Goal: Task Accomplishment & Management: Use online tool/utility

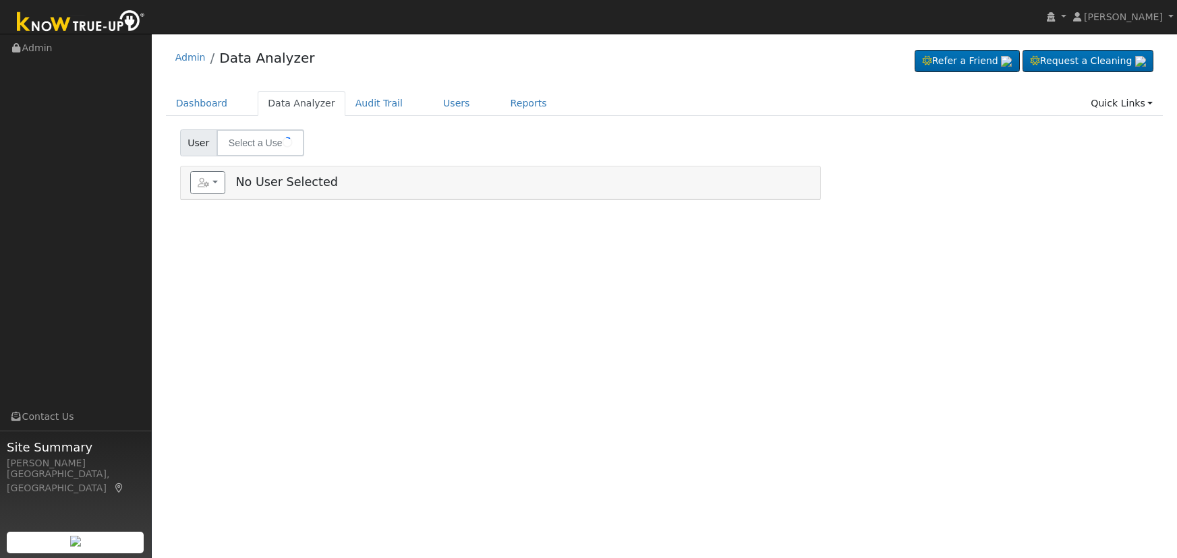
type input "[PERSON_NAME] & [PERSON_NAME]"
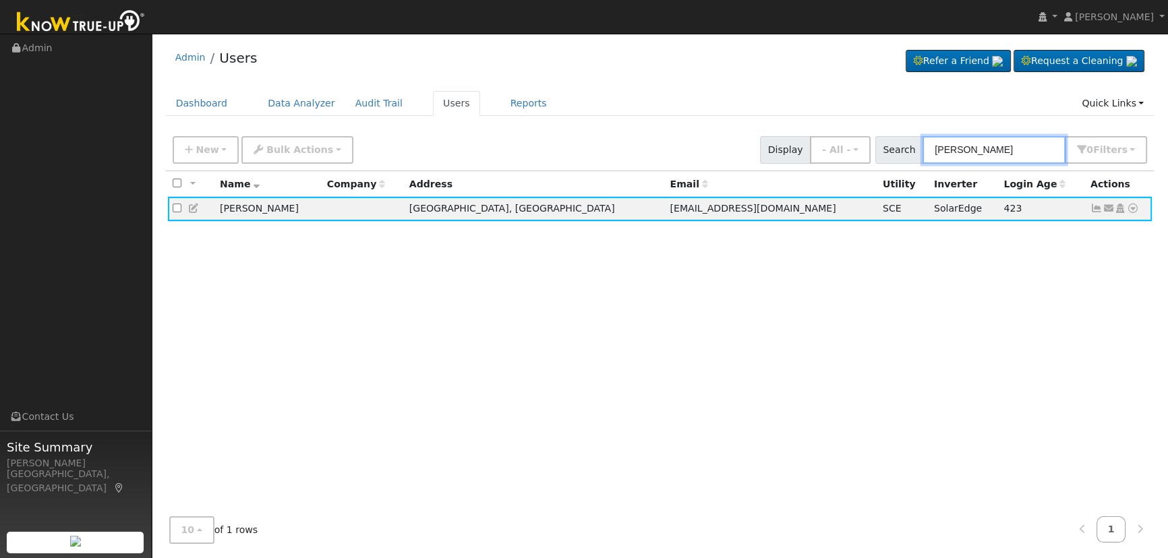
click at [982, 142] on input "McCurry" at bounding box center [994, 150] width 143 height 28
drag, startPoint x: 997, startPoint y: 142, endPoint x: 830, endPoint y: 150, distance: 167.5
click at [830, 151] on div "New Add User Quick Add Quick Connect Quick Convert Lead Bulk Actions Send Email…" at bounding box center [660, 148] width 980 height 32
paste input "Bradley Bedrosian"
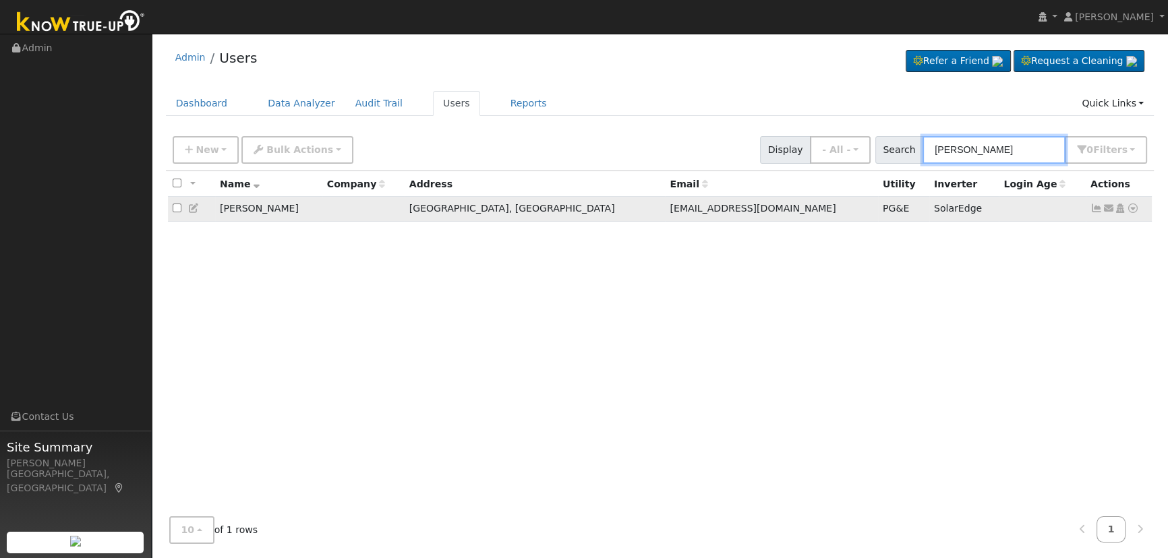
type input "Bradley Bedrosian"
click at [1098, 210] on icon at bounding box center [1097, 208] width 12 height 9
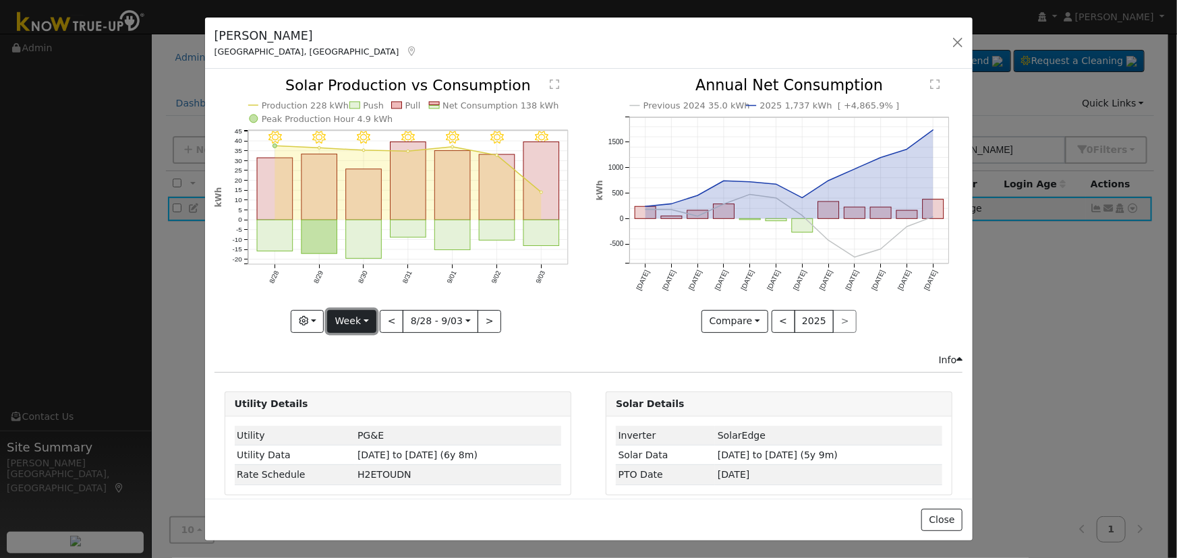
click at [337, 324] on button "Week" at bounding box center [351, 321] width 49 height 23
click at [366, 343] on link "Day" at bounding box center [375, 348] width 94 height 19
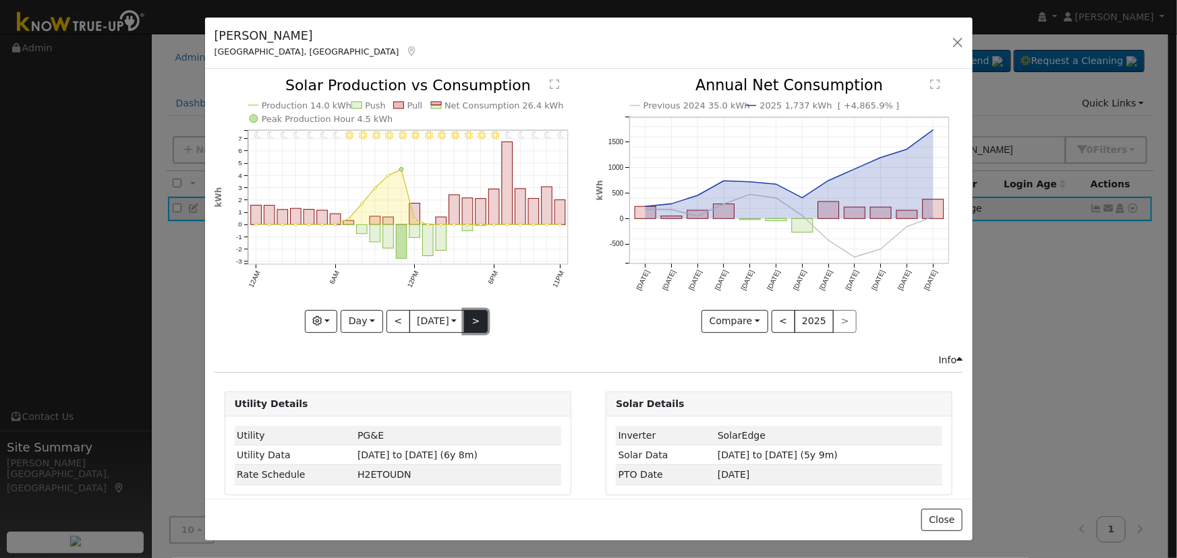
click at [474, 318] on button ">" at bounding box center [476, 321] width 24 height 23
type input "2025-09-04"
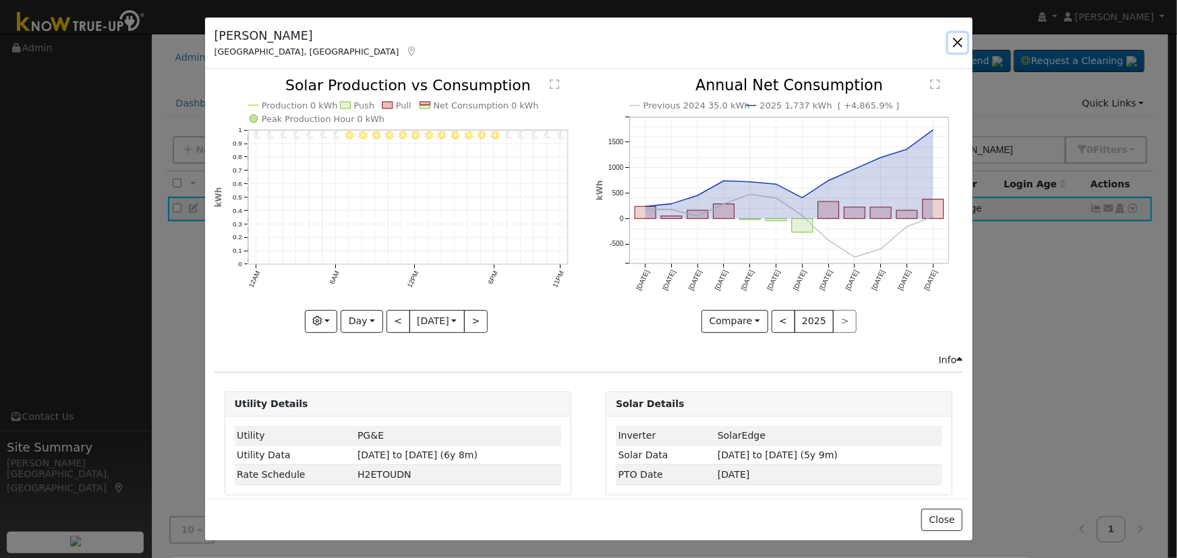
click at [949, 47] on button "button" at bounding box center [957, 42] width 19 height 19
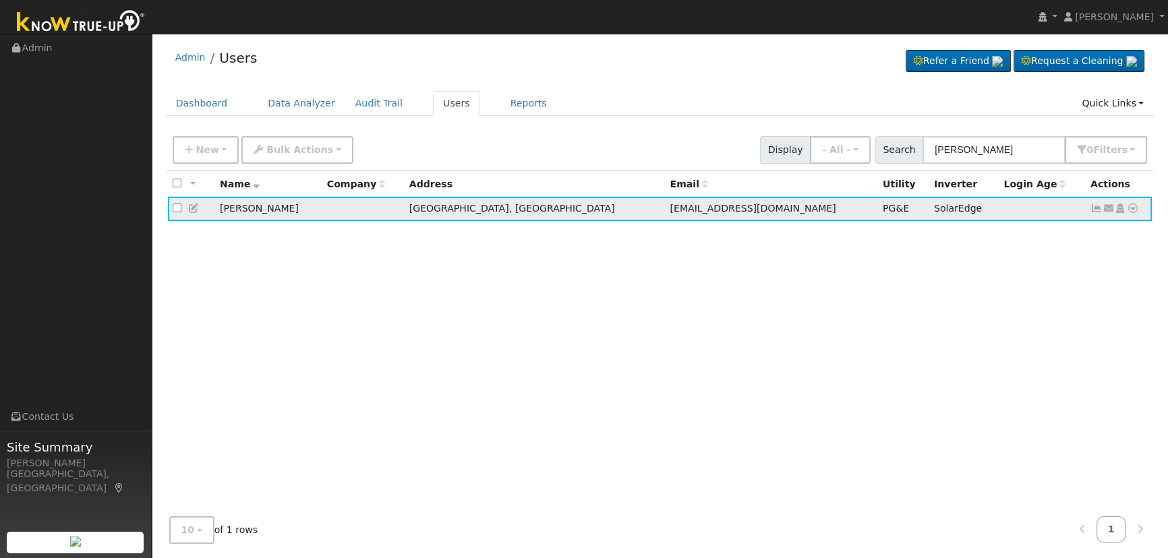
click at [1132, 212] on icon at bounding box center [1133, 208] width 12 height 9
click at [1119, 234] on link "Data Analyzer" at bounding box center [1089, 232] width 98 height 19
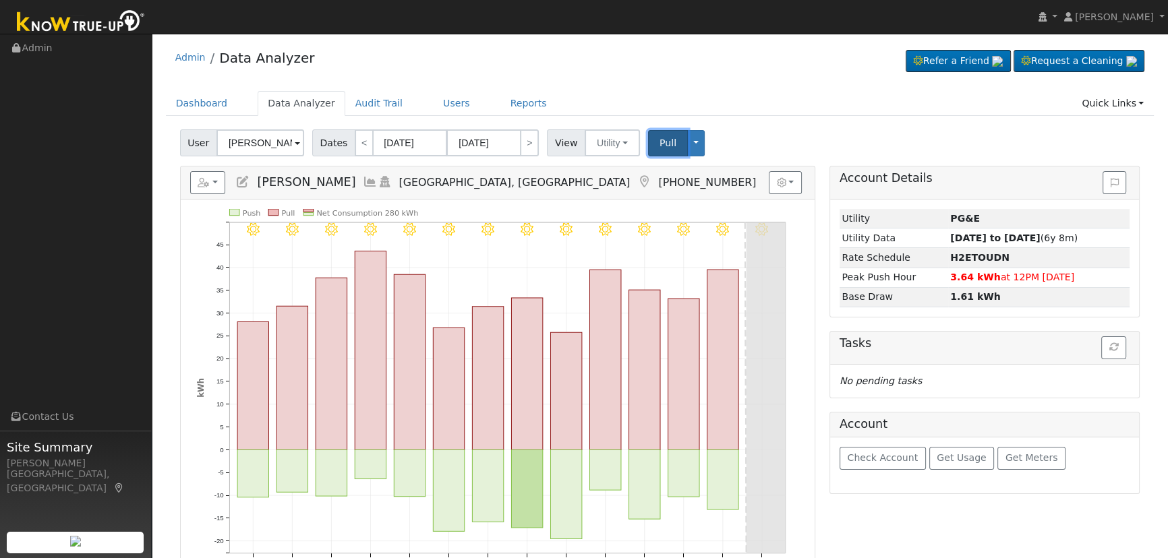
click at [660, 138] on span "Pull" at bounding box center [668, 143] width 17 height 11
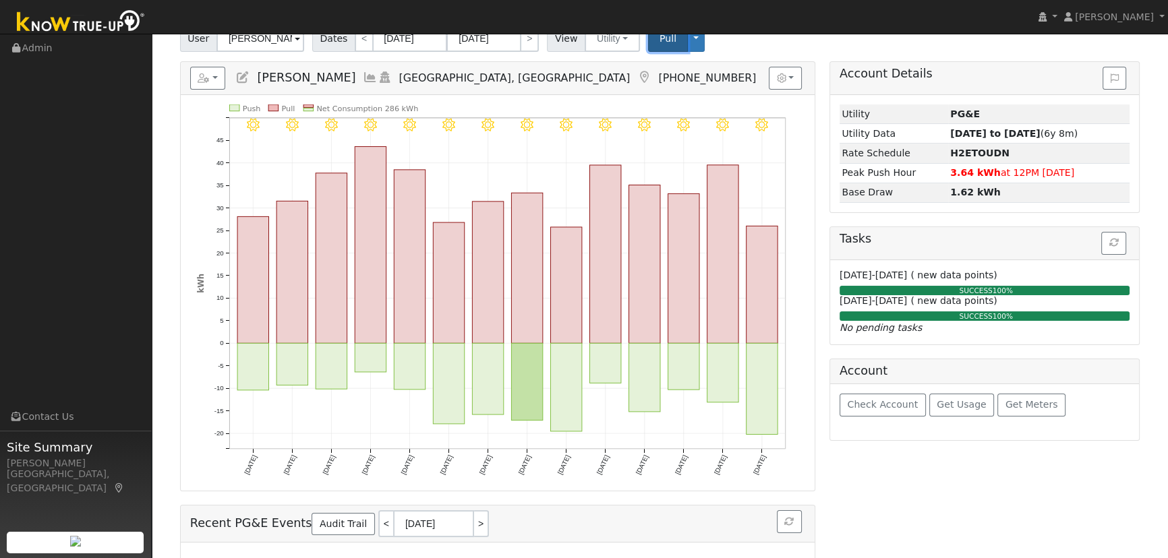
scroll to position [122, 0]
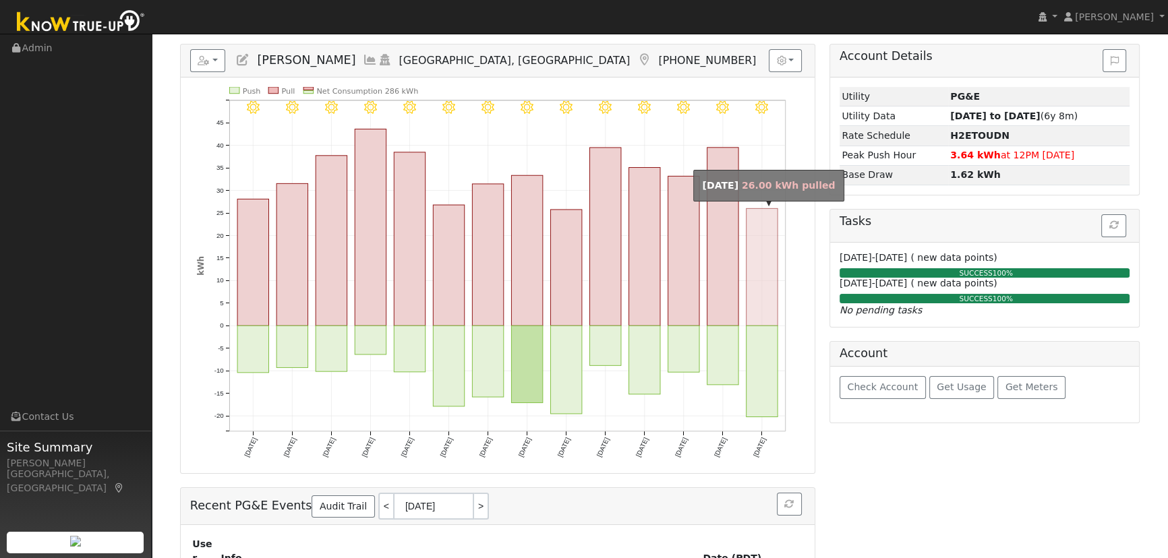
click at [759, 301] on rect "onclick=""" at bounding box center [761, 266] width 31 height 117
type input "[DATE]"
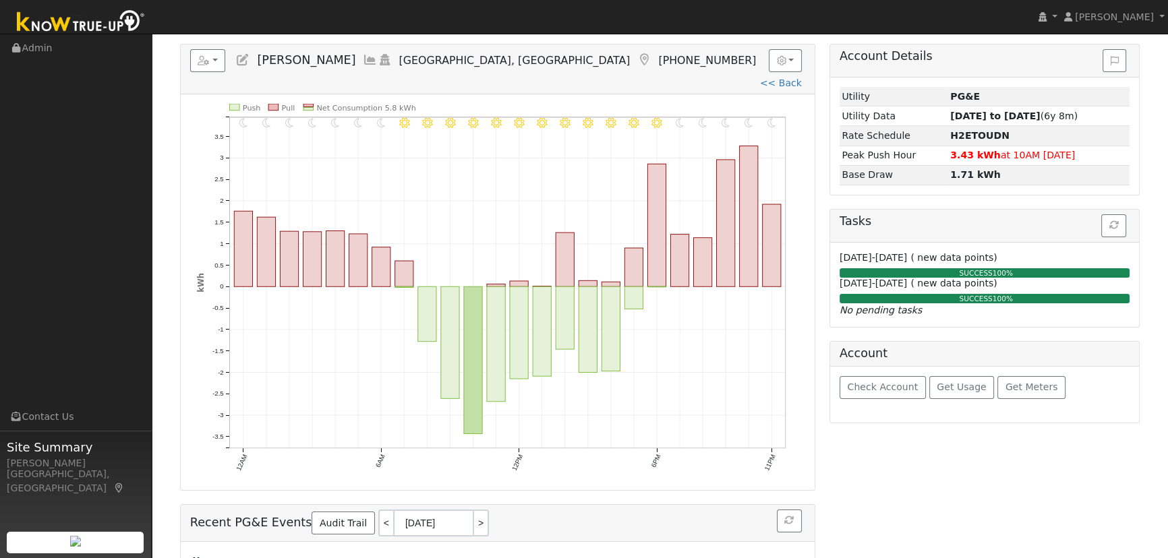
scroll to position [0, 0]
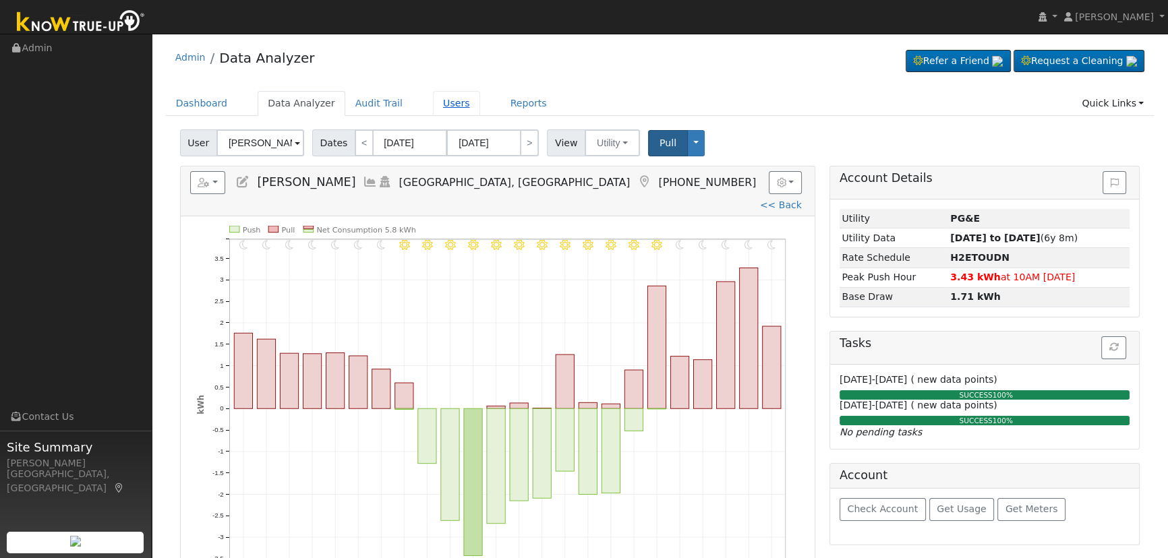
click at [433, 103] on link "Users" at bounding box center [456, 103] width 47 height 25
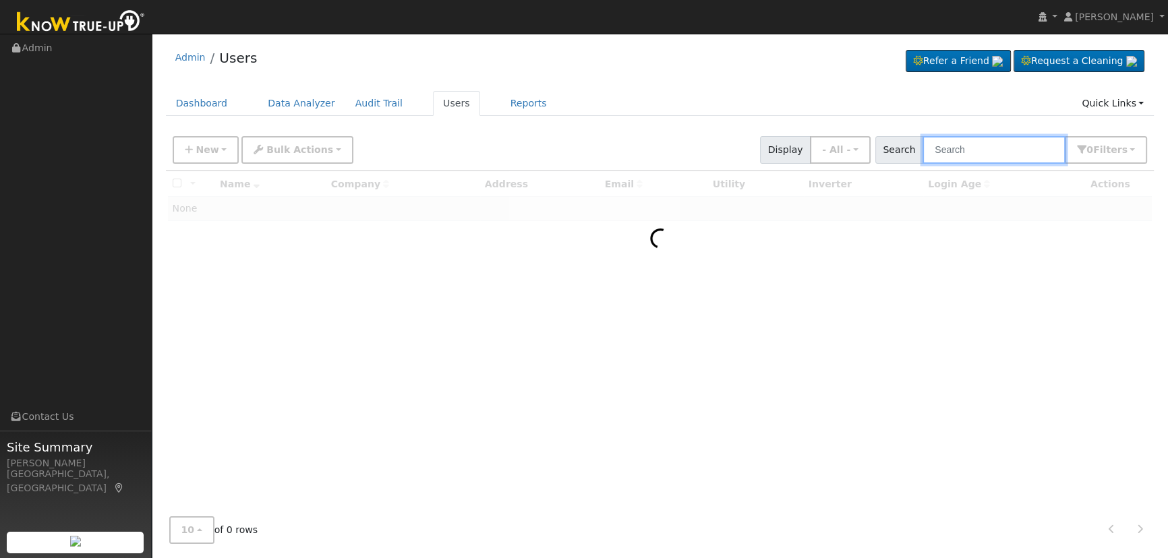
click at [1005, 157] on input "text" at bounding box center [994, 150] width 143 height 28
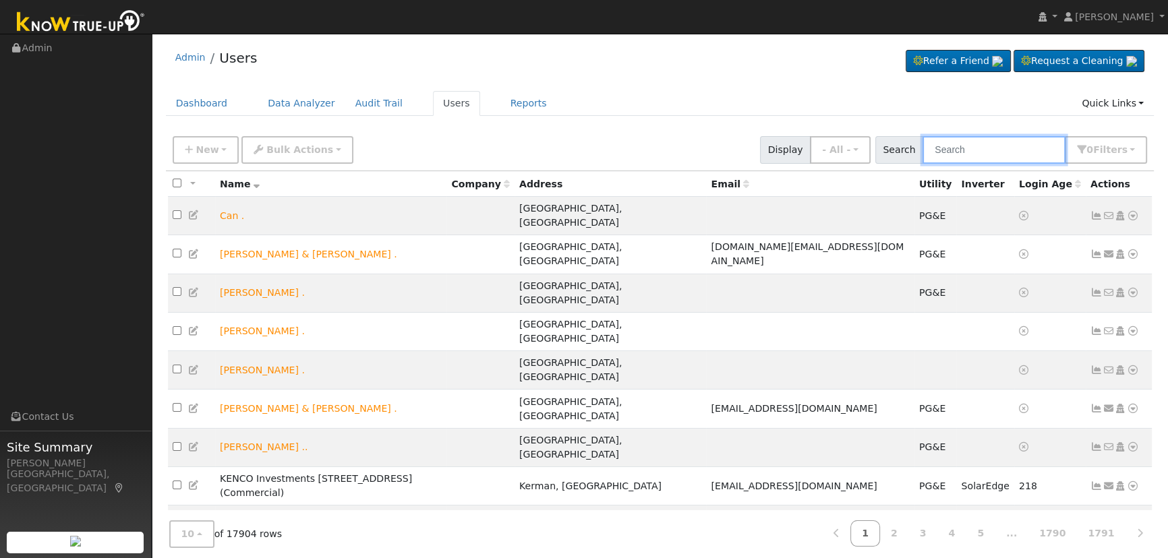
paste input "559-203-9093"
type input "559-203-9093"
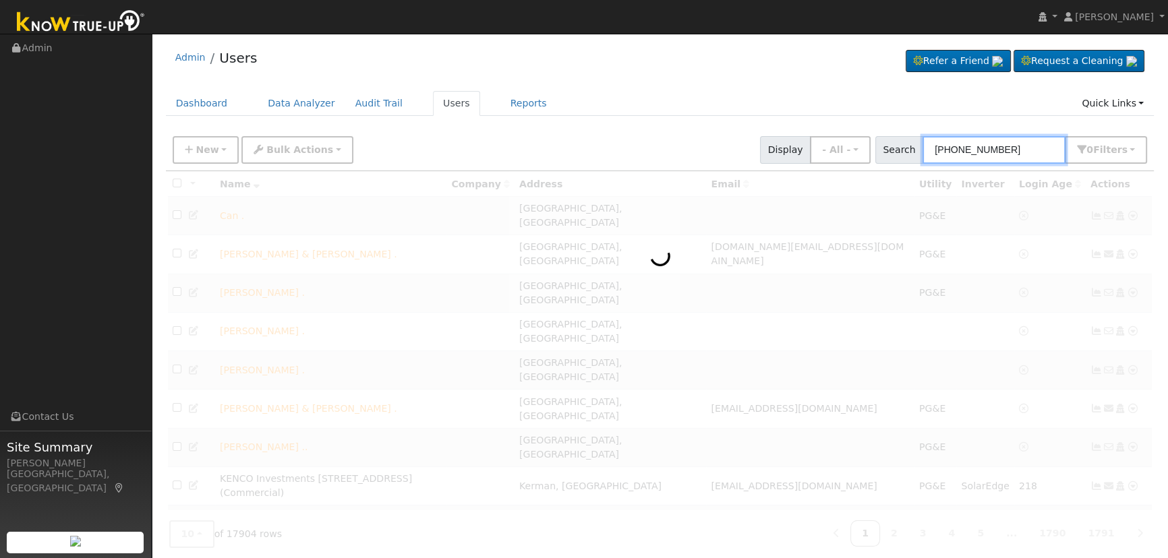
drag, startPoint x: 1016, startPoint y: 152, endPoint x: 810, endPoint y: 126, distance: 207.4
click at [811, 127] on div "Admin Users Refer a Friend Request a Cleaning" at bounding box center [659, 341] width 1003 height 602
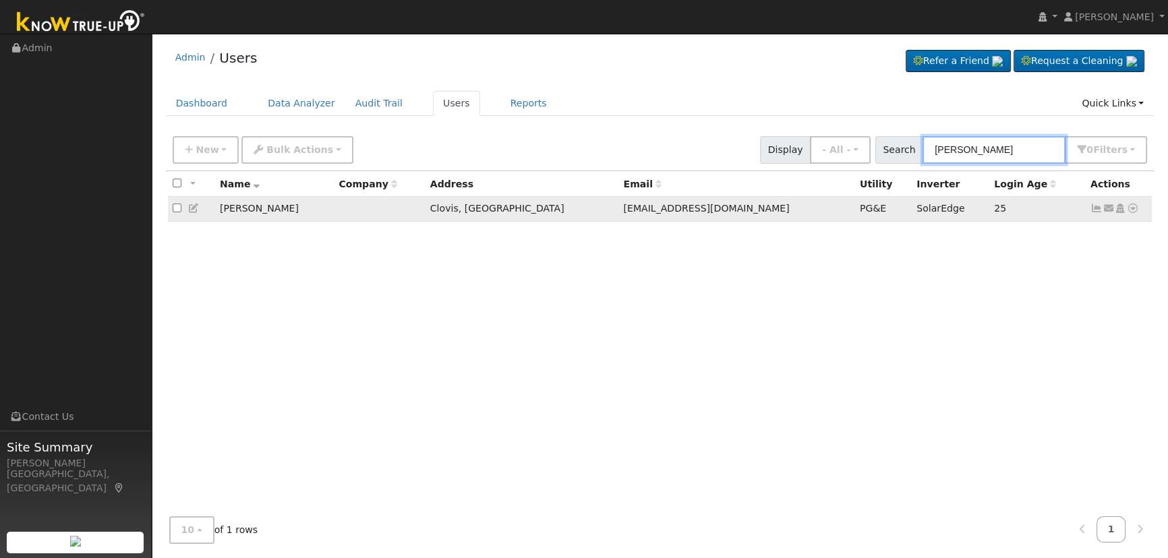
type input "mark davis"
click at [1091, 210] on icon at bounding box center [1097, 208] width 12 height 9
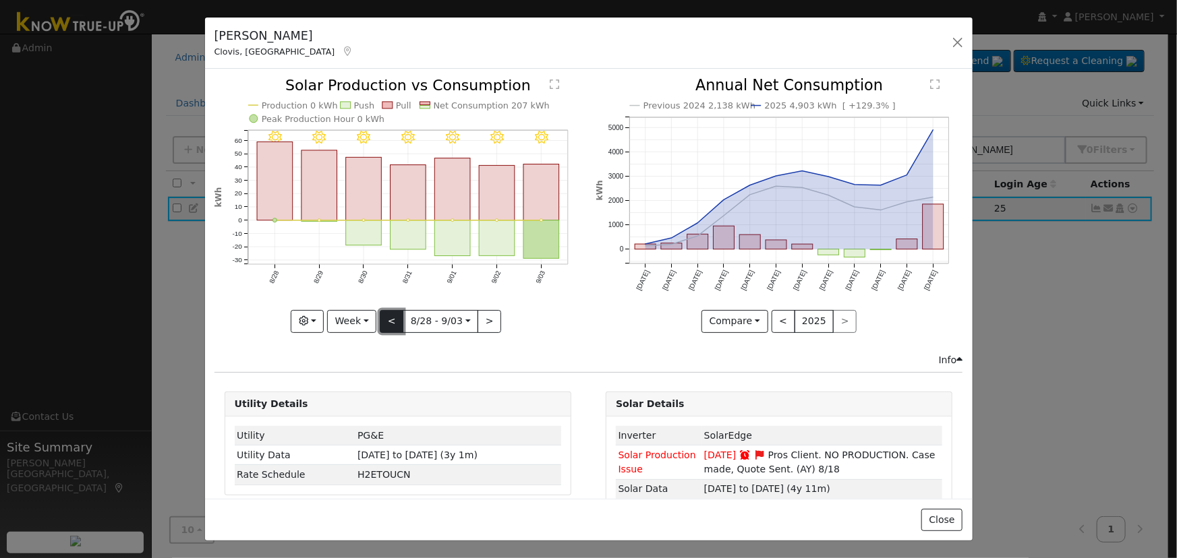
click at [381, 322] on button "<" at bounding box center [392, 321] width 24 height 23
type input "2025-08-21"
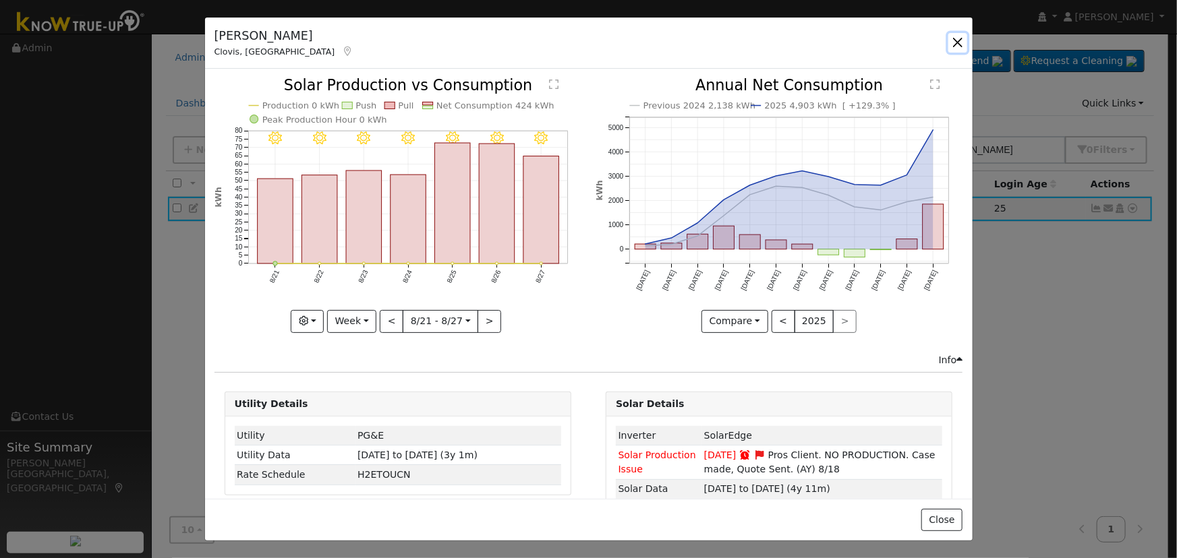
click at [957, 47] on button "button" at bounding box center [957, 42] width 19 height 19
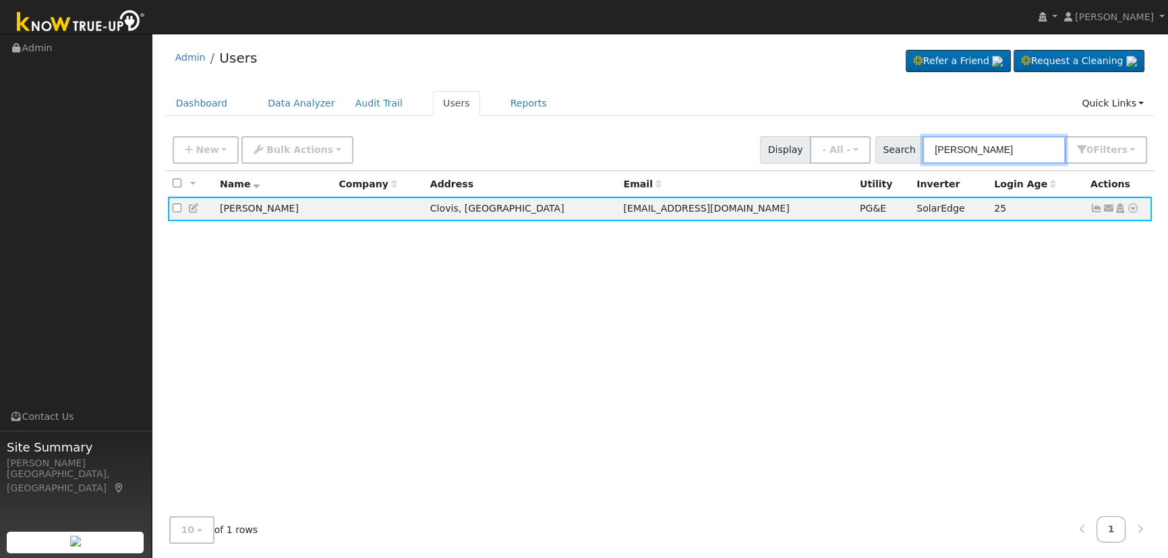
click at [1016, 154] on input "mark davis" at bounding box center [994, 150] width 143 height 28
drag, startPoint x: 1016, startPoint y: 152, endPoint x: 845, endPoint y: 140, distance: 171.7
click at [848, 141] on div "New Add User Quick Add Quick Connect Quick Convert Lead Bulk Actions Send Email…" at bounding box center [660, 148] width 980 height 32
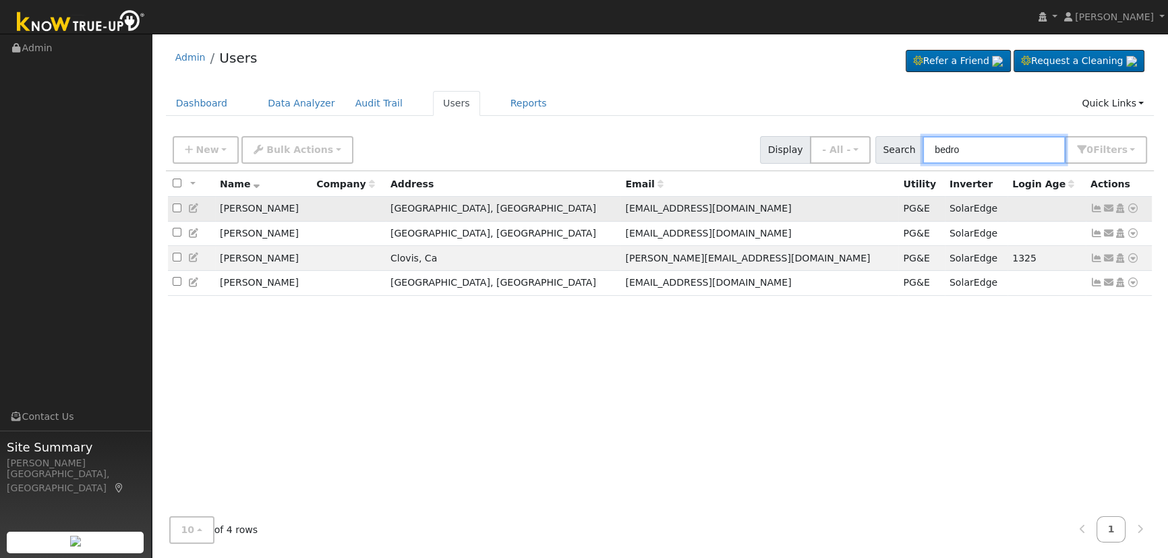
type input "bedro"
click at [1095, 210] on icon at bounding box center [1097, 208] width 12 height 9
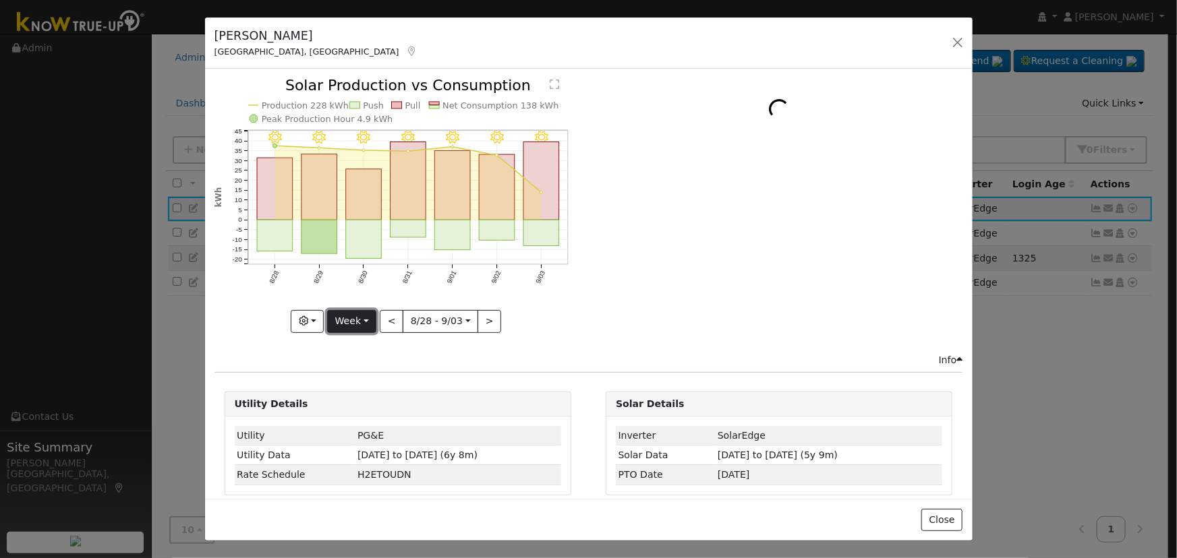
click at [372, 315] on button "Week" at bounding box center [351, 321] width 49 height 23
drag, startPoint x: 371, startPoint y: 349, endPoint x: 375, endPoint y: 341, distance: 8.5
click at [371, 349] on link "Day" at bounding box center [375, 348] width 94 height 19
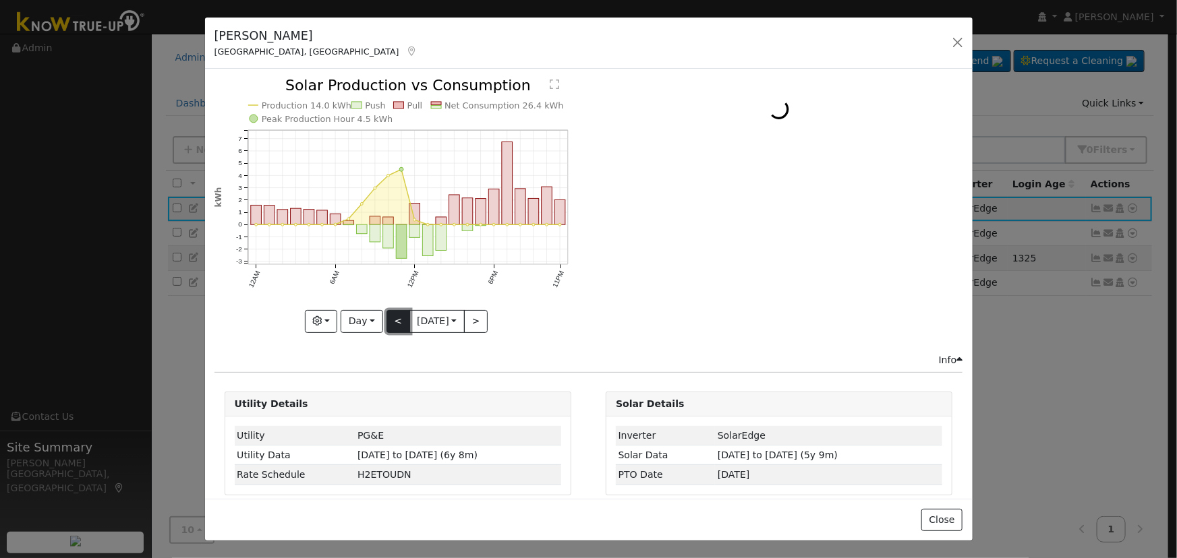
click at [386, 320] on button "<" at bounding box center [398, 321] width 24 height 23
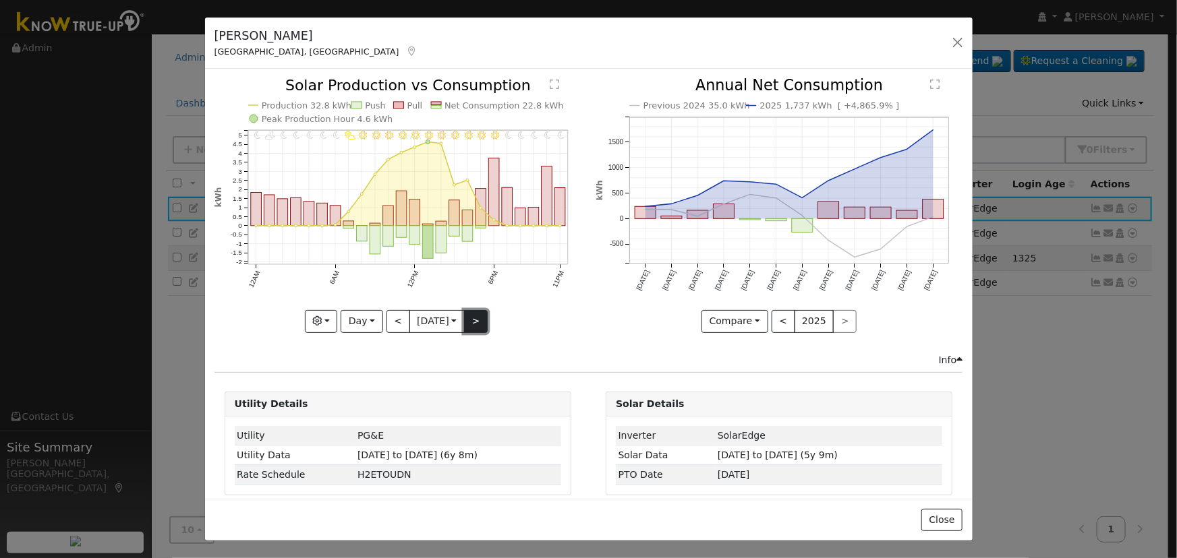
click at [473, 316] on button ">" at bounding box center [476, 321] width 24 height 23
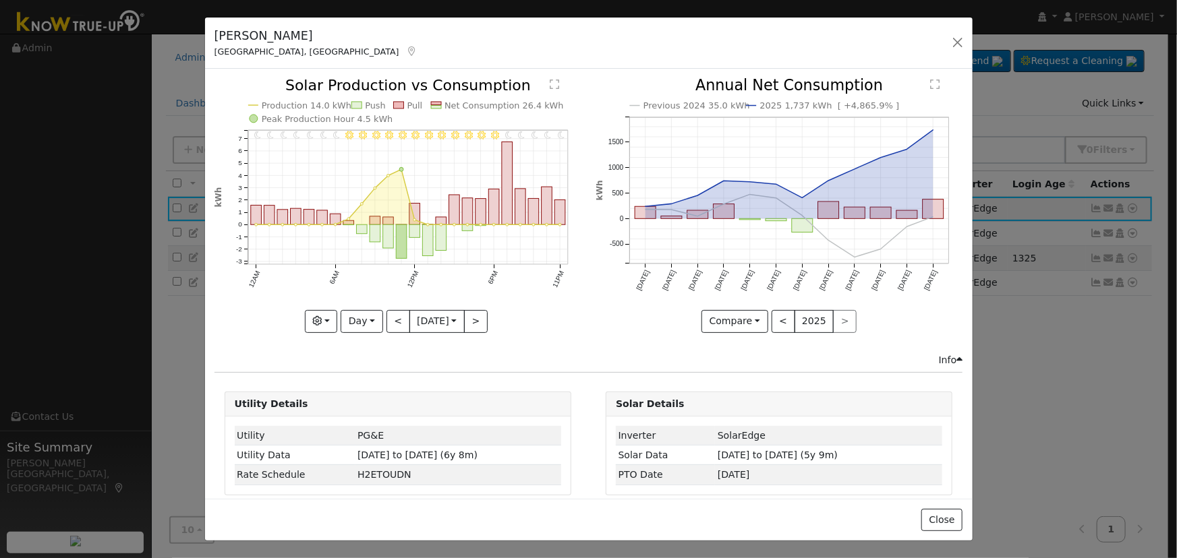
click at [473, 318] on div at bounding box center [397, 205] width 367 height 254
click at [473, 317] on button ">" at bounding box center [476, 321] width 24 height 23
type input "2025-09-04"
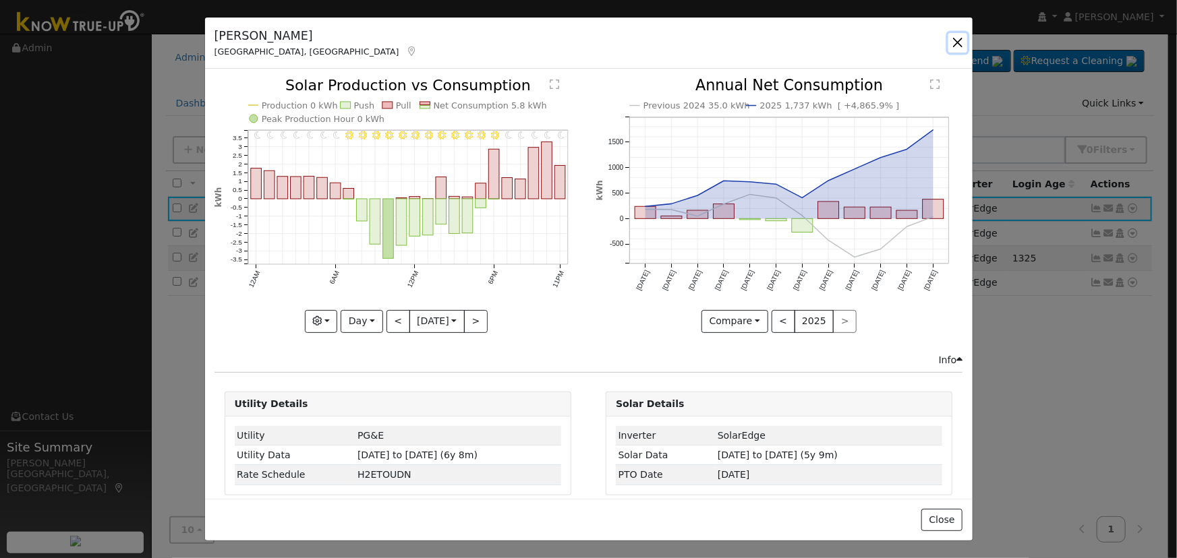
click at [960, 38] on button "button" at bounding box center [957, 42] width 19 height 19
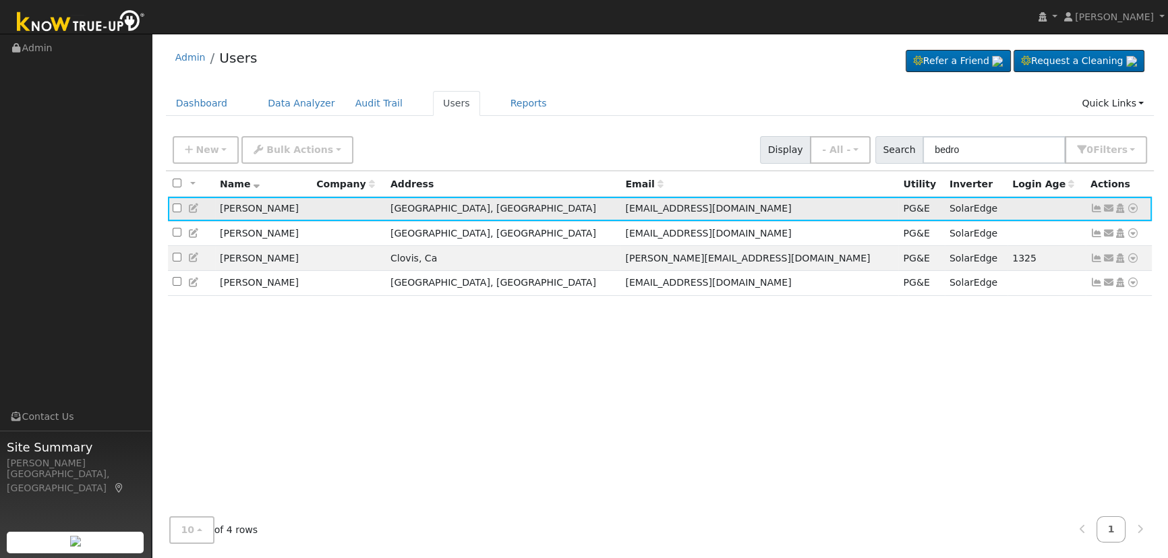
click at [192, 206] on icon at bounding box center [194, 208] width 12 height 9
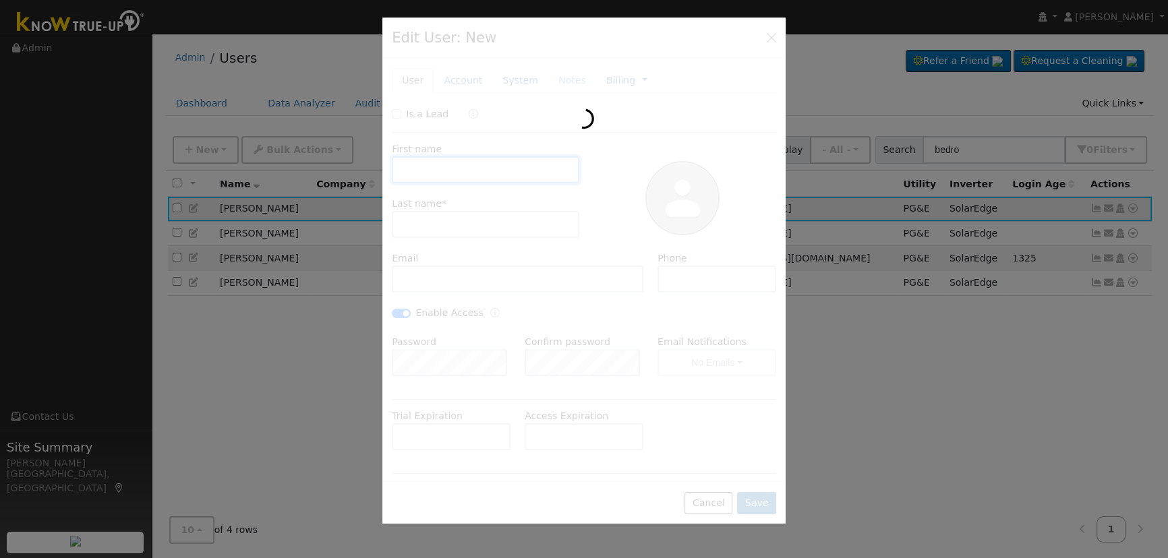
type input "07/31/2025"
type input "Bradley"
type input "Bedrosian"
type input "bradleybedrosian@yahoo.com"
type input "559-259-8289"
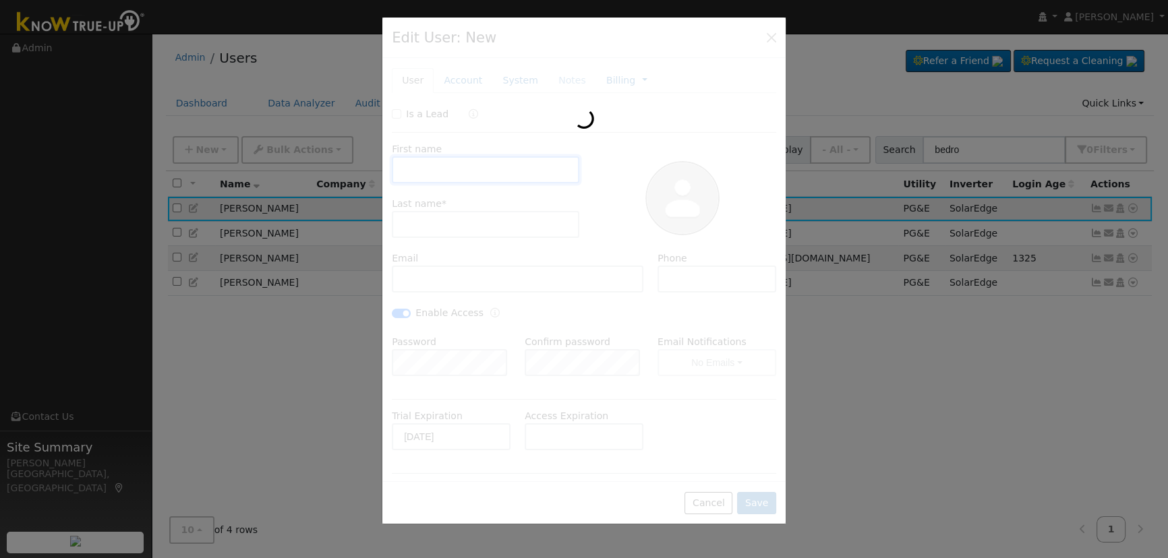
checkbox input "true"
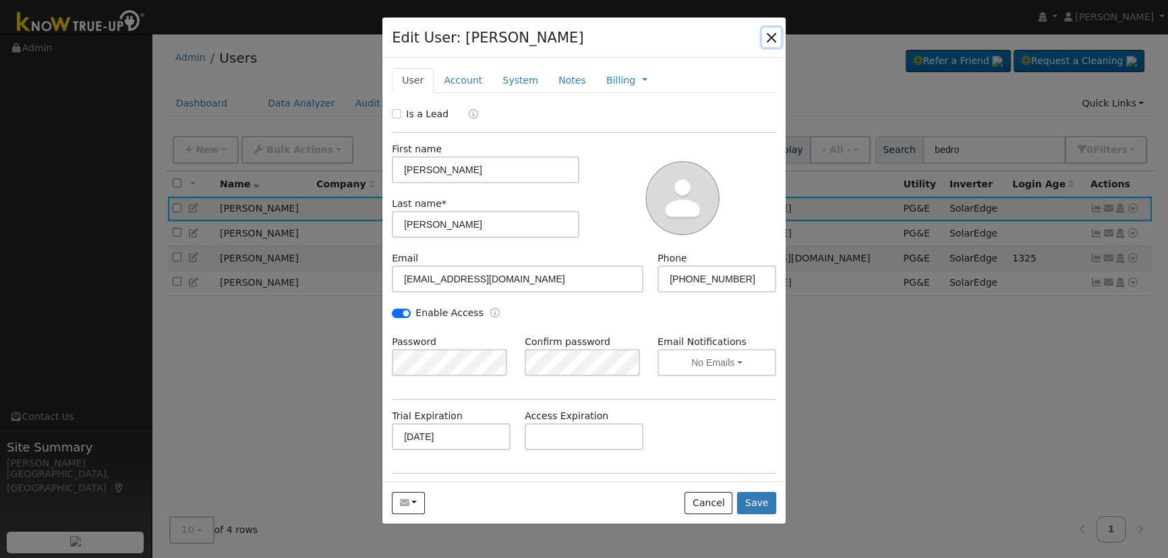
click at [770, 41] on button "button" at bounding box center [771, 37] width 19 height 19
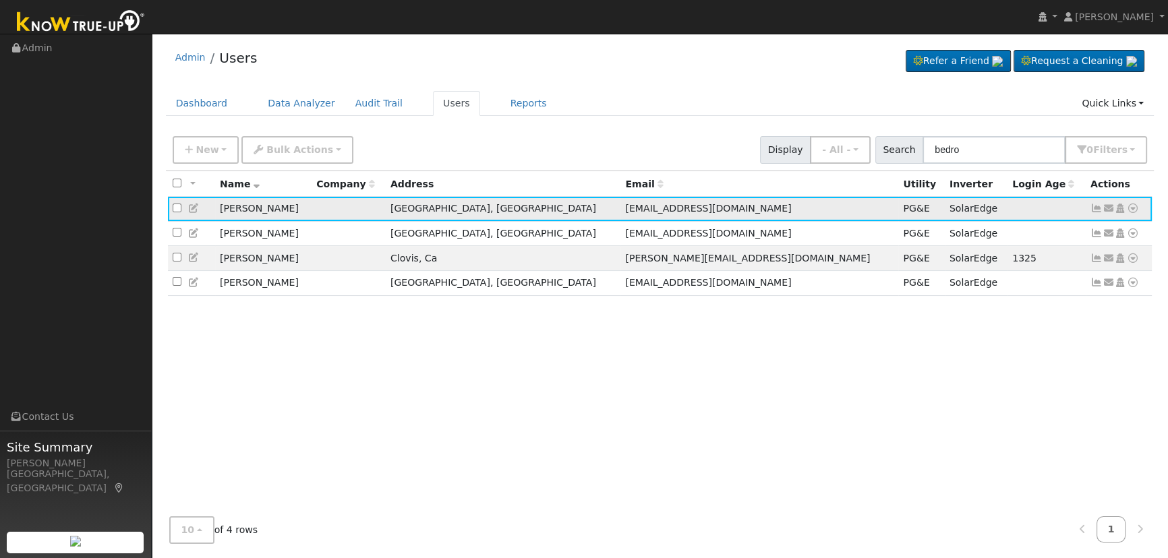
click at [1098, 210] on icon at bounding box center [1097, 208] width 12 height 9
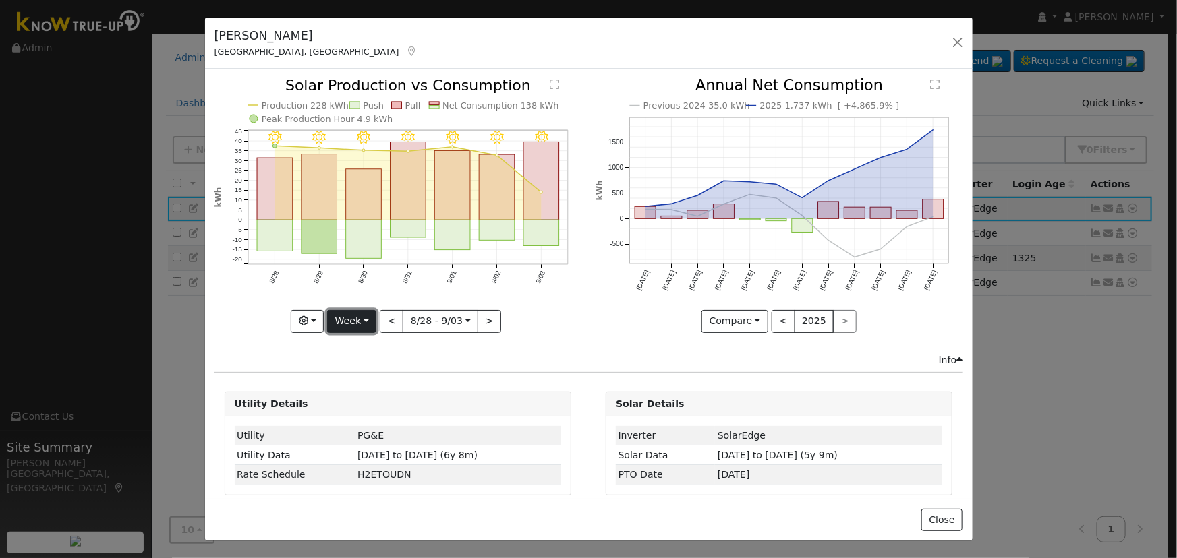
click at [364, 314] on button "Week" at bounding box center [351, 321] width 49 height 23
click at [368, 339] on link "Day" at bounding box center [375, 348] width 94 height 19
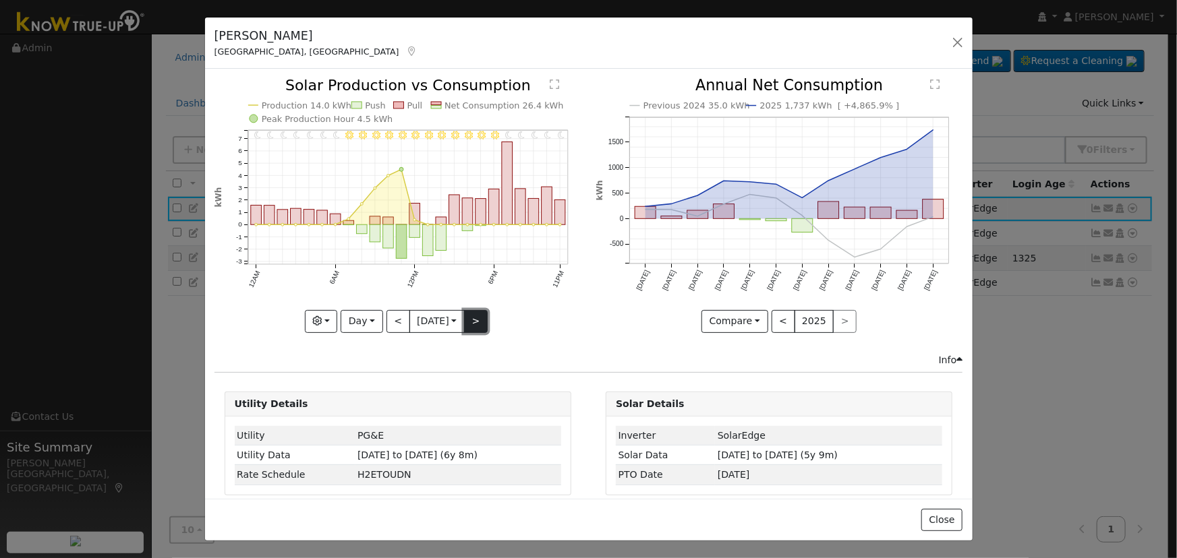
click at [473, 313] on button ">" at bounding box center [476, 321] width 24 height 23
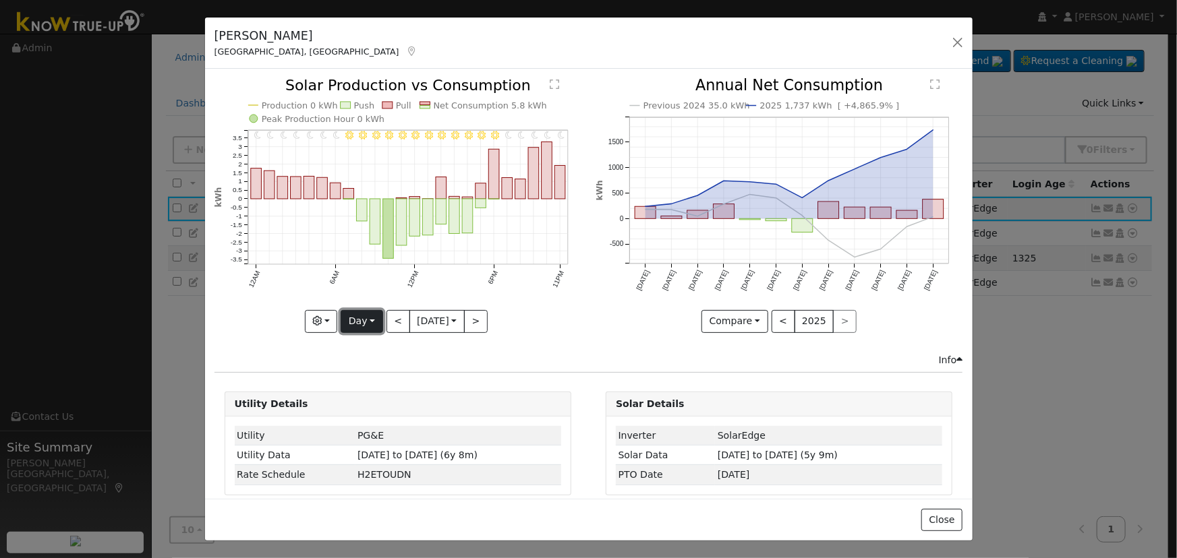
click at [369, 318] on button "Day" at bounding box center [362, 321] width 42 height 23
click at [375, 383] on link "Month" at bounding box center [388, 386] width 94 height 19
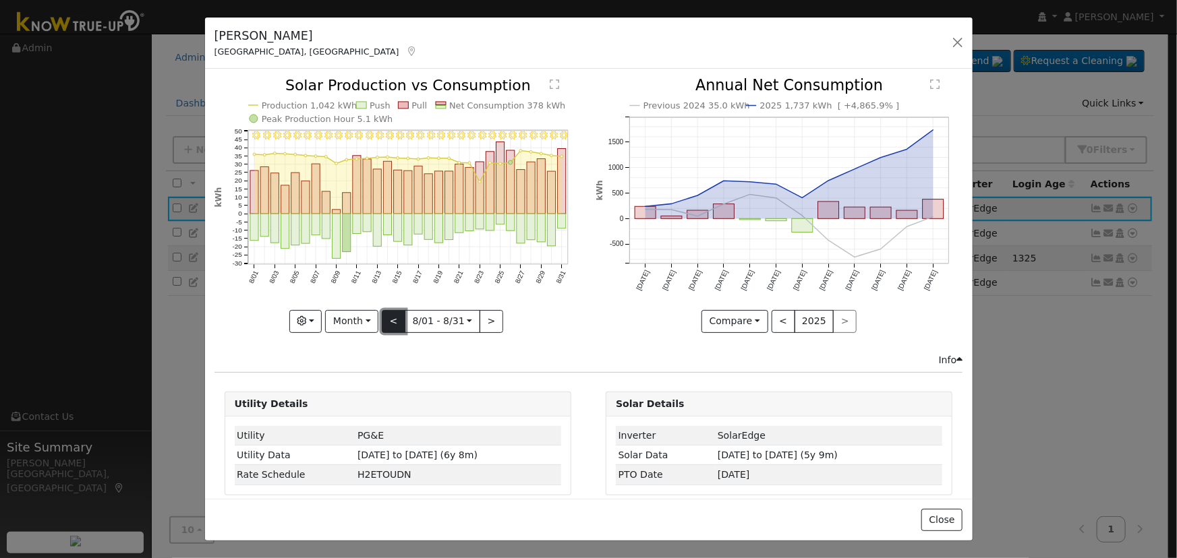
click at [396, 324] on button "<" at bounding box center [394, 321] width 24 height 23
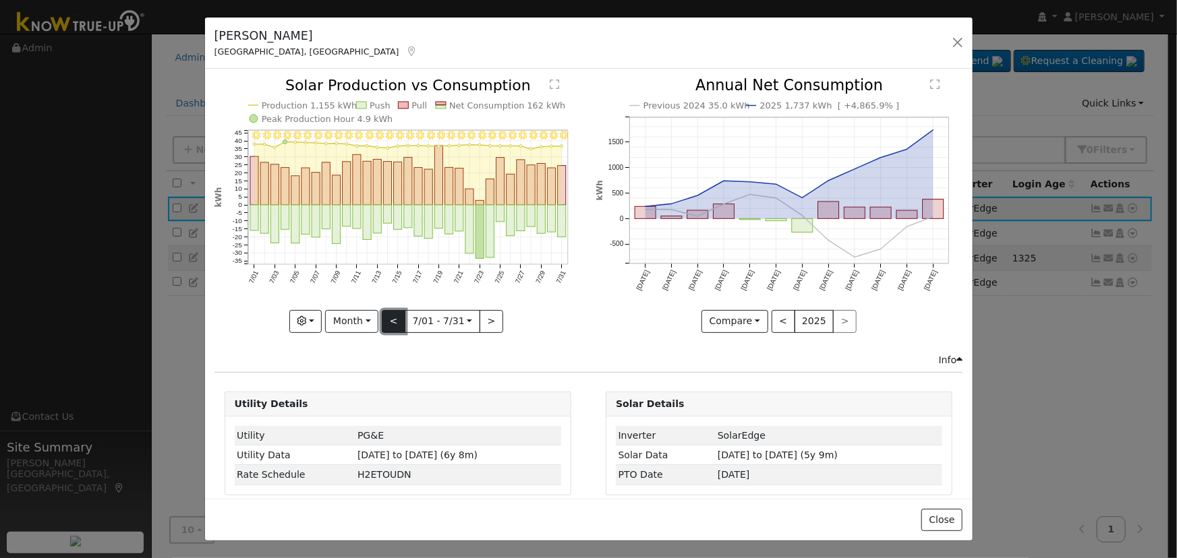
click at [395, 324] on button "<" at bounding box center [394, 321] width 24 height 23
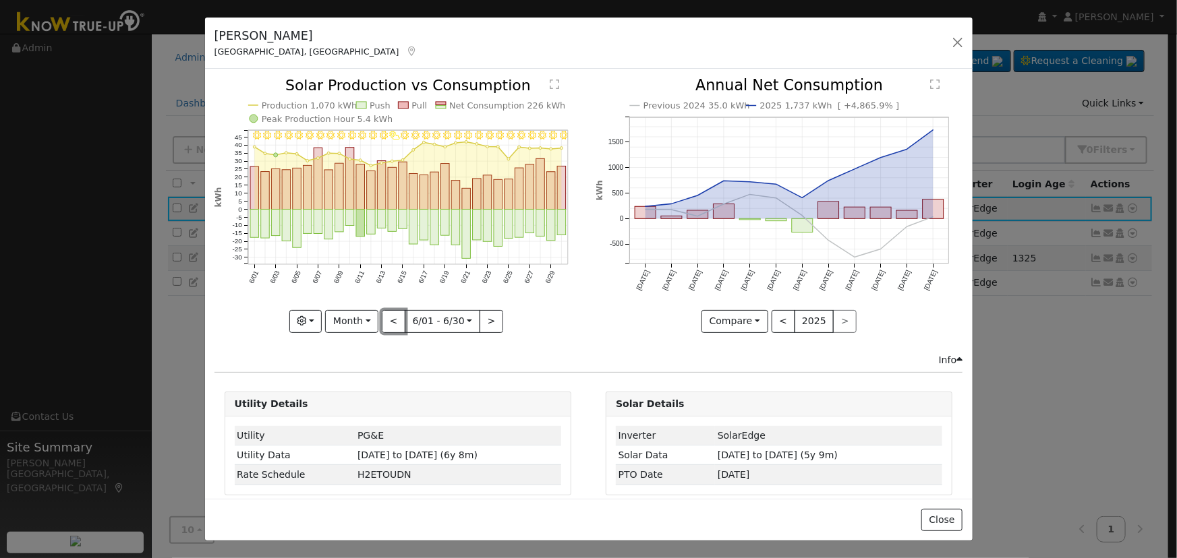
click at [395, 324] on button "<" at bounding box center [394, 321] width 24 height 23
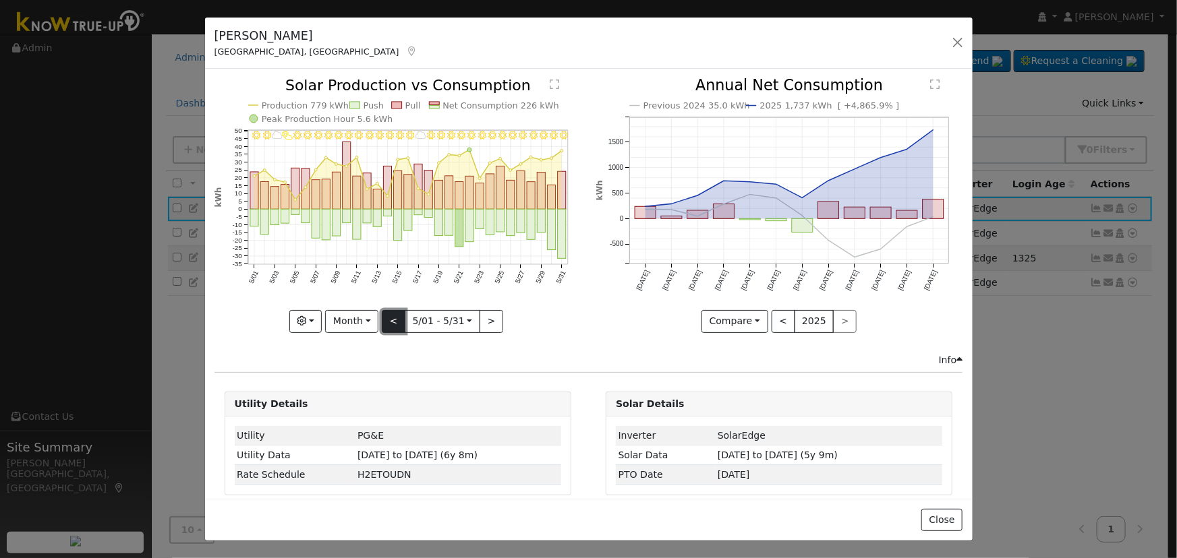
click at [395, 324] on button "<" at bounding box center [394, 321] width 24 height 23
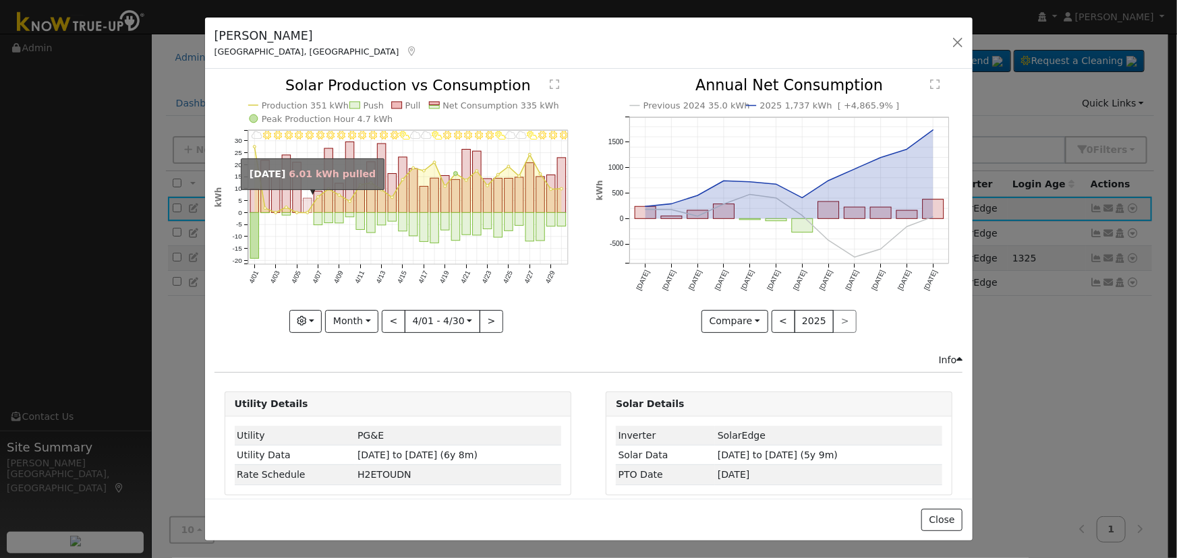
click at [303, 209] on rect "onclick=""" at bounding box center [307, 206] width 9 height 14
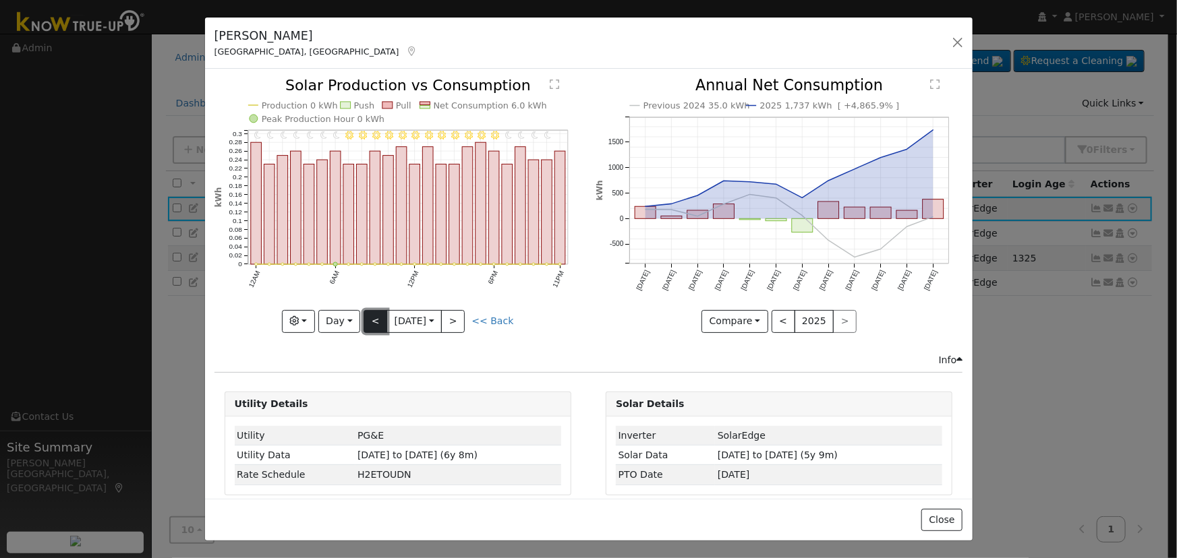
click at [375, 315] on button "<" at bounding box center [376, 321] width 24 height 23
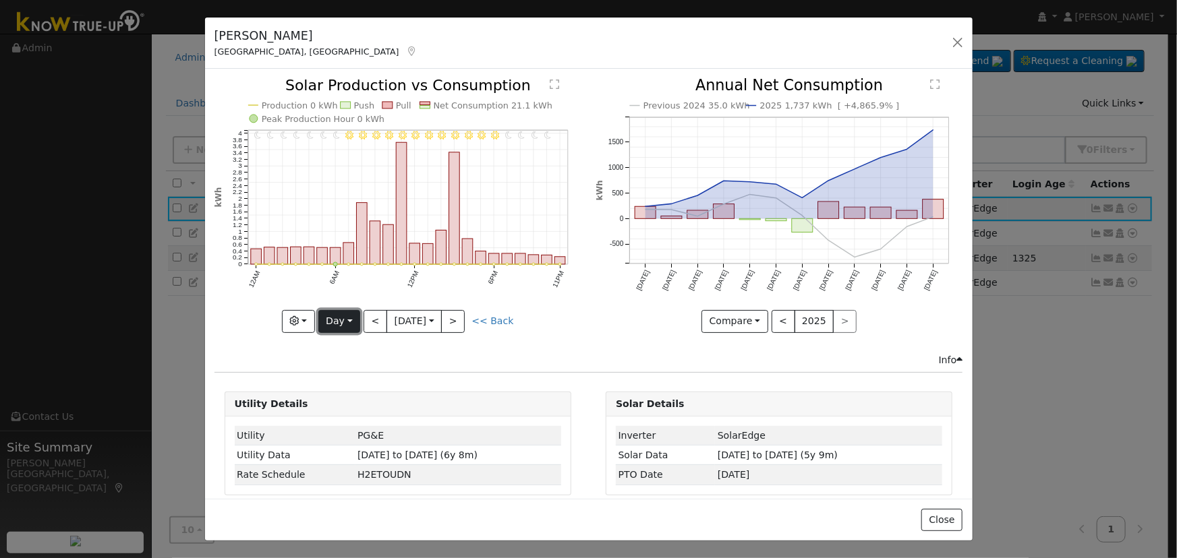
click at [344, 321] on button "Day" at bounding box center [339, 321] width 42 height 23
click at [359, 384] on link "Month" at bounding box center [366, 386] width 94 height 19
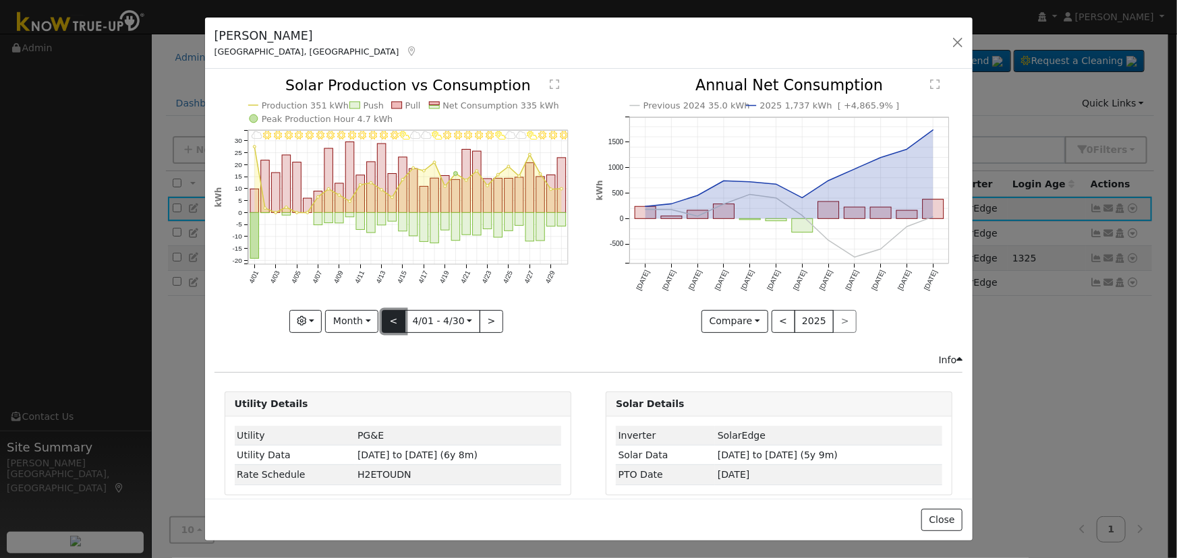
click at [386, 315] on button "<" at bounding box center [394, 321] width 24 height 23
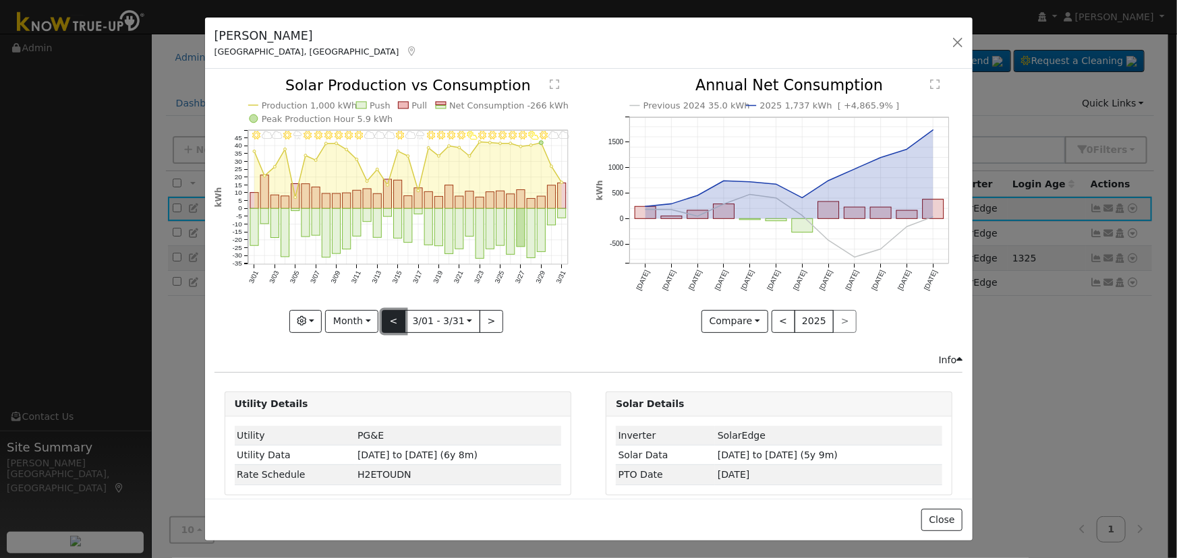
click at [386, 315] on button "<" at bounding box center [394, 321] width 24 height 23
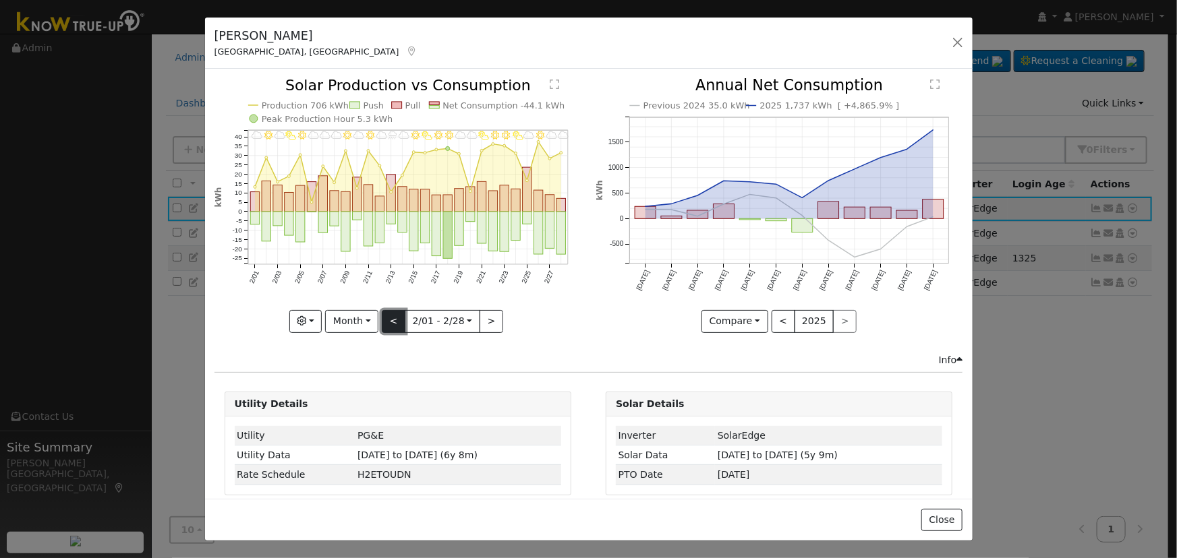
click at [386, 315] on button "<" at bounding box center [394, 321] width 24 height 23
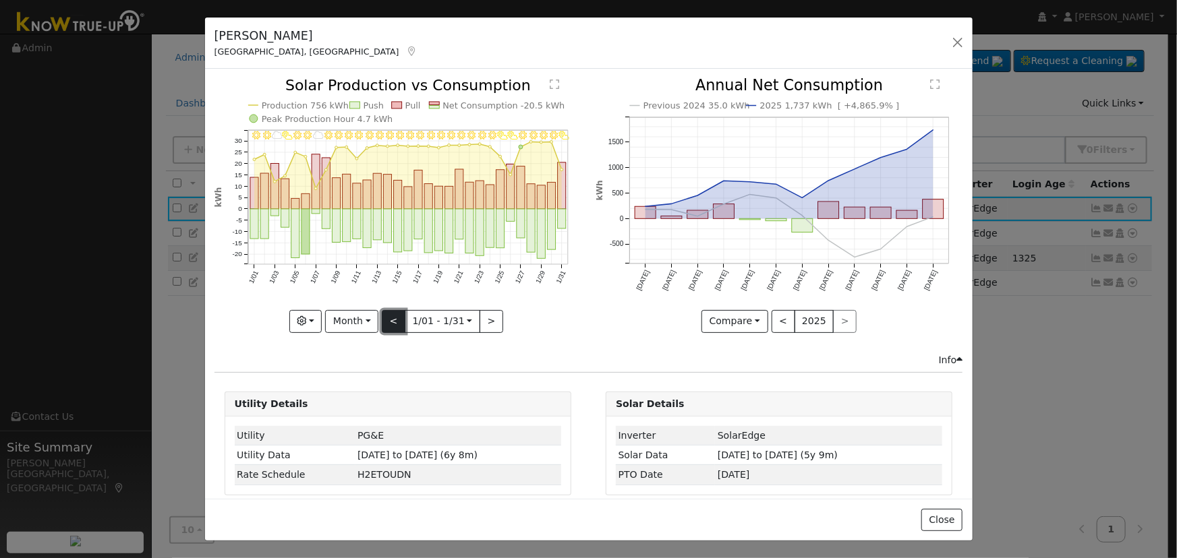
click at [386, 315] on button "<" at bounding box center [394, 321] width 24 height 23
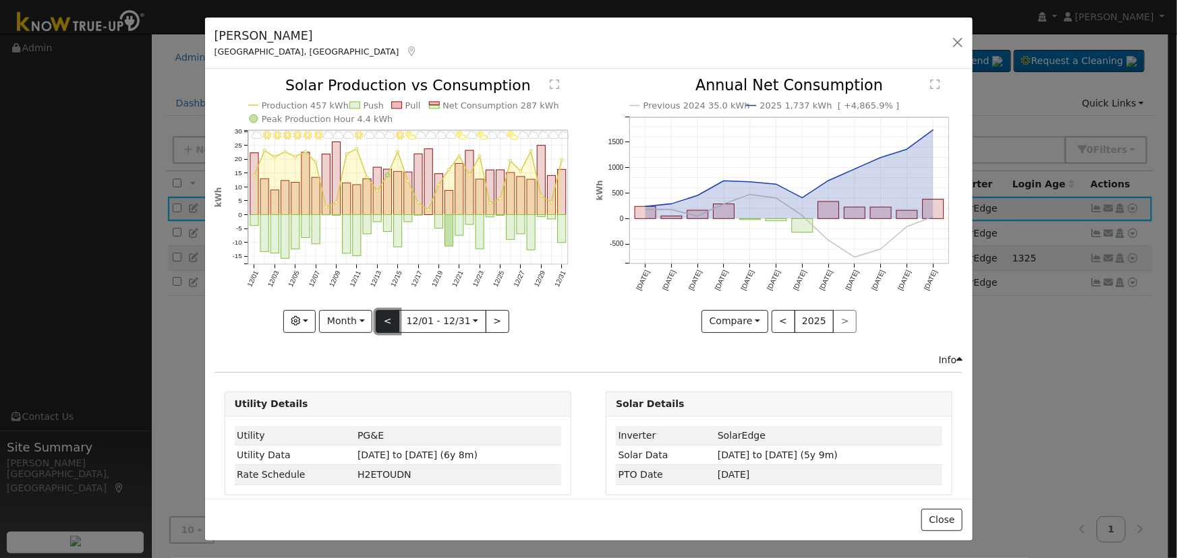
click at [386, 315] on button "<" at bounding box center [388, 321] width 24 height 23
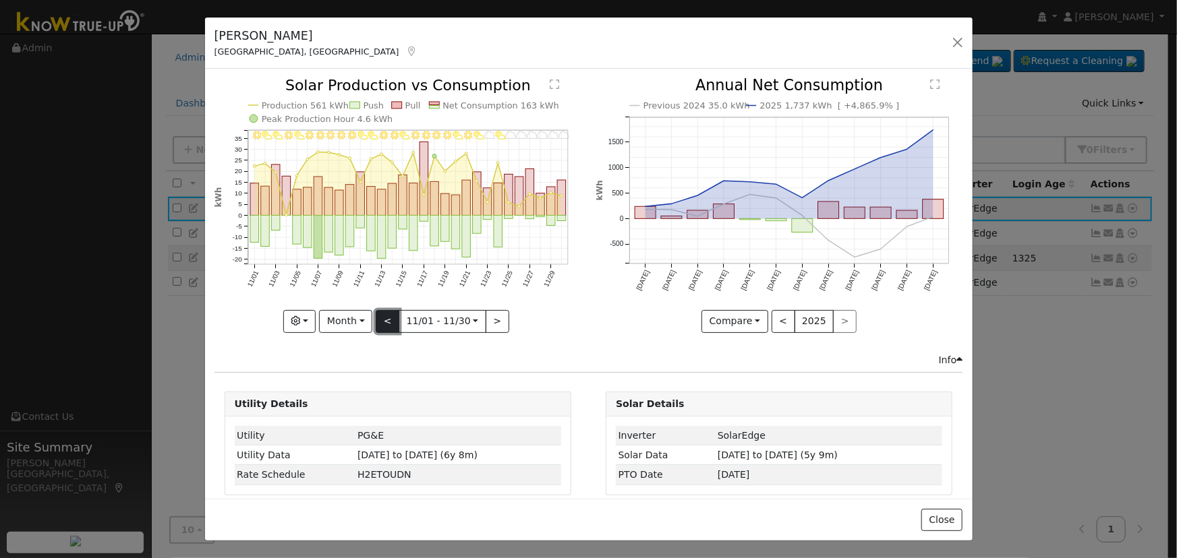
click at [386, 315] on button "<" at bounding box center [388, 321] width 24 height 23
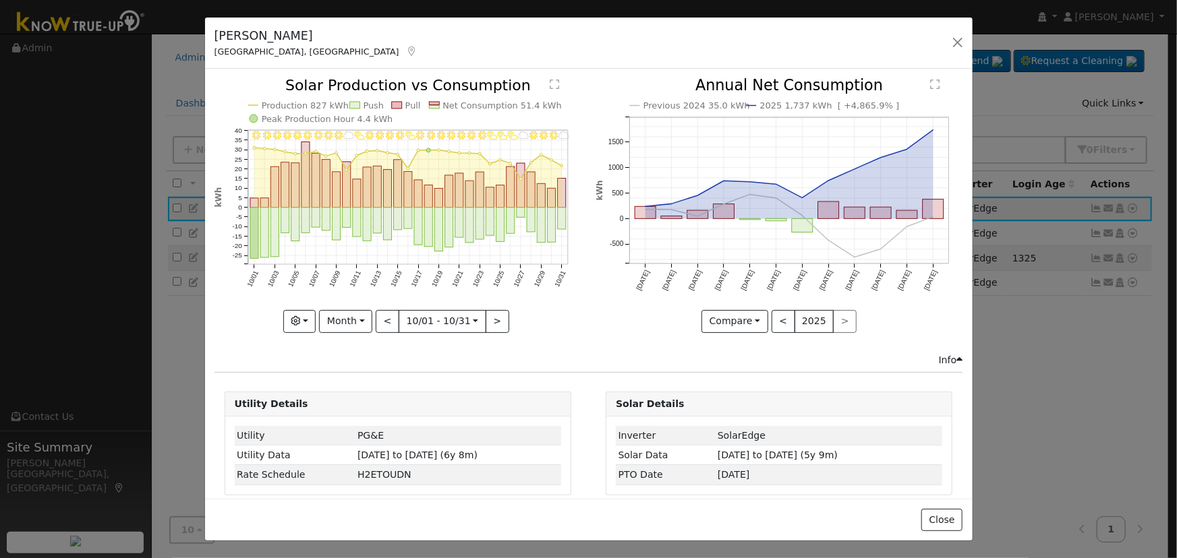
click at [386, 316] on div "10/31 - MostlyCloudy 10/30 - MostlyClear 10/29 - Clear 10/28 - Clear 10/27 - Mo…" at bounding box center [397, 205] width 367 height 254
click at [386, 316] on button "<" at bounding box center [388, 321] width 24 height 23
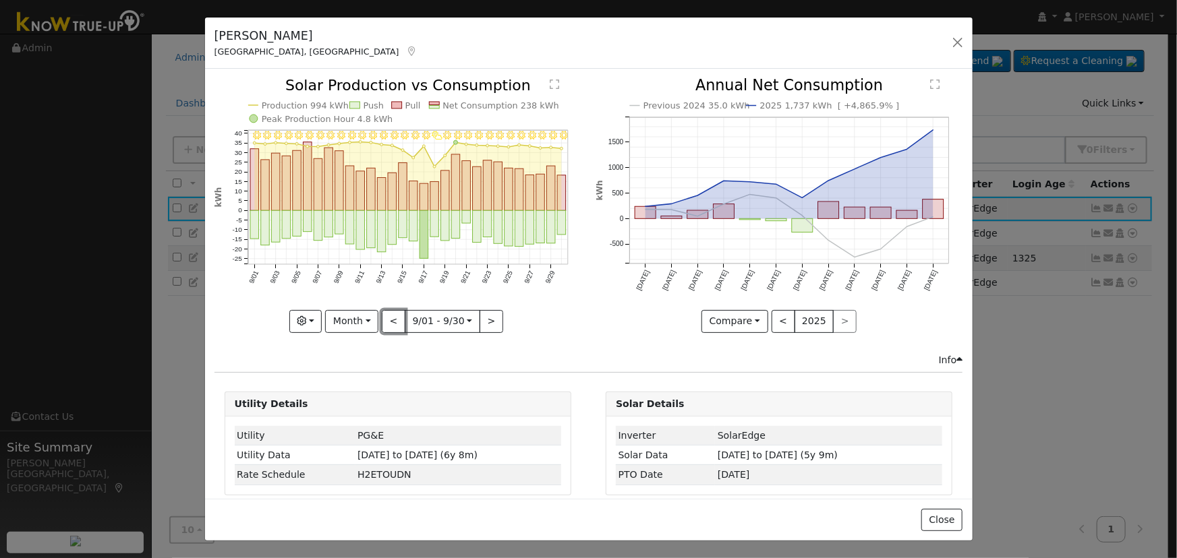
click at [386, 316] on button "<" at bounding box center [394, 321] width 24 height 23
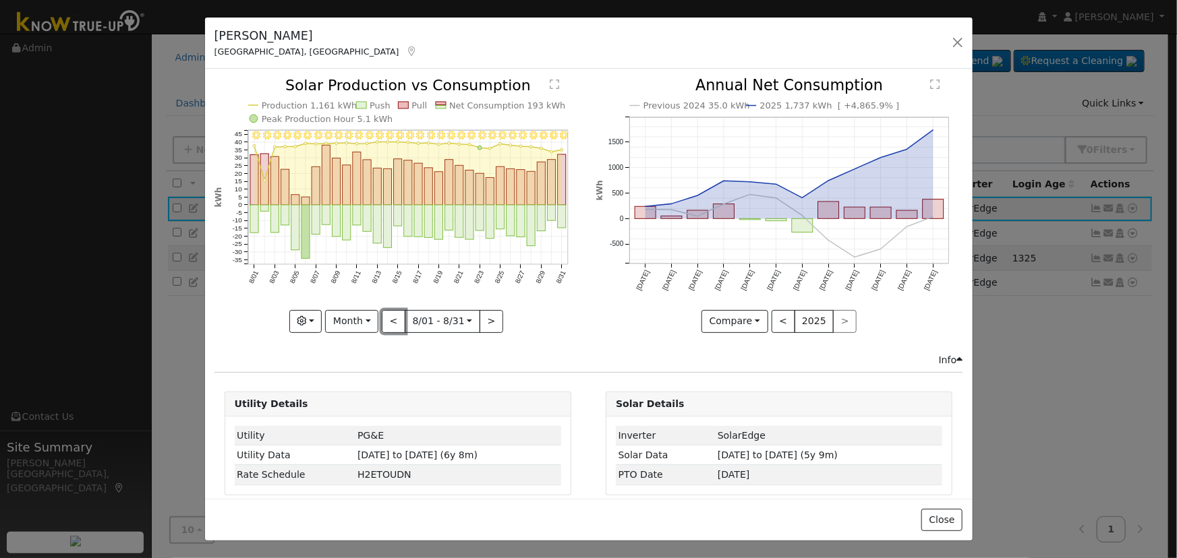
click at [386, 316] on button "<" at bounding box center [394, 321] width 24 height 23
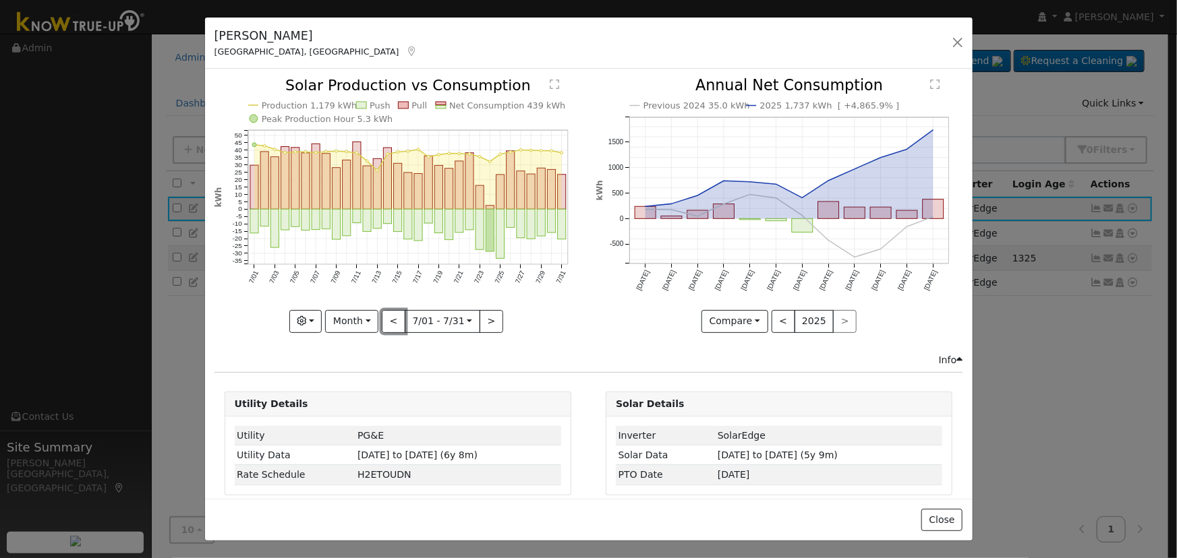
click at [386, 316] on button "<" at bounding box center [394, 321] width 24 height 23
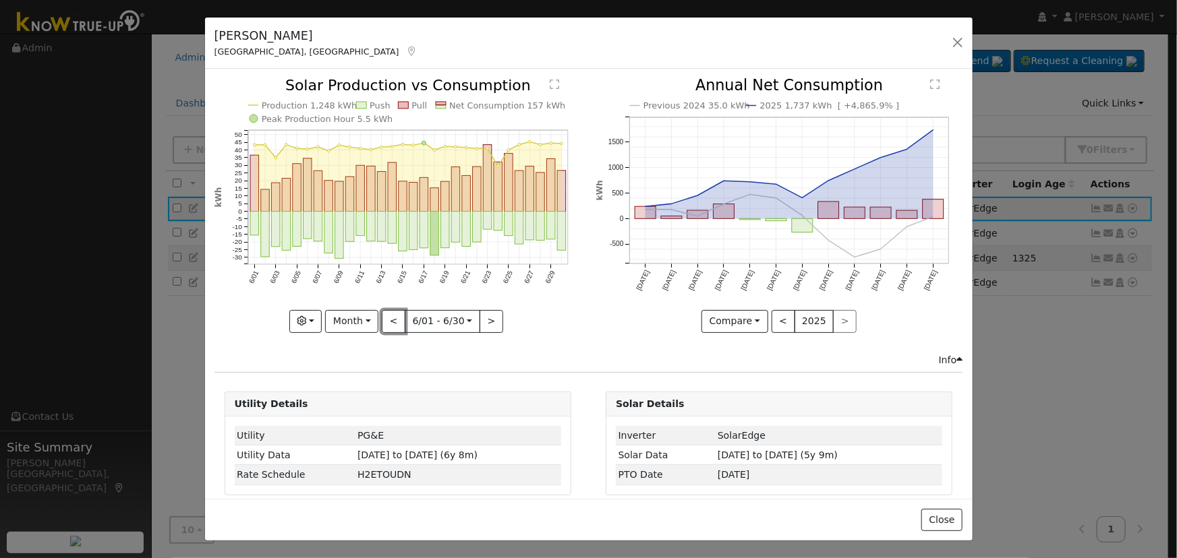
click at [386, 316] on button "<" at bounding box center [394, 321] width 24 height 23
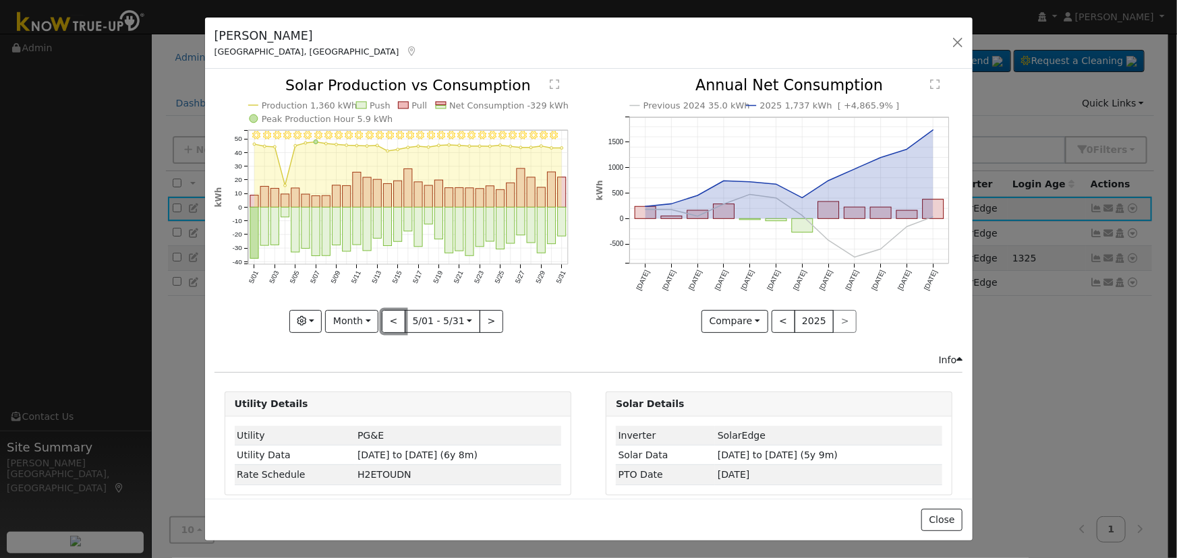
click at [387, 316] on button "<" at bounding box center [394, 321] width 24 height 23
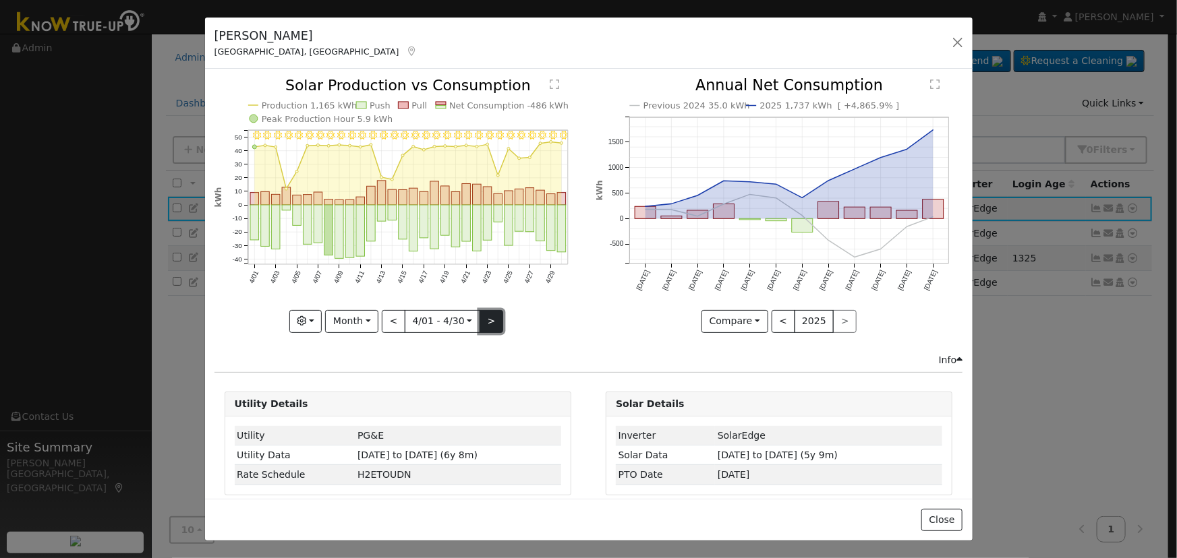
click at [486, 314] on button ">" at bounding box center [492, 321] width 24 height 23
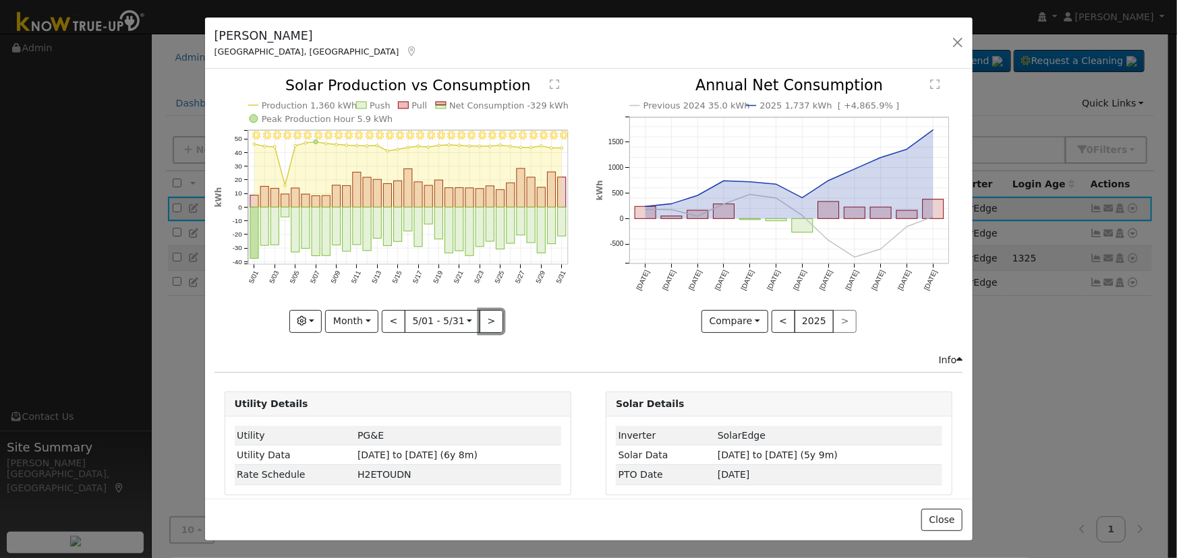
click at [486, 314] on button ">" at bounding box center [492, 321] width 24 height 23
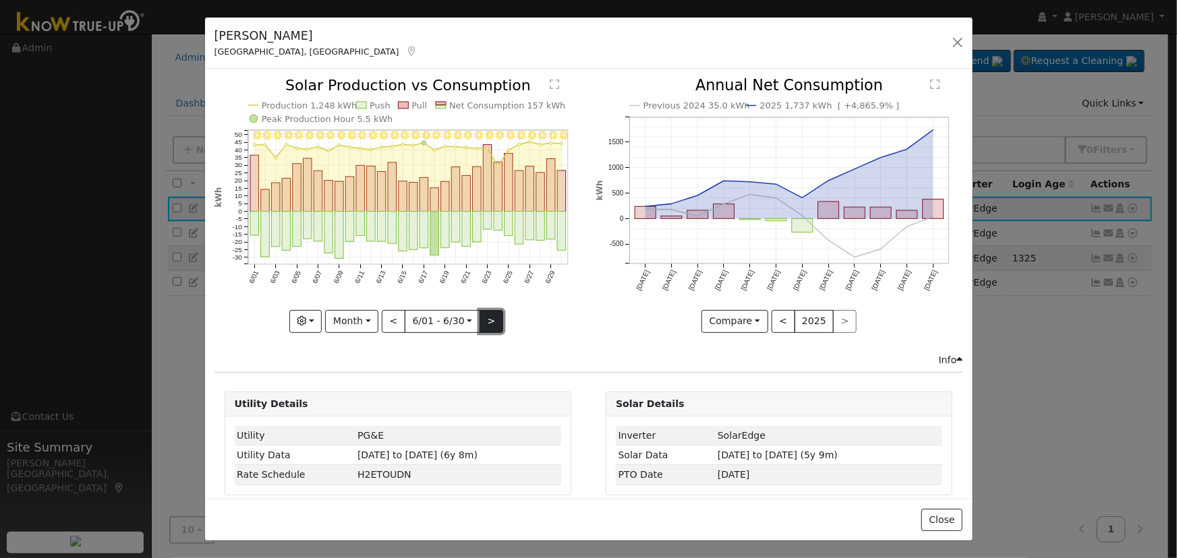
click at [486, 313] on button ">" at bounding box center [492, 321] width 24 height 23
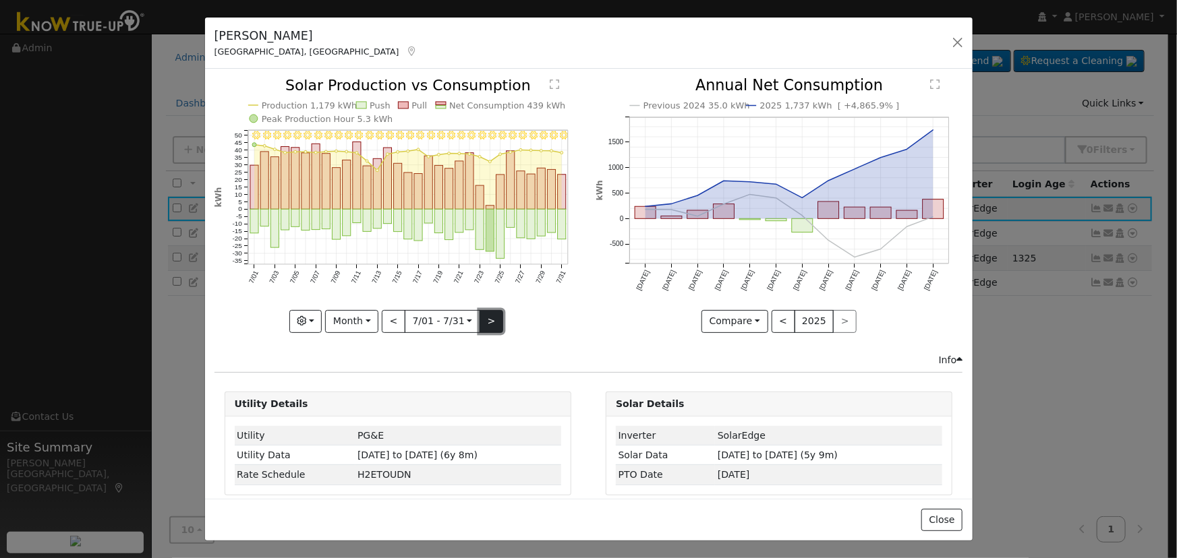
click at [486, 313] on button ">" at bounding box center [492, 321] width 24 height 23
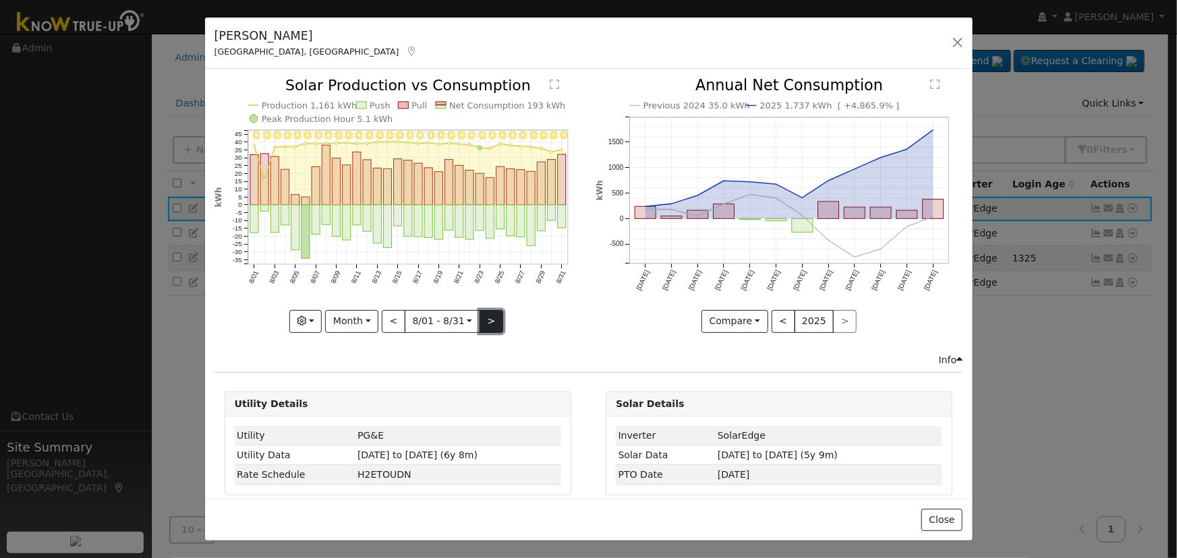
click at [486, 313] on button ">" at bounding box center [492, 321] width 24 height 23
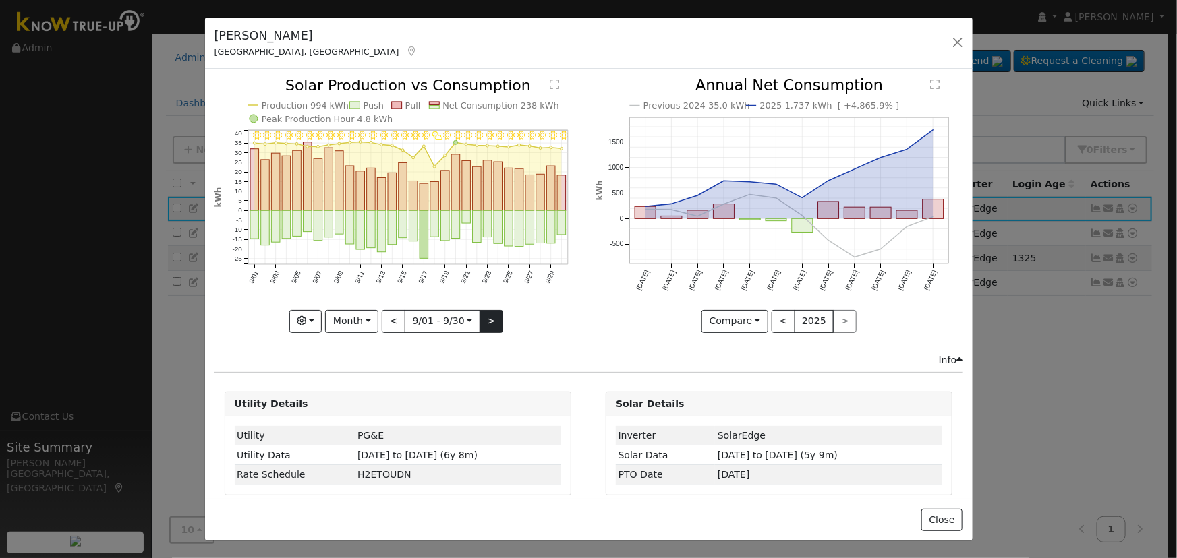
click at [486, 313] on div "9/30 - Clear 9/29 - Clear 9/28 - Clear 9/27 - Clear 9/26 - Clear 9/25 - Clear 9…" at bounding box center [397, 205] width 367 height 254
click at [486, 313] on button ">" at bounding box center [492, 321] width 24 height 23
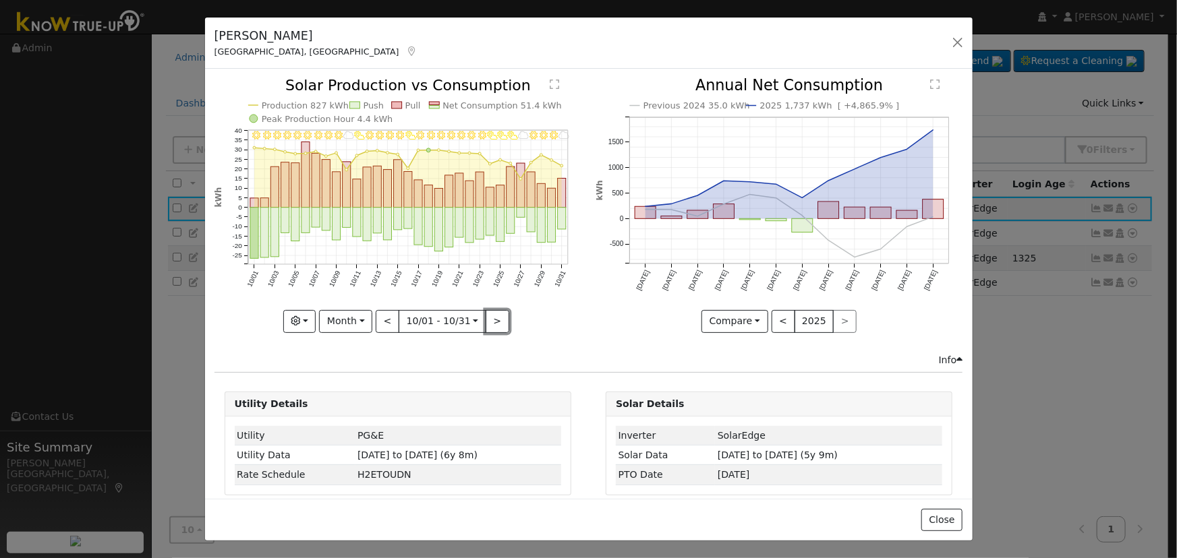
click at [486, 312] on button ">" at bounding box center [498, 321] width 24 height 23
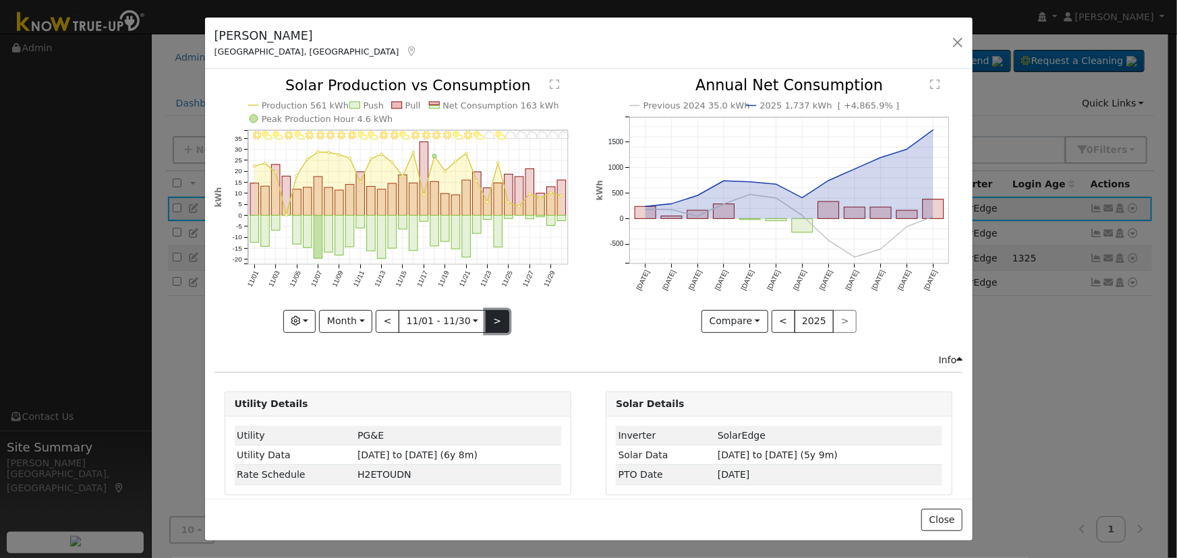
click at [486, 312] on button ">" at bounding box center [498, 321] width 24 height 23
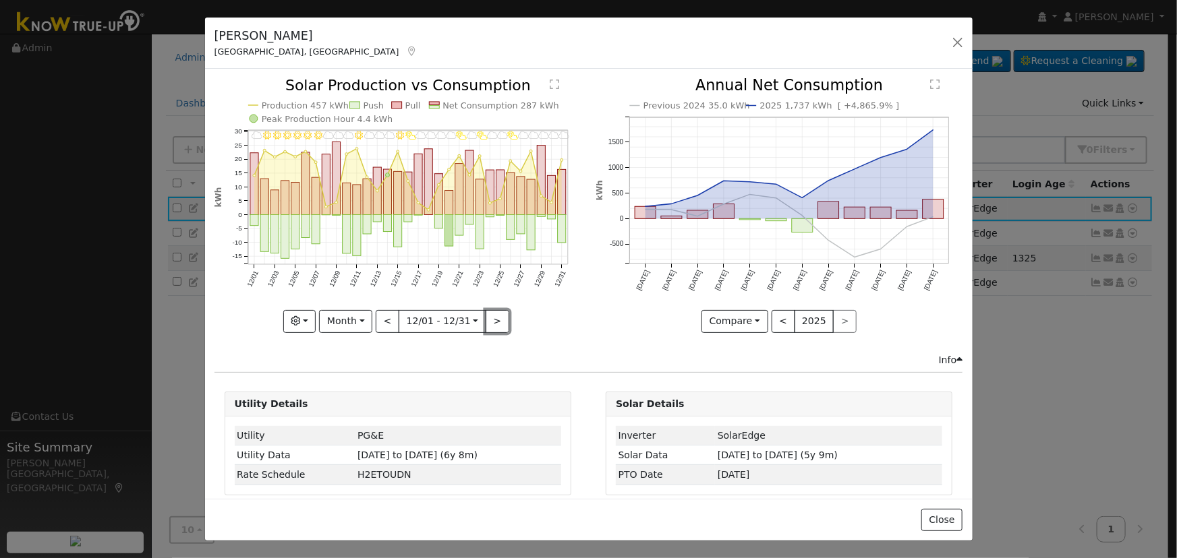
click at [486, 313] on button ">" at bounding box center [498, 321] width 24 height 23
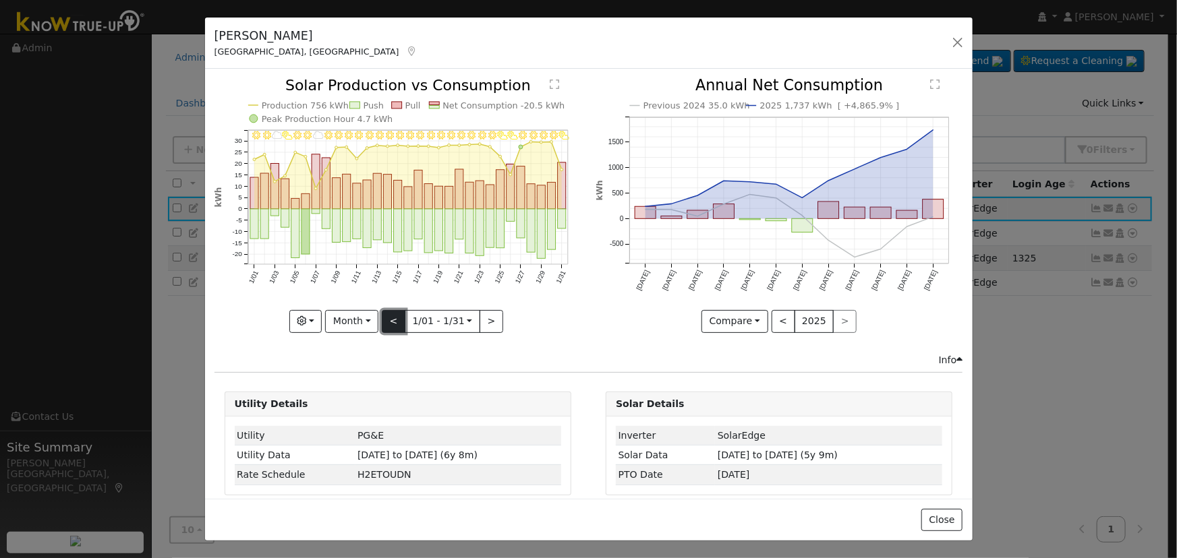
click at [386, 316] on button "<" at bounding box center [394, 321] width 24 height 23
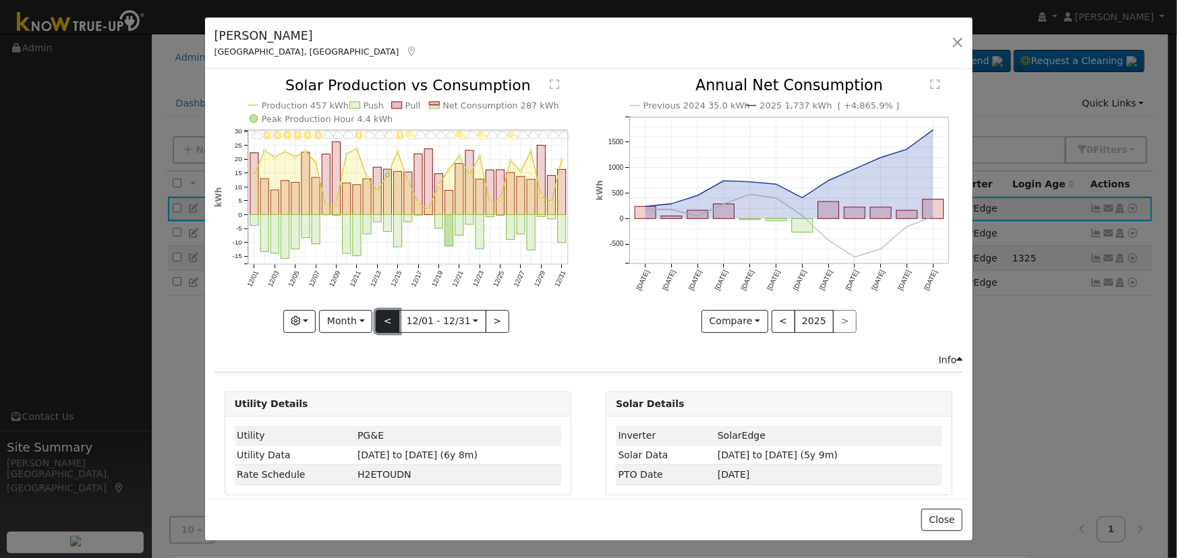
click at [386, 316] on button "<" at bounding box center [388, 321] width 24 height 23
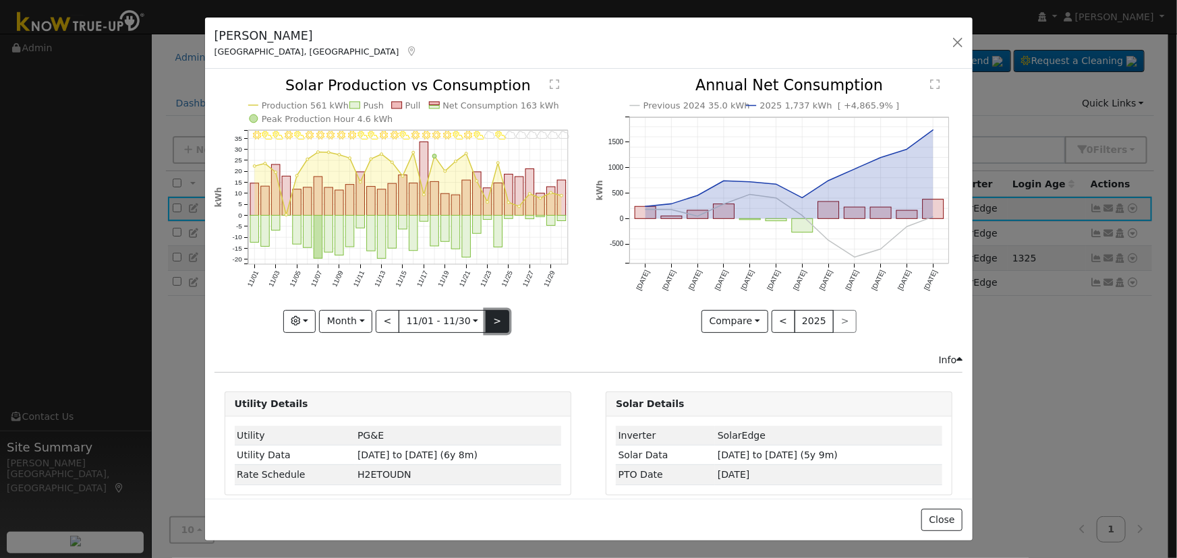
click at [486, 317] on button ">" at bounding box center [498, 321] width 24 height 23
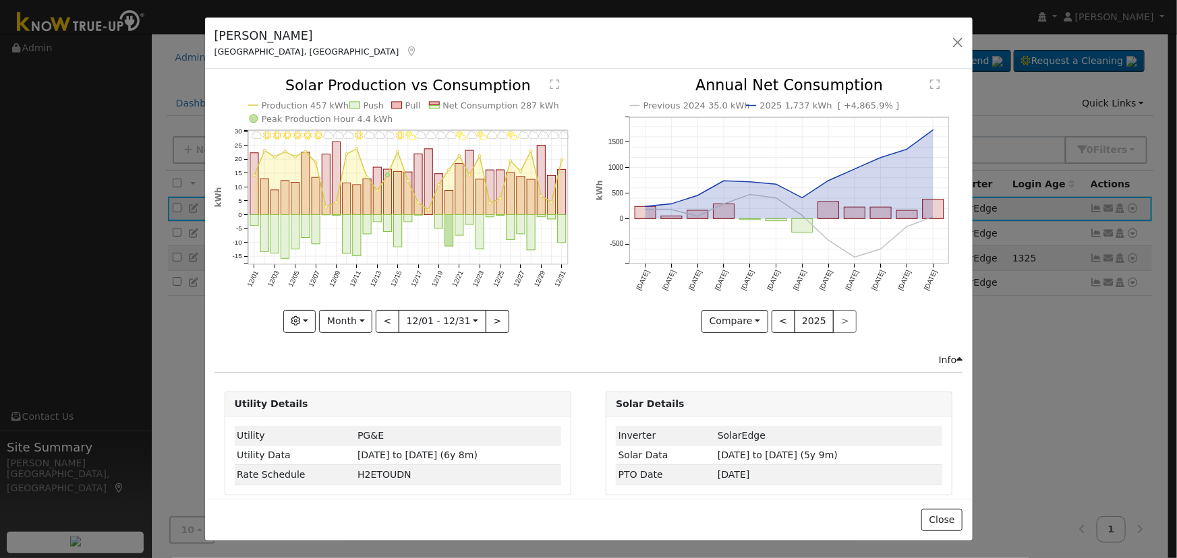
click at [482, 318] on div "12/31 - MostlyCloudy 12/30 - MostlyCloudy 12/29 - Cloudy 12/28 - MostlyCloudy 1…" at bounding box center [397, 205] width 367 height 254
click at [486, 318] on button ">" at bounding box center [498, 321] width 24 height 23
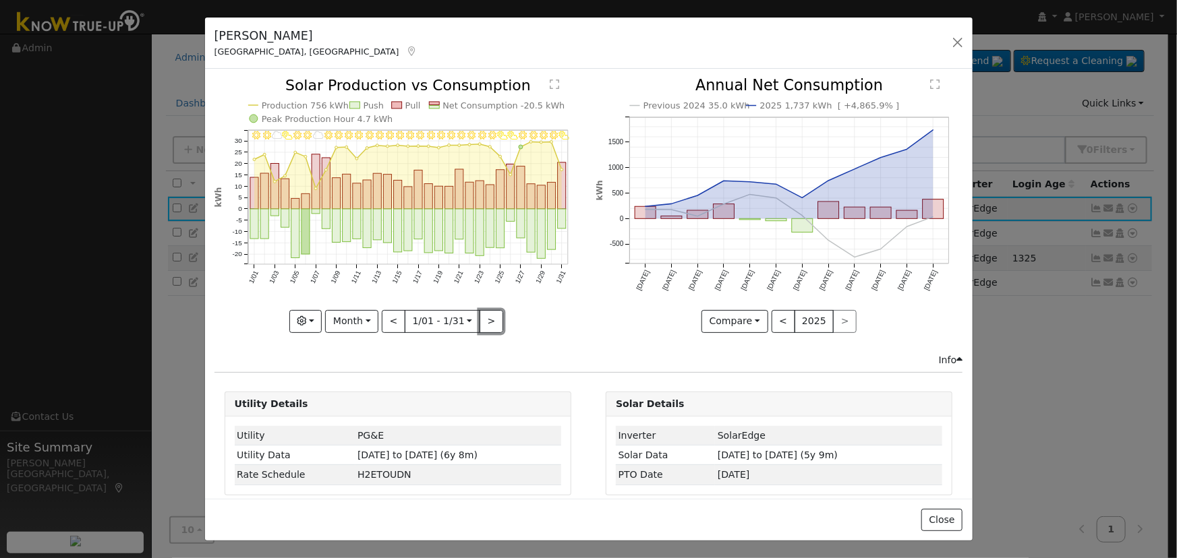
click at [482, 318] on button ">" at bounding box center [492, 321] width 24 height 23
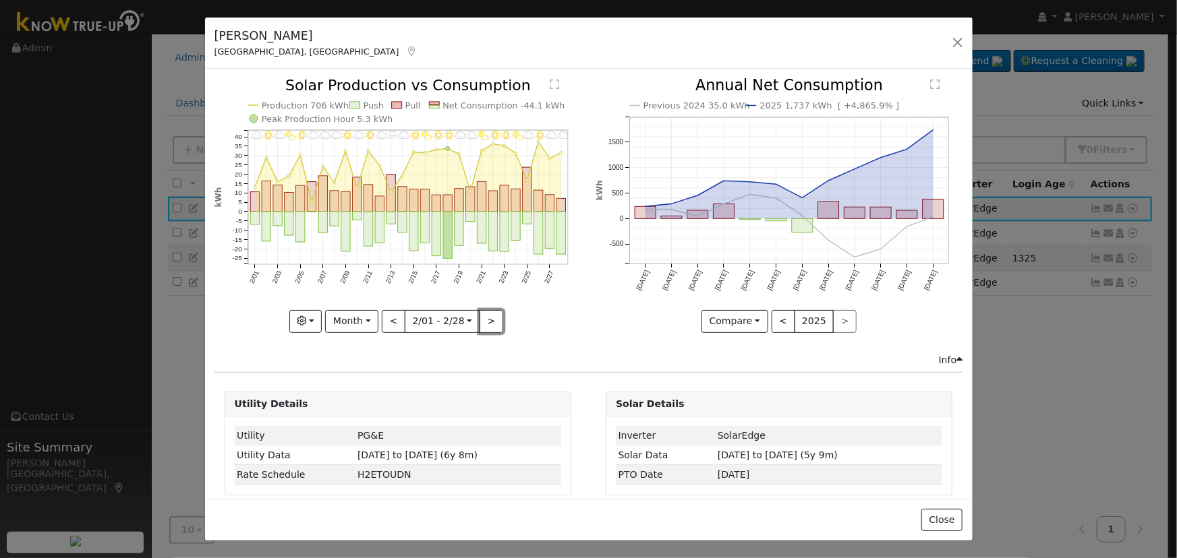
click at [482, 318] on button ">" at bounding box center [492, 321] width 24 height 23
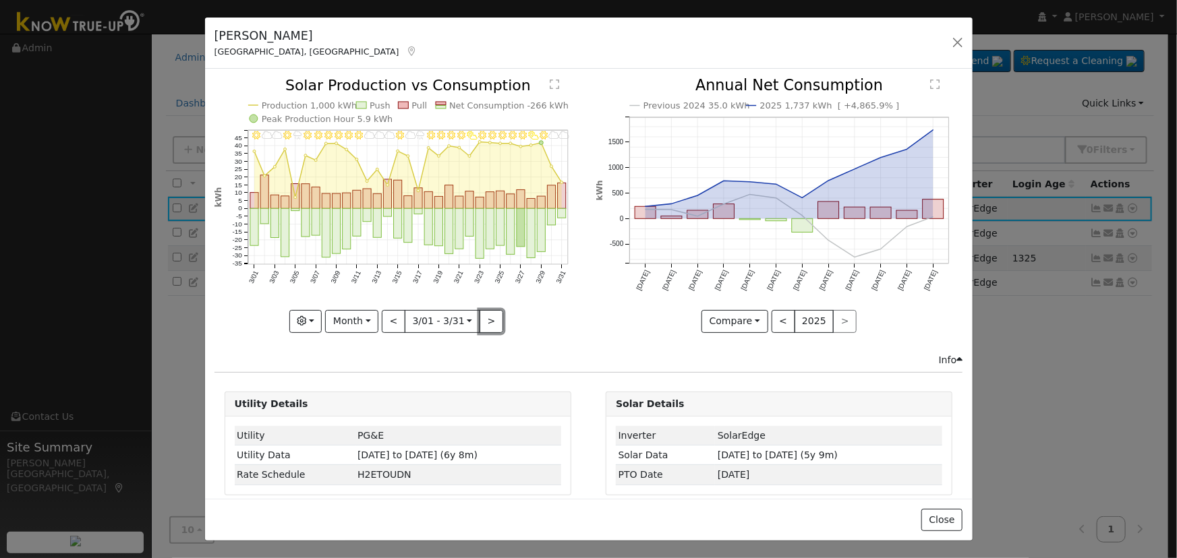
click at [482, 318] on button ">" at bounding box center [492, 321] width 24 height 23
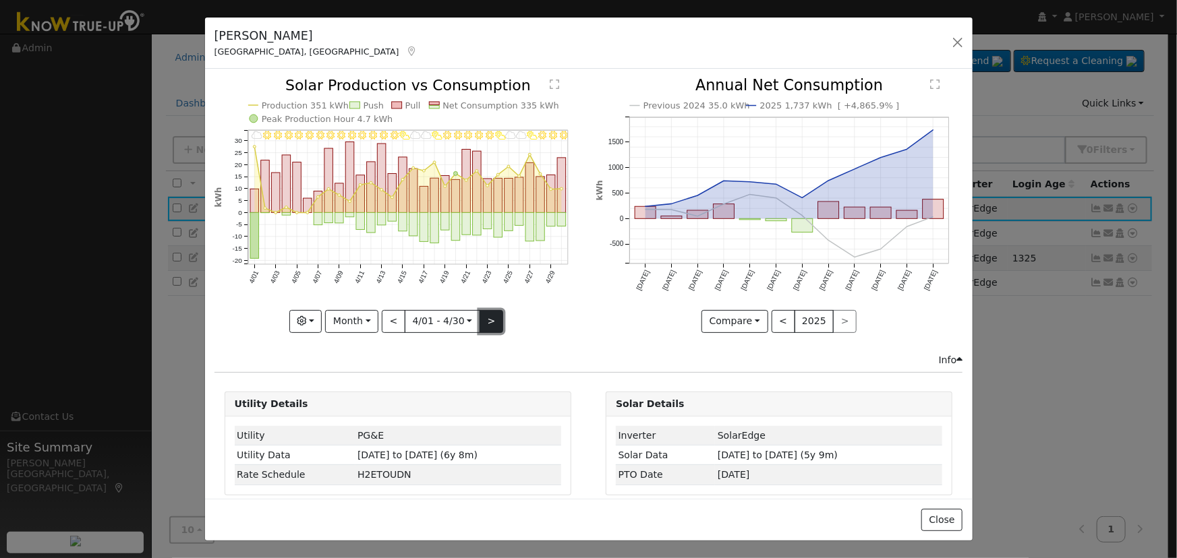
click at [480, 316] on button ">" at bounding box center [492, 321] width 24 height 23
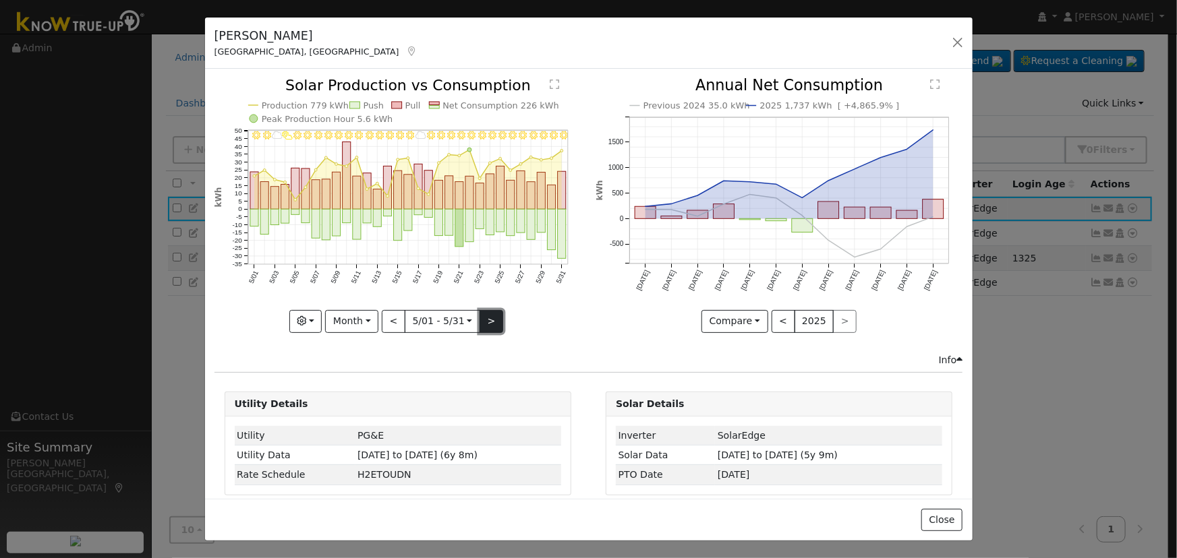
click at [480, 316] on button ">" at bounding box center [492, 321] width 24 height 23
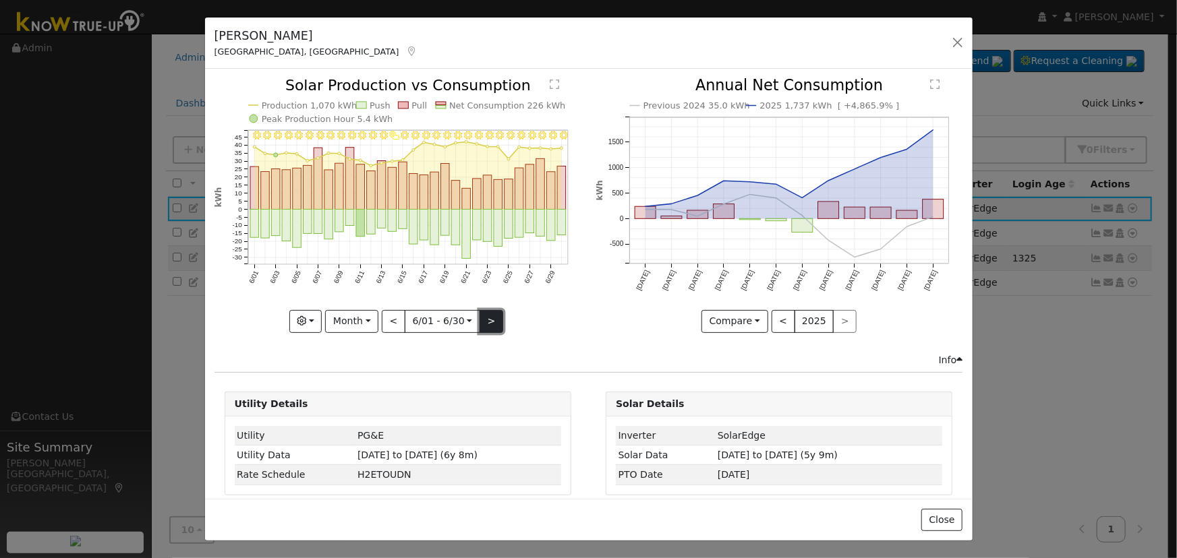
click at [480, 316] on button ">" at bounding box center [492, 321] width 24 height 23
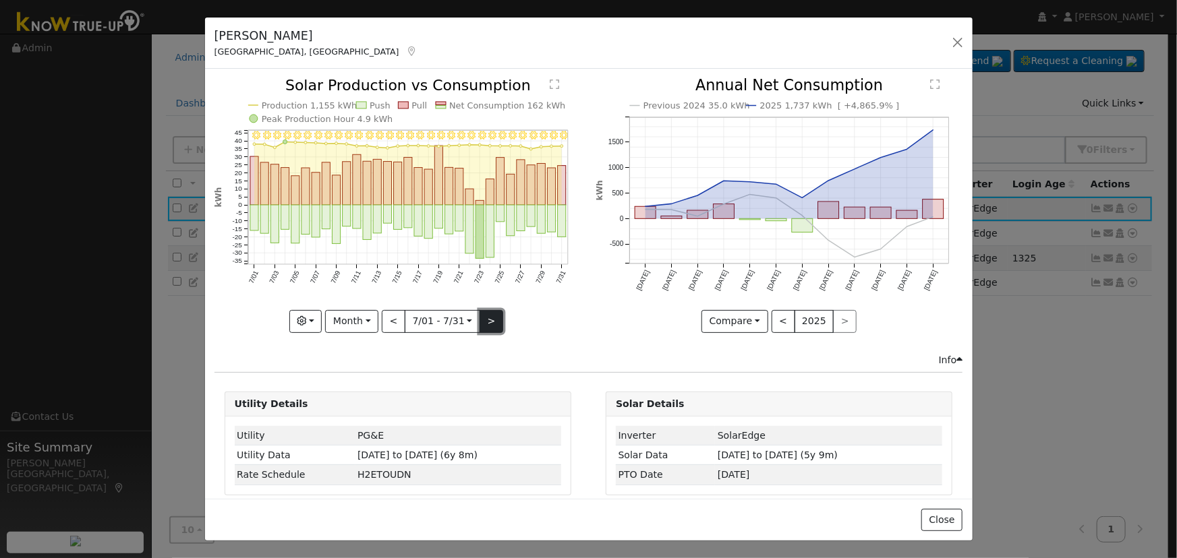
click at [480, 316] on button ">" at bounding box center [492, 321] width 24 height 23
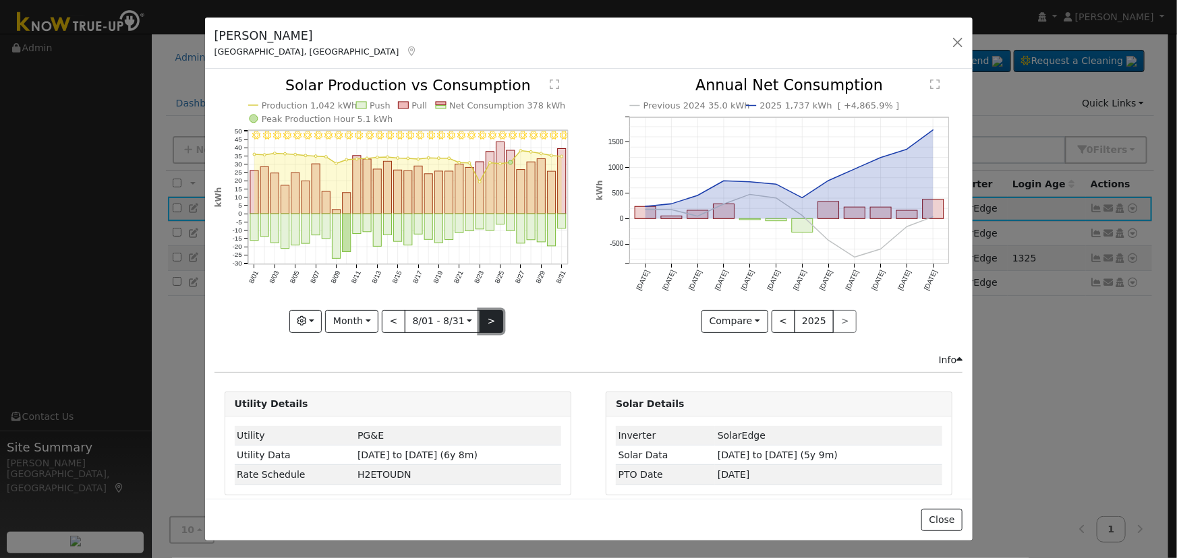
click at [480, 316] on button ">" at bounding box center [492, 321] width 24 height 23
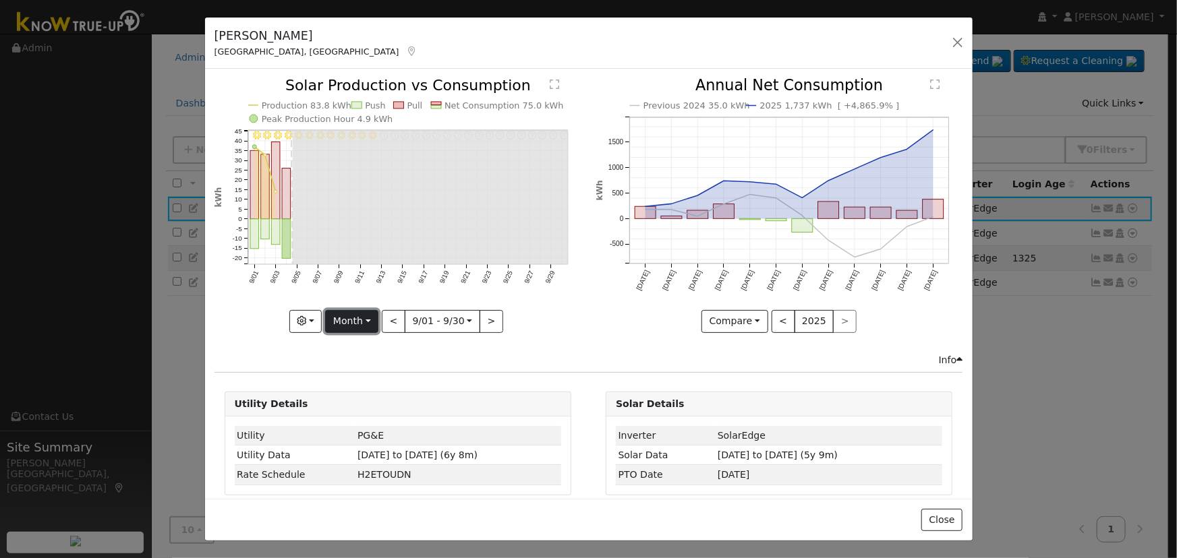
click at [353, 316] on button "Month" at bounding box center [351, 321] width 53 height 23
click at [371, 339] on link "Day" at bounding box center [373, 348] width 94 height 19
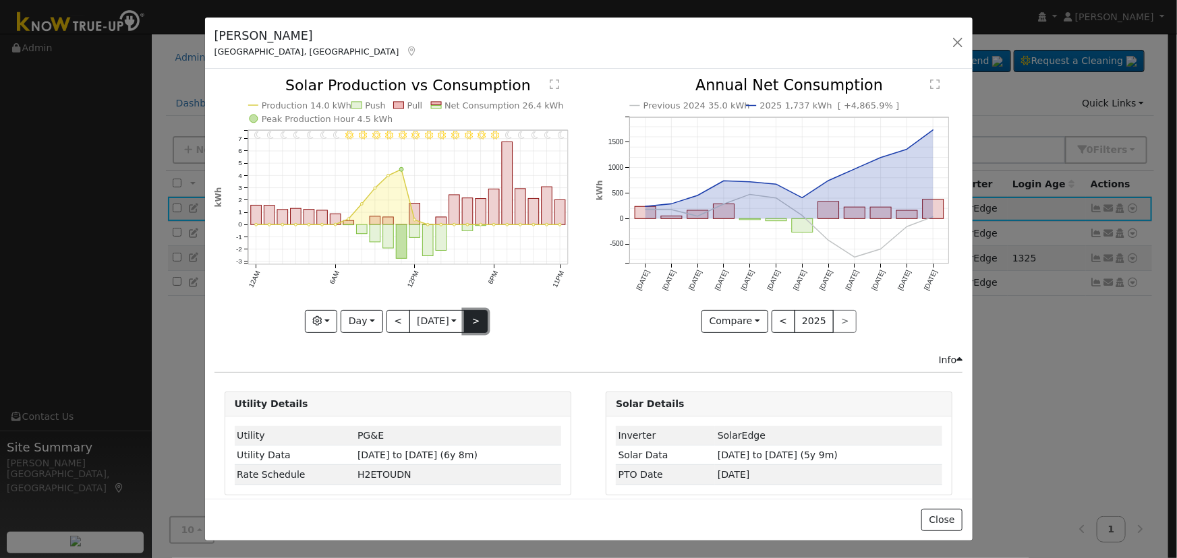
click at [471, 316] on button ">" at bounding box center [476, 321] width 24 height 23
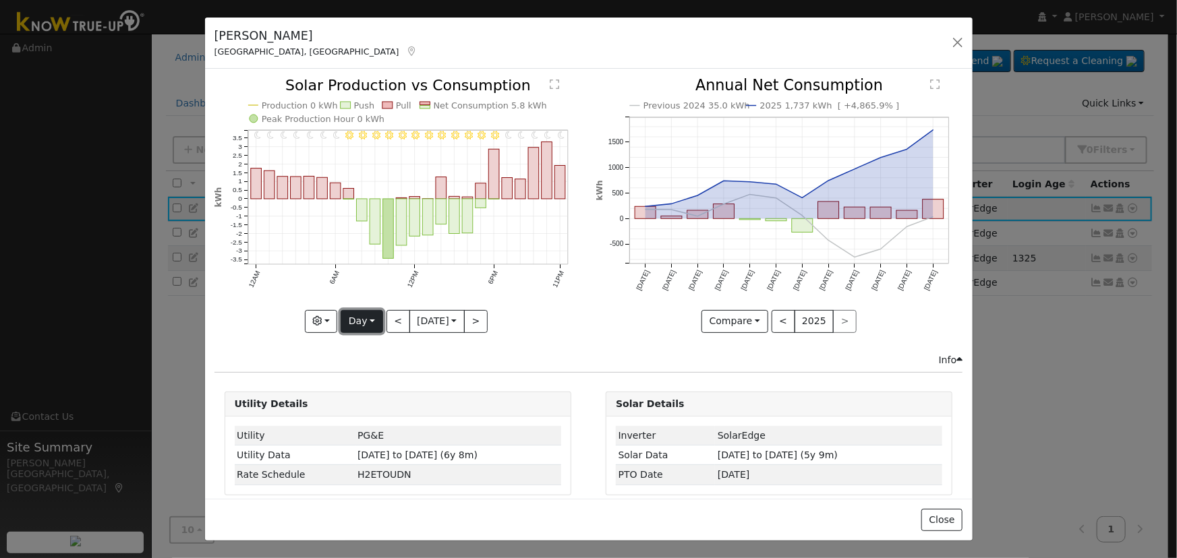
click at [367, 325] on button "Day" at bounding box center [362, 321] width 42 height 23
click at [381, 384] on link "Month" at bounding box center [388, 386] width 94 height 19
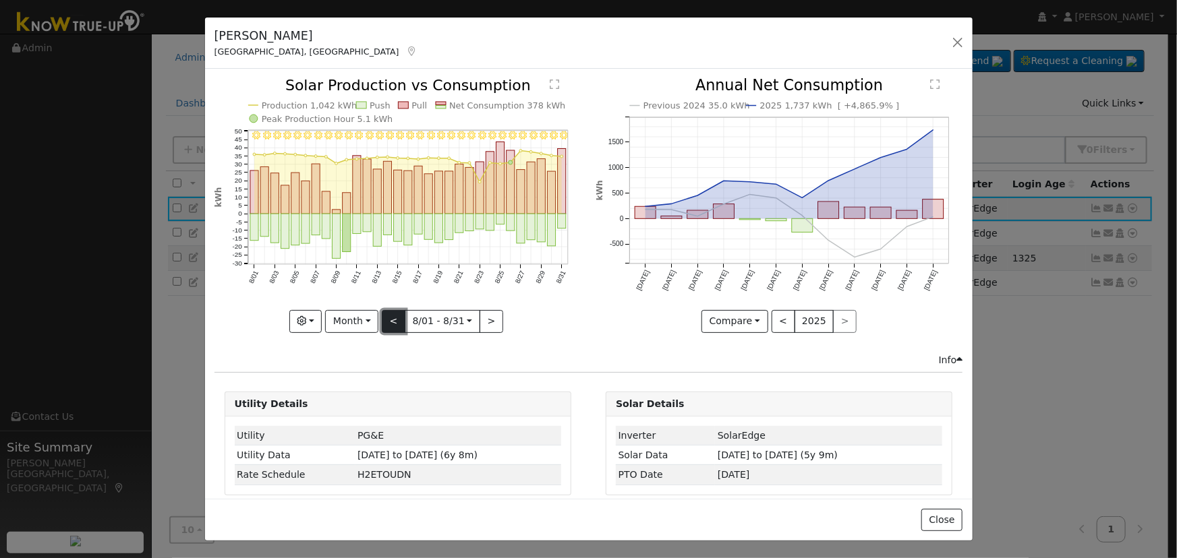
click at [396, 318] on button "<" at bounding box center [394, 321] width 24 height 23
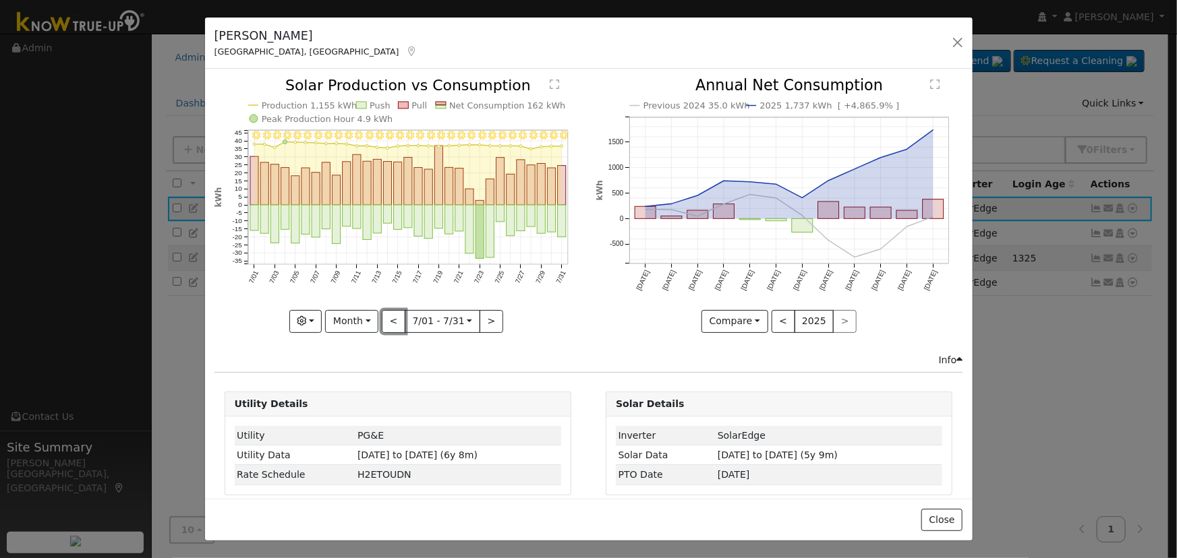
click at [396, 318] on button "<" at bounding box center [394, 321] width 24 height 23
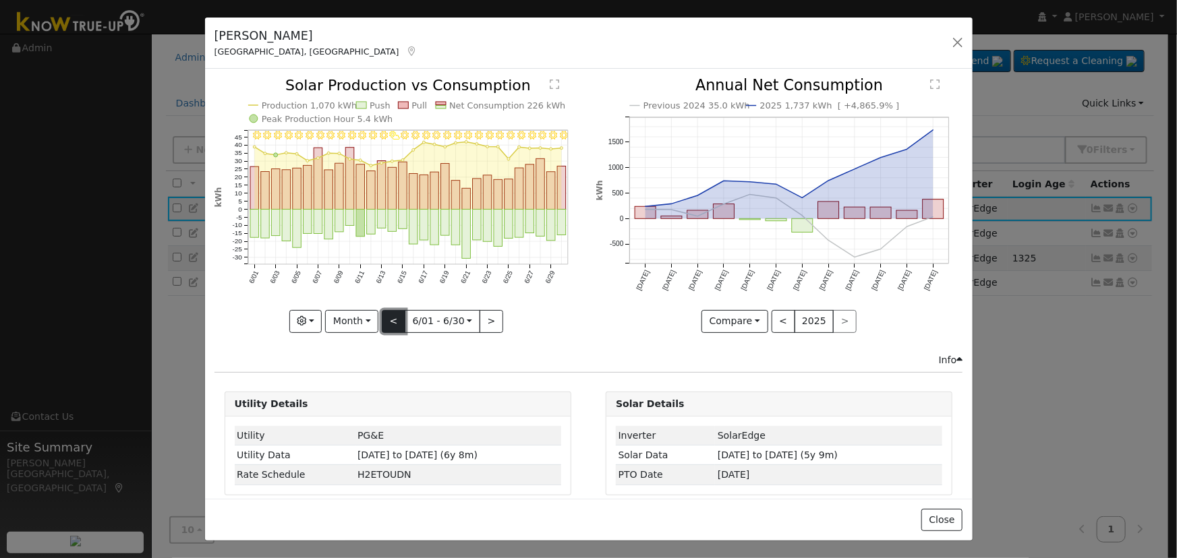
click at [396, 318] on button "<" at bounding box center [394, 321] width 24 height 23
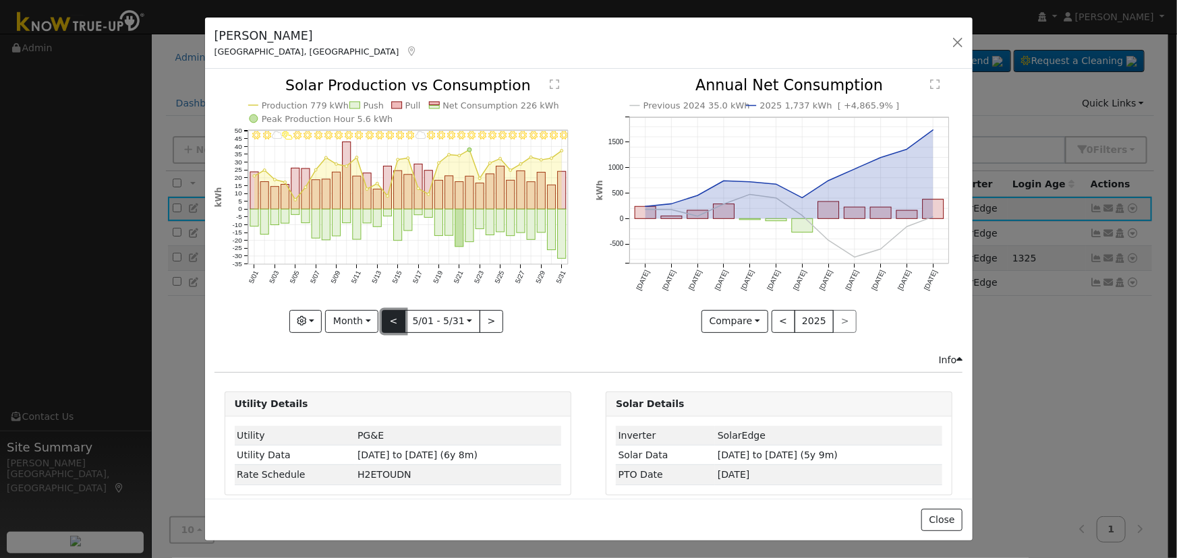
click at [396, 318] on button "<" at bounding box center [394, 321] width 24 height 23
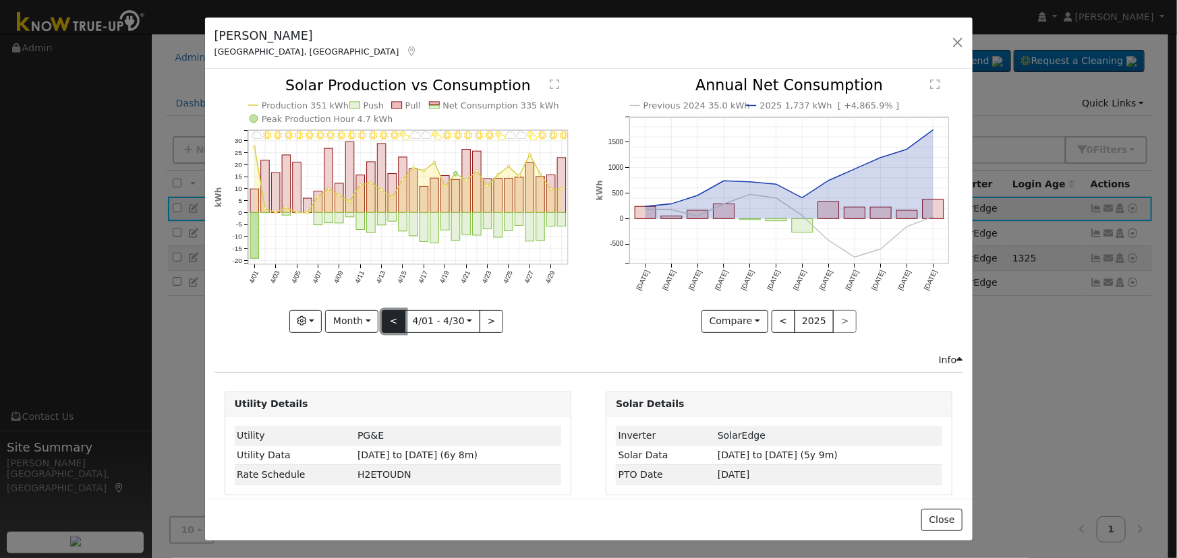
click at [395, 318] on button "<" at bounding box center [394, 321] width 24 height 23
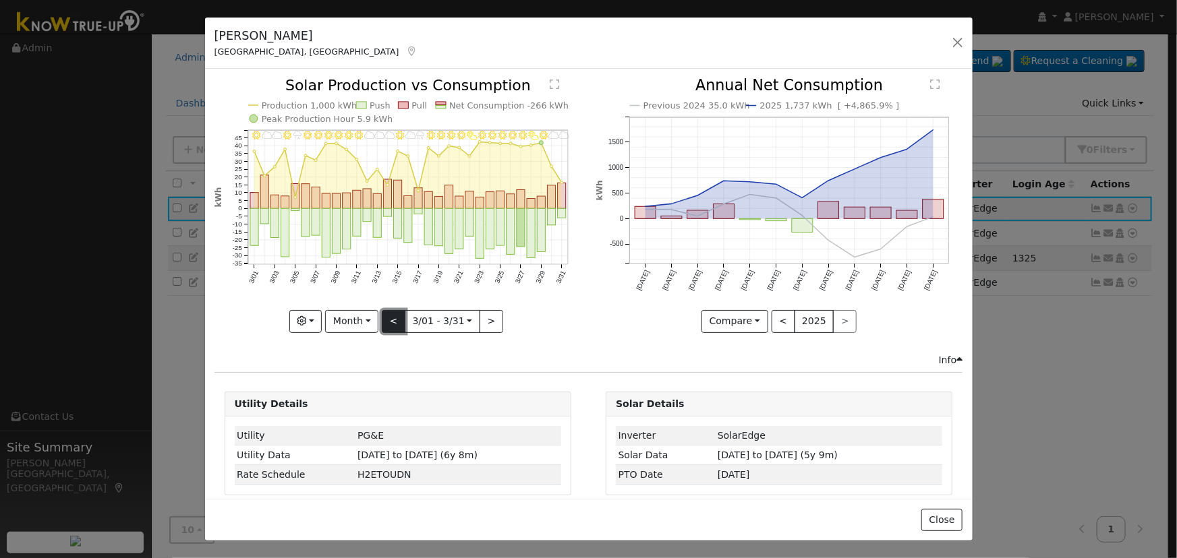
click at [396, 314] on button "<" at bounding box center [394, 321] width 24 height 23
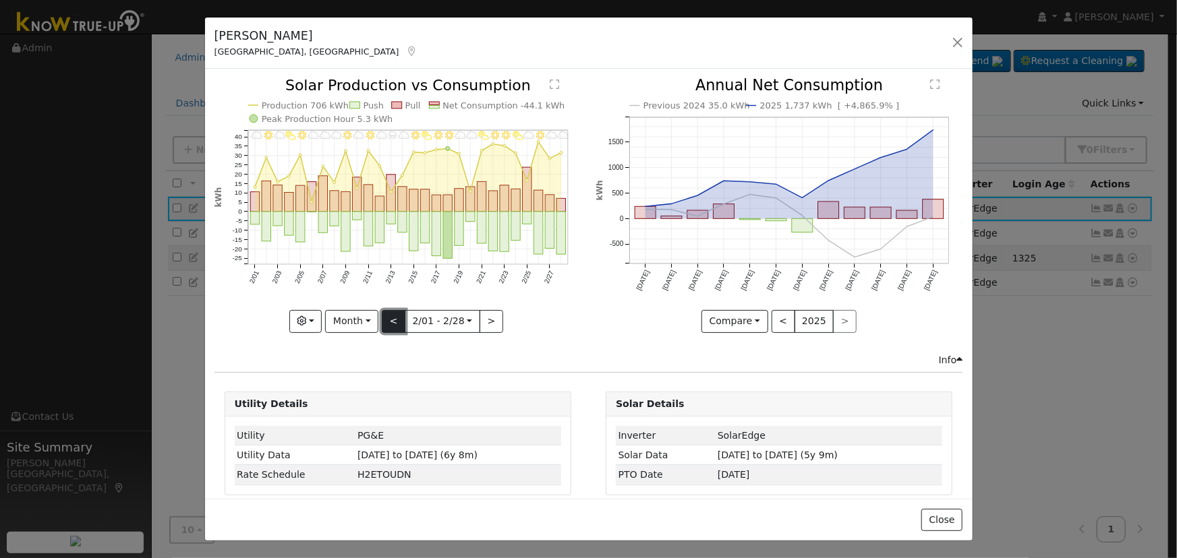
click at [391, 316] on button "<" at bounding box center [394, 321] width 24 height 23
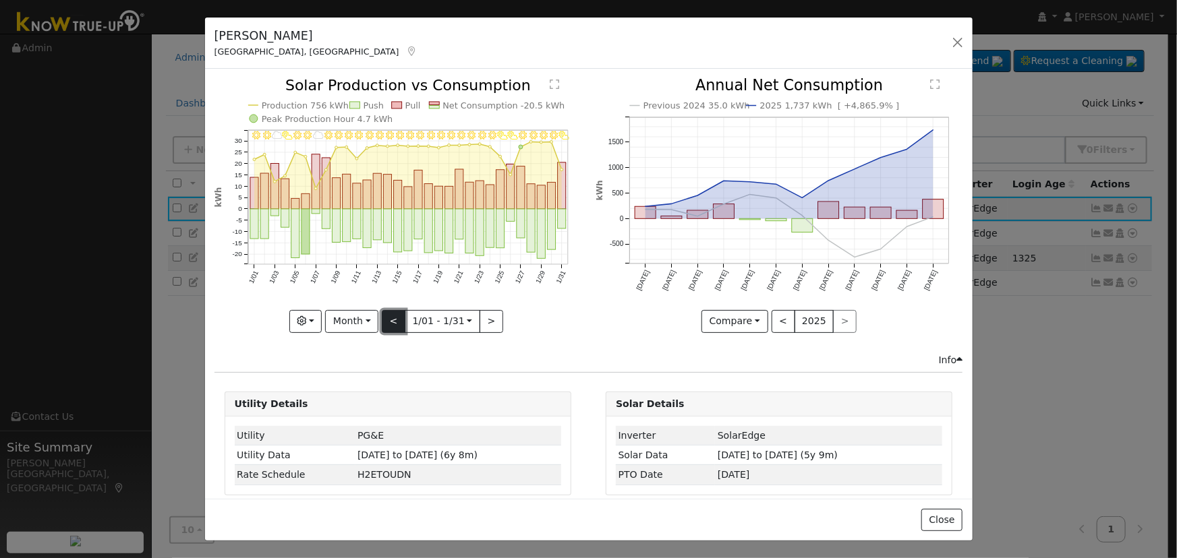
click at [397, 310] on button "<" at bounding box center [394, 321] width 24 height 23
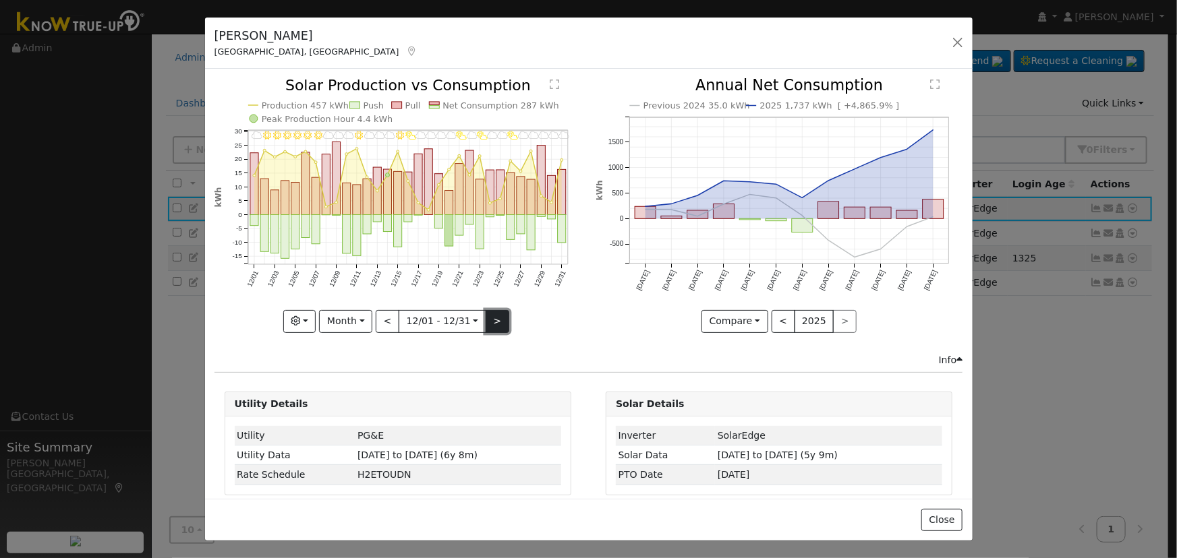
click at [486, 310] on button ">" at bounding box center [498, 321] width 24 height 23
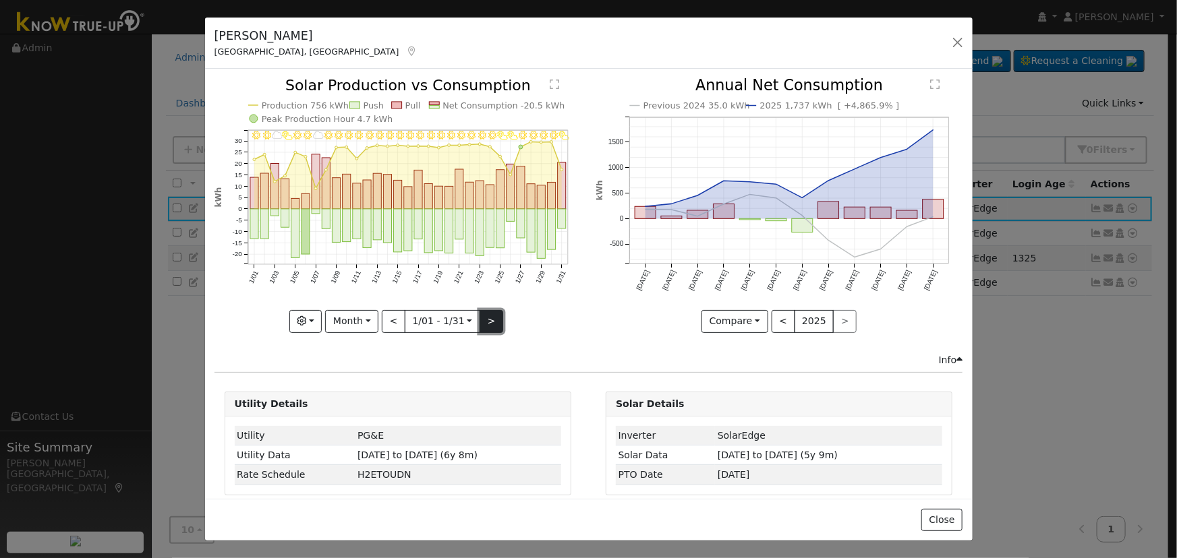
click at [484, 310] on button ">" at bounding box center [492, 321] width 24 height 23
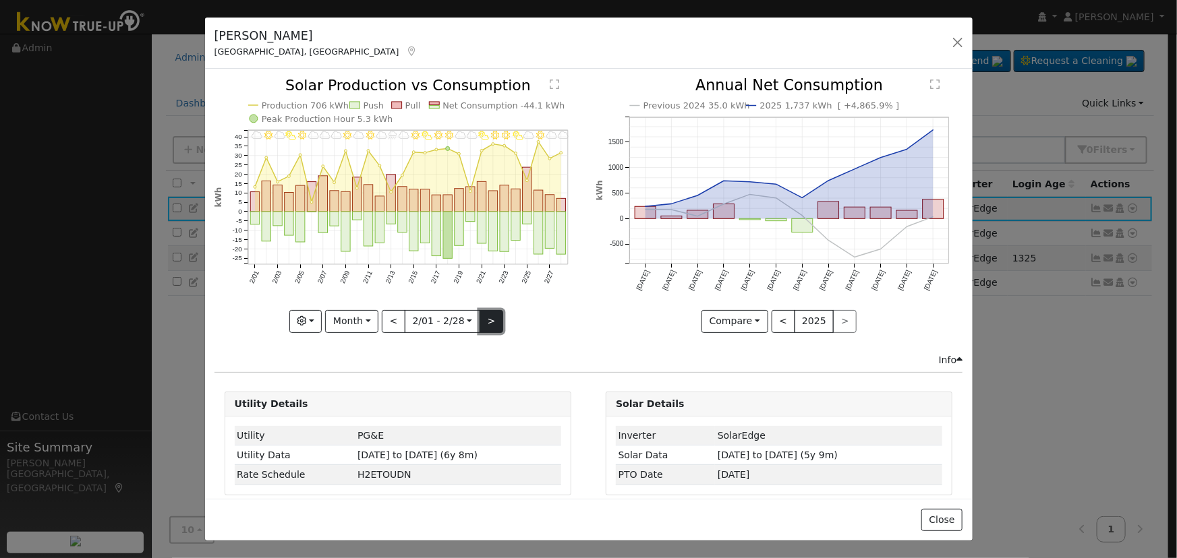
click at [480, 318] on button ">" at bounding box center [492, 321] width 24 height 23
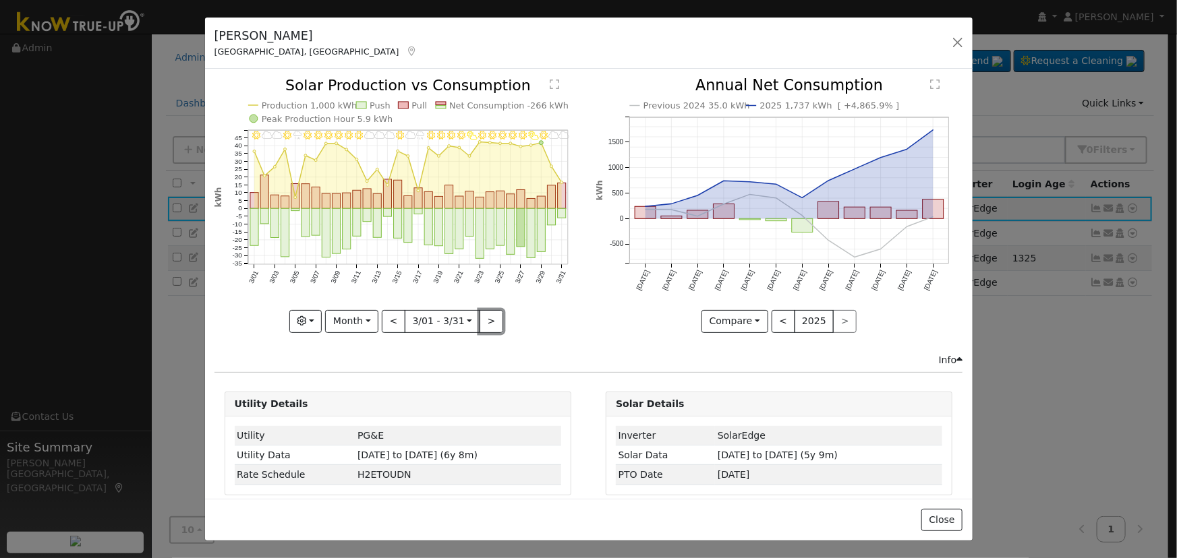
click at [480, 318] on button ">" at bounding box center [492, 321] width 24 height 23
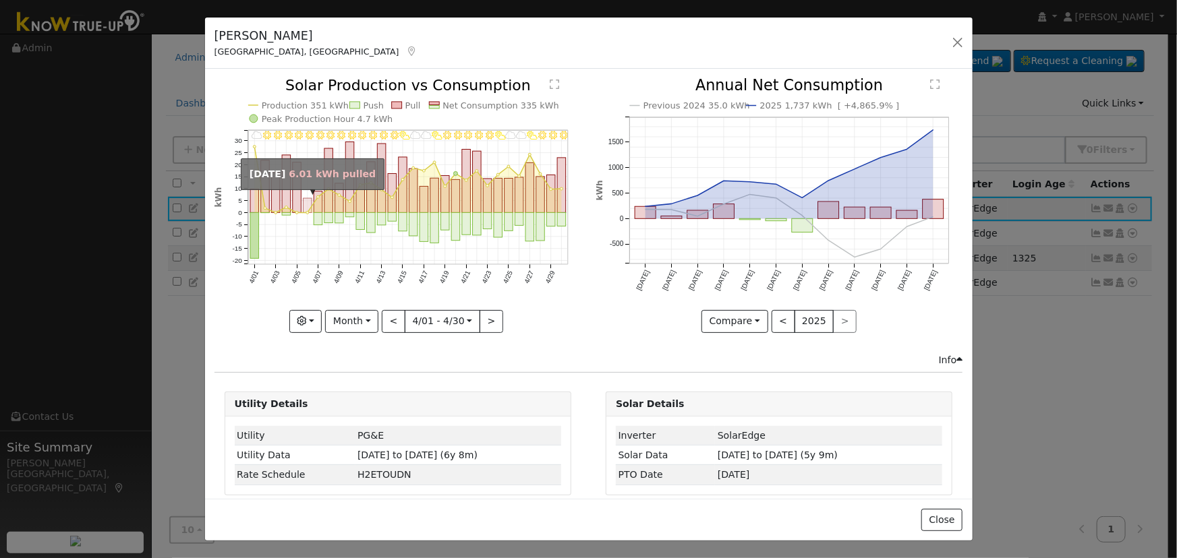
click at [303, 202] on rect "onclick=""" at bounding box center [307, 206] width 9 height 14
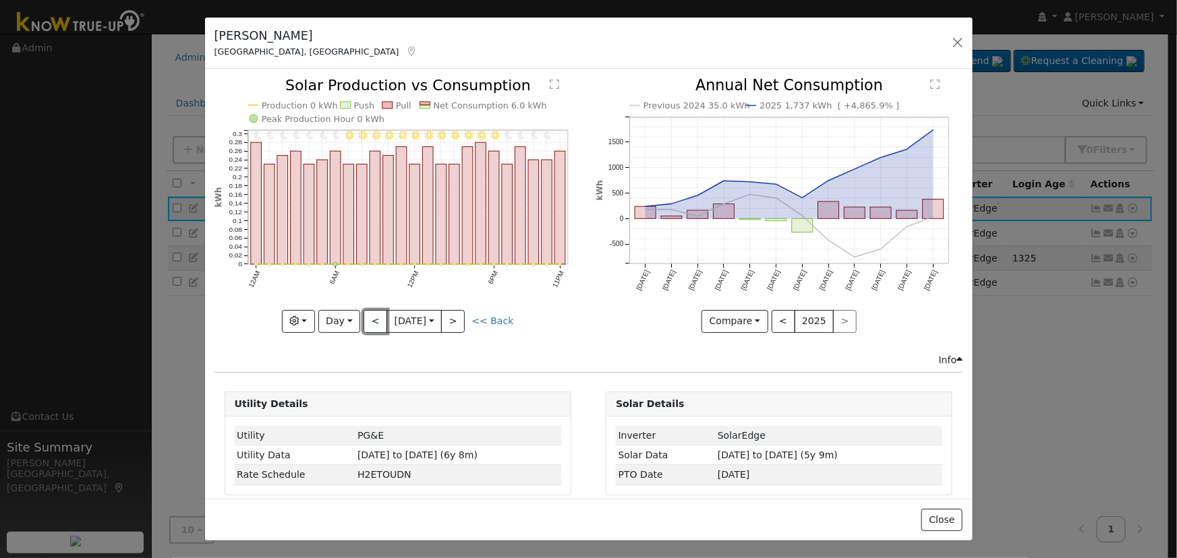
click at [374, 314] on button "<" at bounding box center [376, 321] width 24 height 23
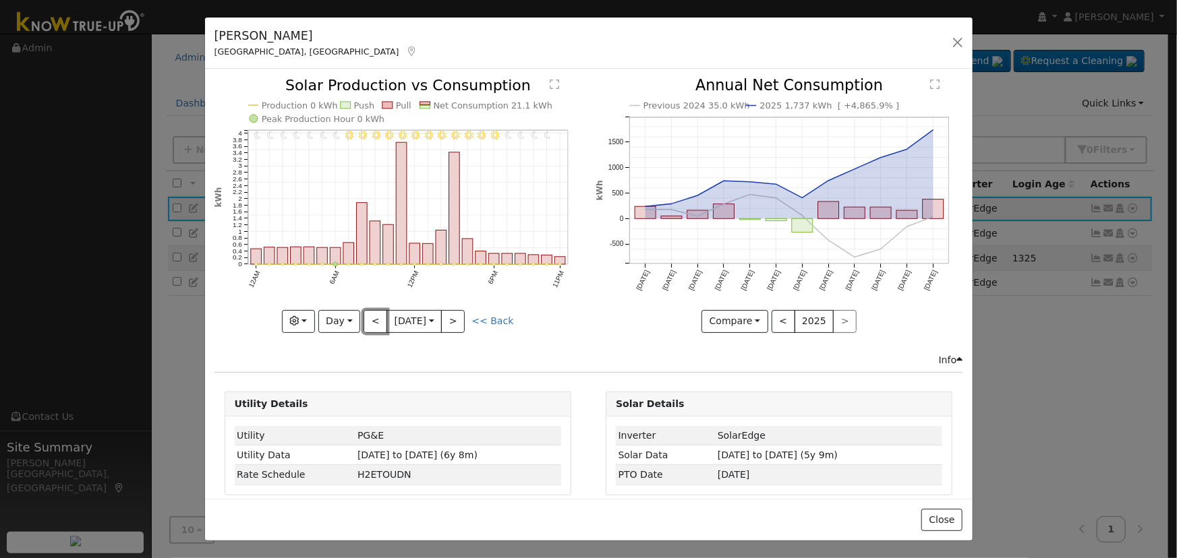
click at [374, 315] on button "<" at bounding box center [376, 321] width 24 height 23
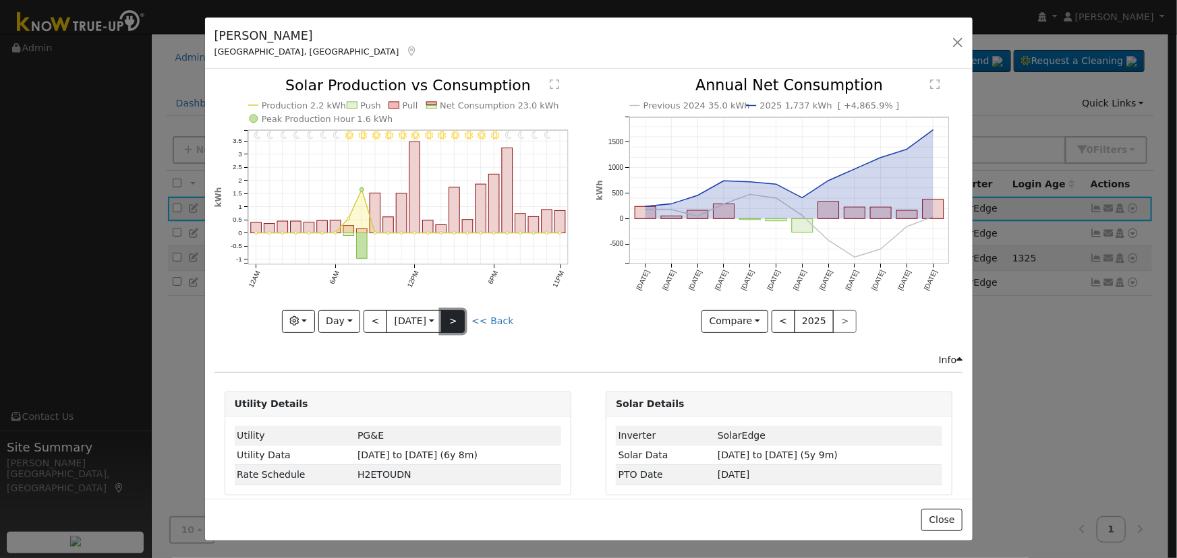
click at [451, 314] on button ">" at bounding box center [453, 321] width 24 height 23
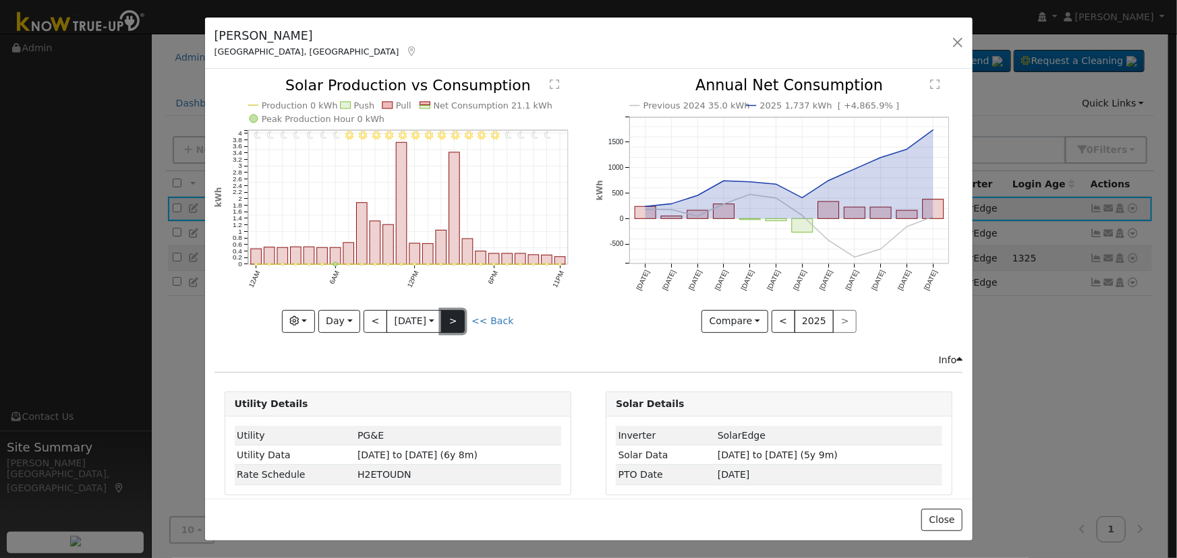
click at [450, 314] on button ">" at bounding box center [453, 321] width 24 height 23
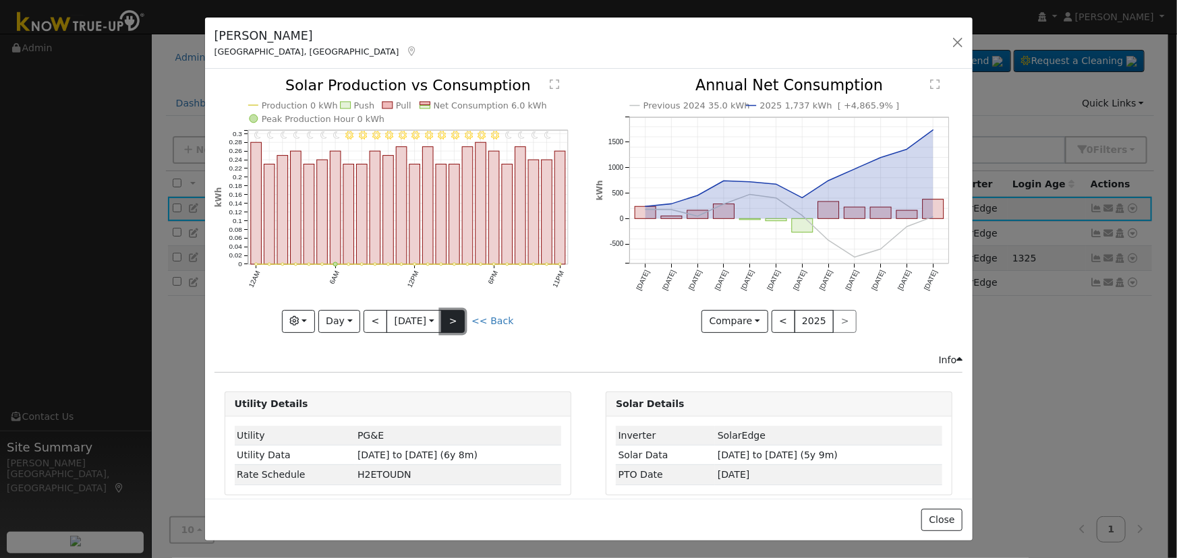
click at [457, 318] on button ">" at bounding box center [453, 321] width 24 height 23
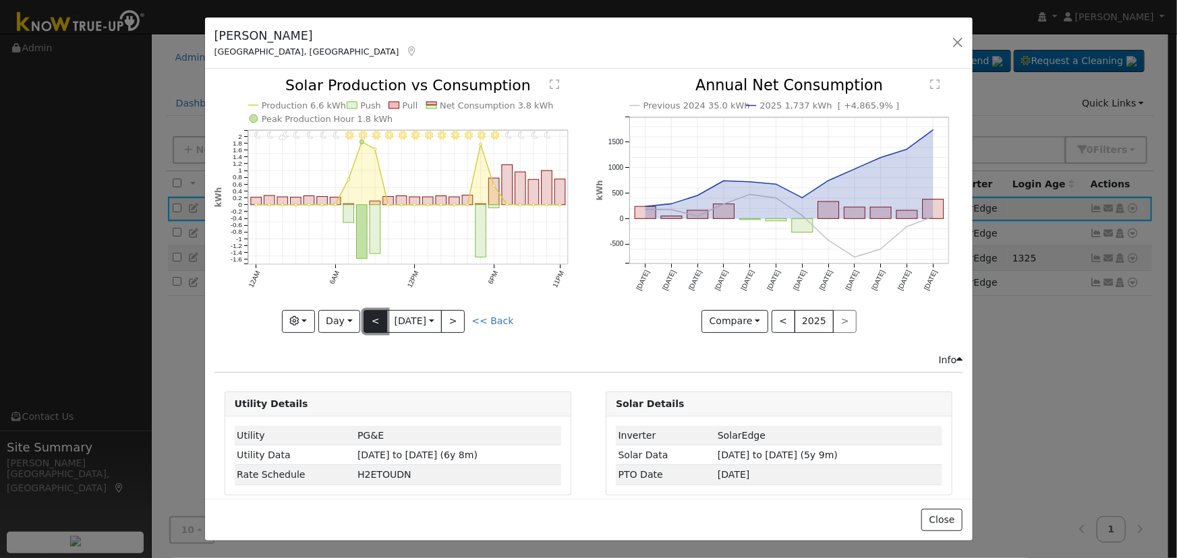
click at [377, 328] on button "<" at bounding box center [376, 321] width 24 height 23
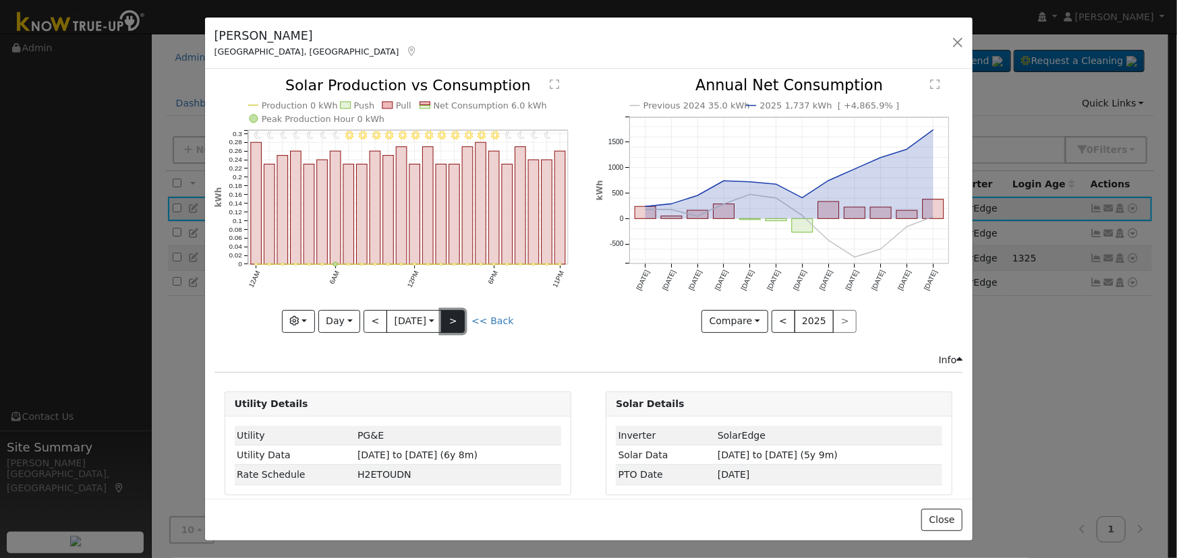
click at [463, 314] on button ">" at bounding box center [453, 321] width 24 height 23
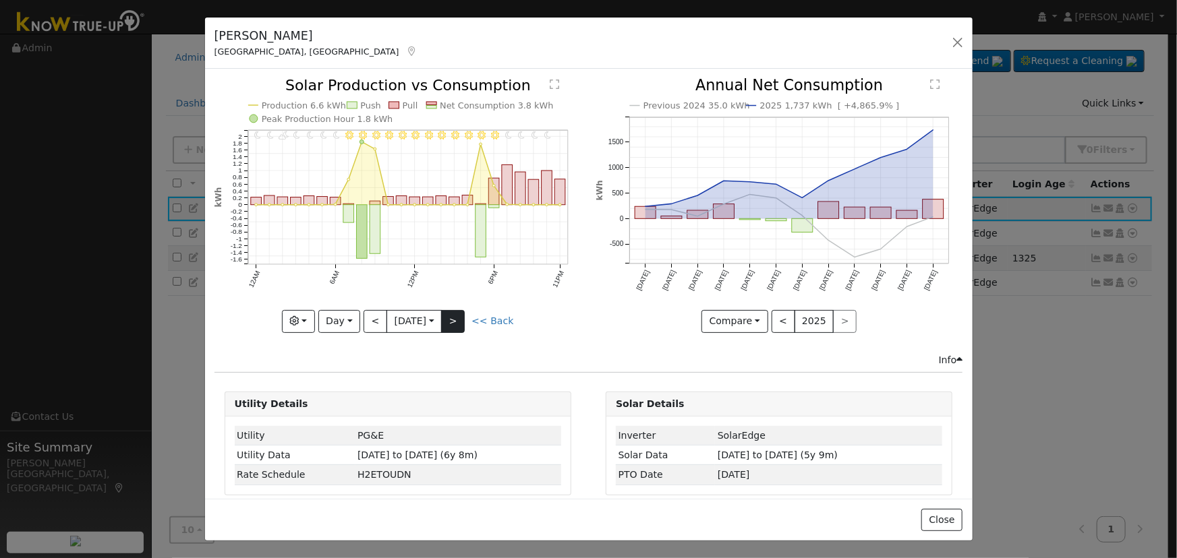
click at [463, 314] on div at bounding box center [397, 205] width 367 height 254
click at [463, 314] on button ">" at bounding box center [453, 321] width 24 height 23
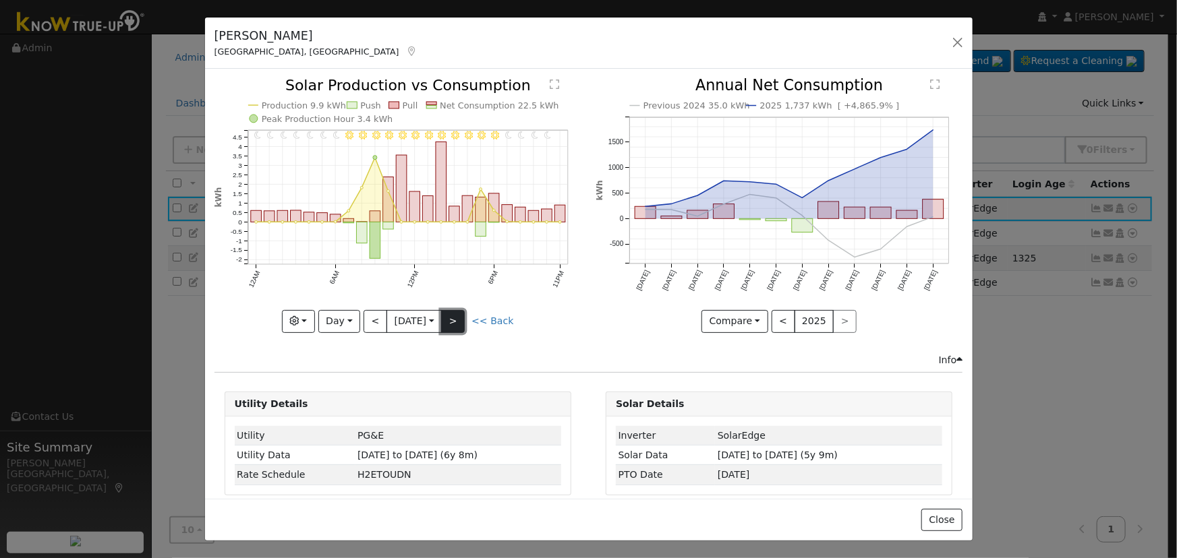
click at [453, 323] on button ">" at bounding box center [453, 321] width 24 height 23
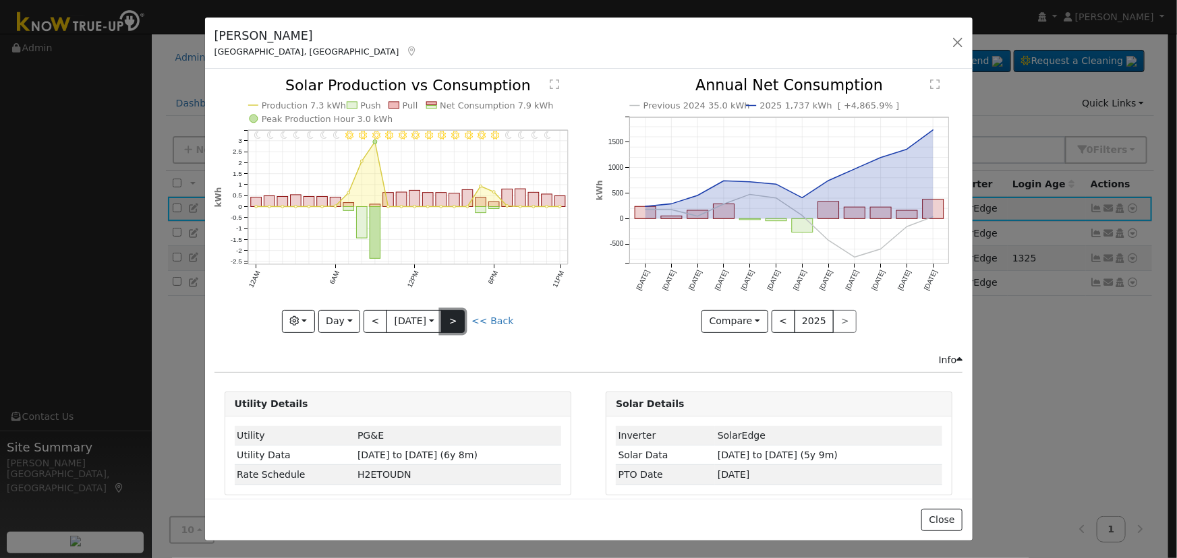
click at [448, 310] on button ">" at bounding box center [453, 321] width 24 height 23
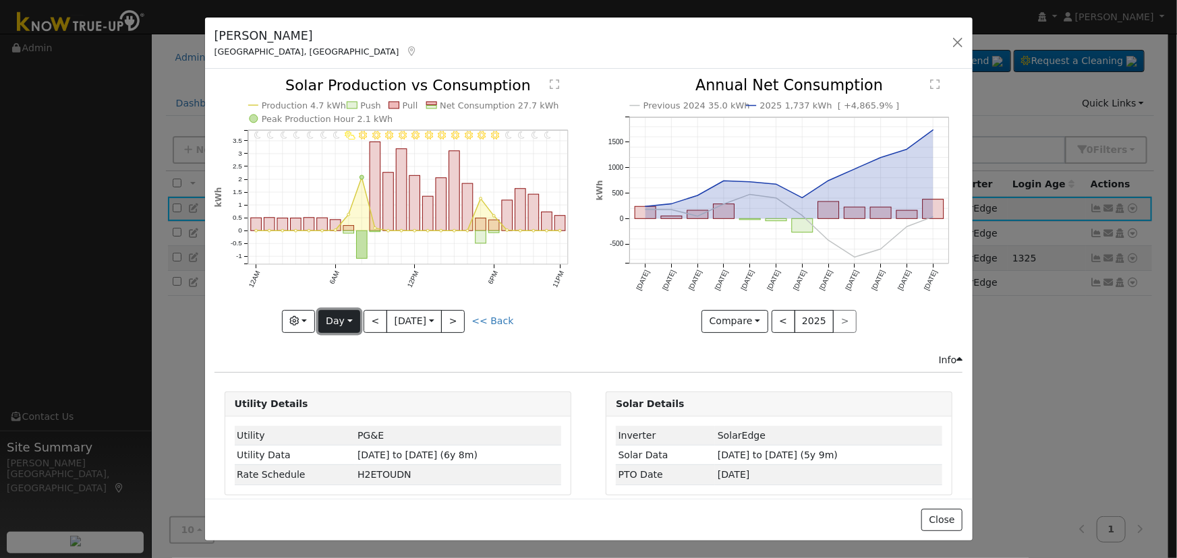
click at [343, 321] on button "Day" at bounding box center [339, 321] width 42 height 23
click at [345, 403] on link "Year" at bounding box center [366, 405] width 94 height 19
type input "2024-09-01"
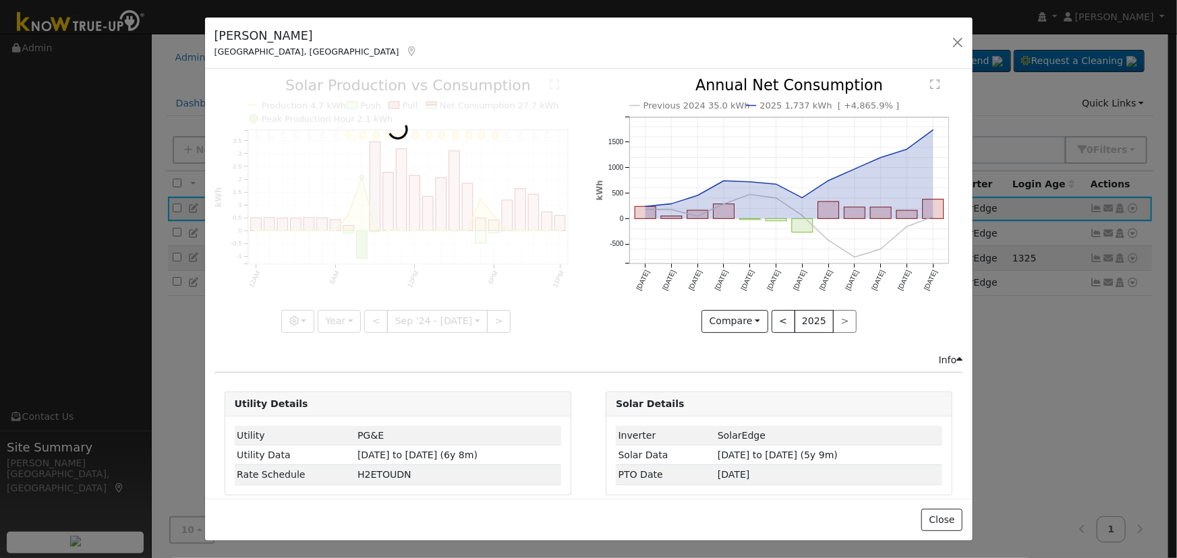
click at [306, 323] on div at bounding box center [397, 205] width 367 height 254
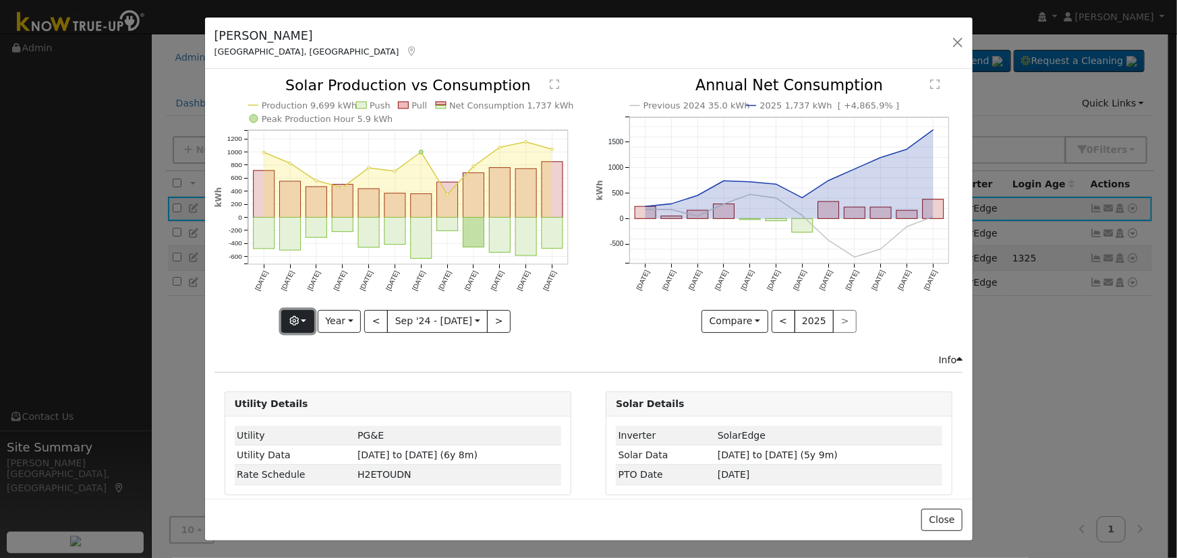
click at [300, 312] on button "button" at bounding box center [297, 321] width 33 height 23
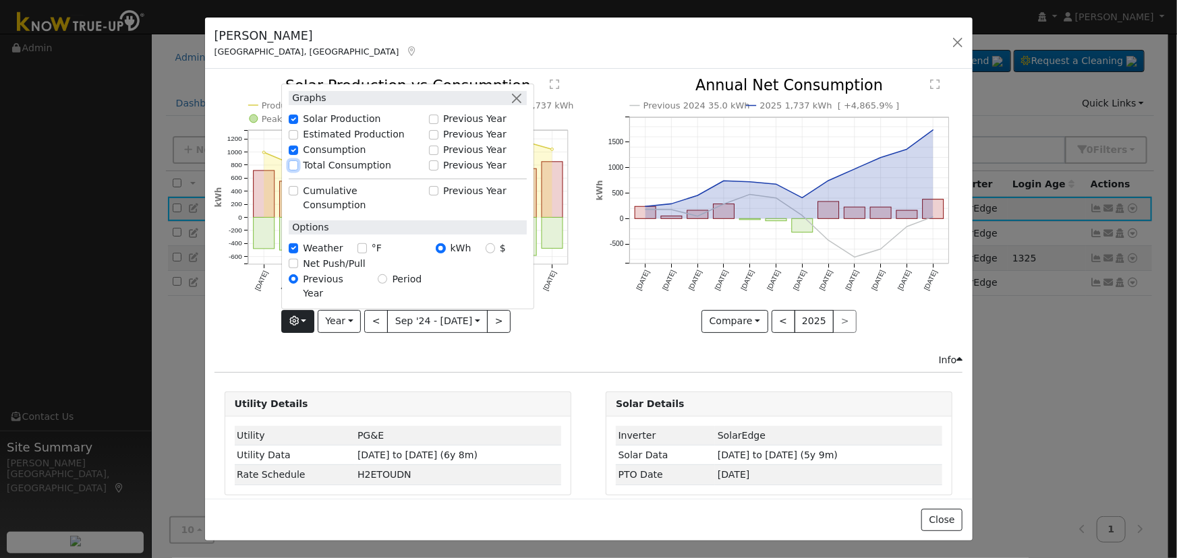
click at [298, 170] on input "Total Consumption" at bounding box center [293, 165] width 9 height 9
checkbox input "true"
click at [517, 105] on button "button" at bounding box center [516, 98] width 14 height 14
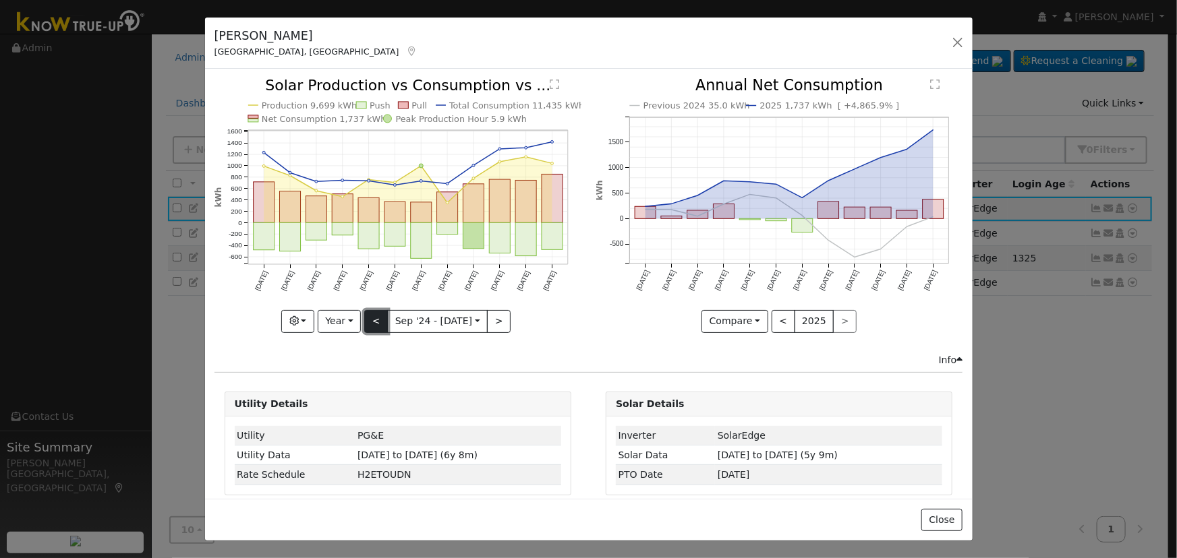
click at [366, 324] on button "<" at bounding box center [376, 321] width 24 height 23
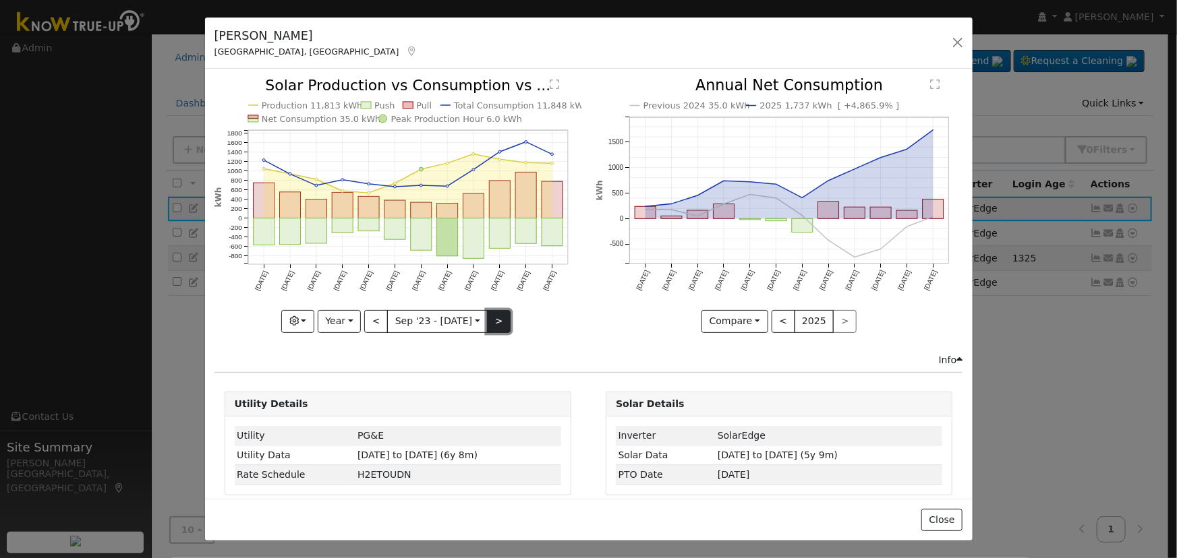
click at [487, 318] on button ">" at bounding box center [499, 321] width 24 height 23
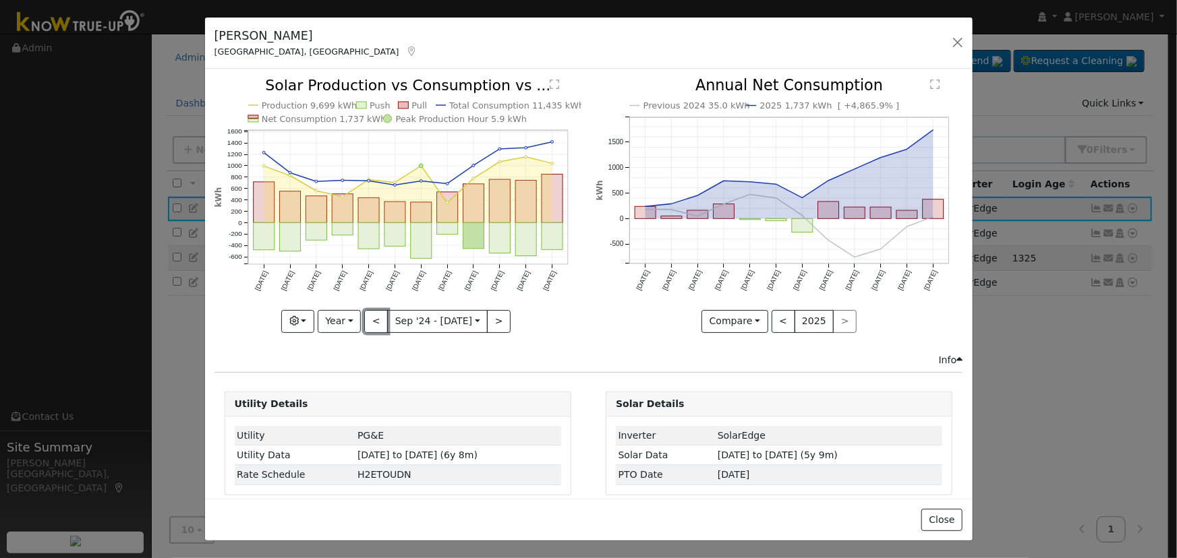
click at [378, 316] on button "<" at bounding box center [376, 321] width 24 height 23
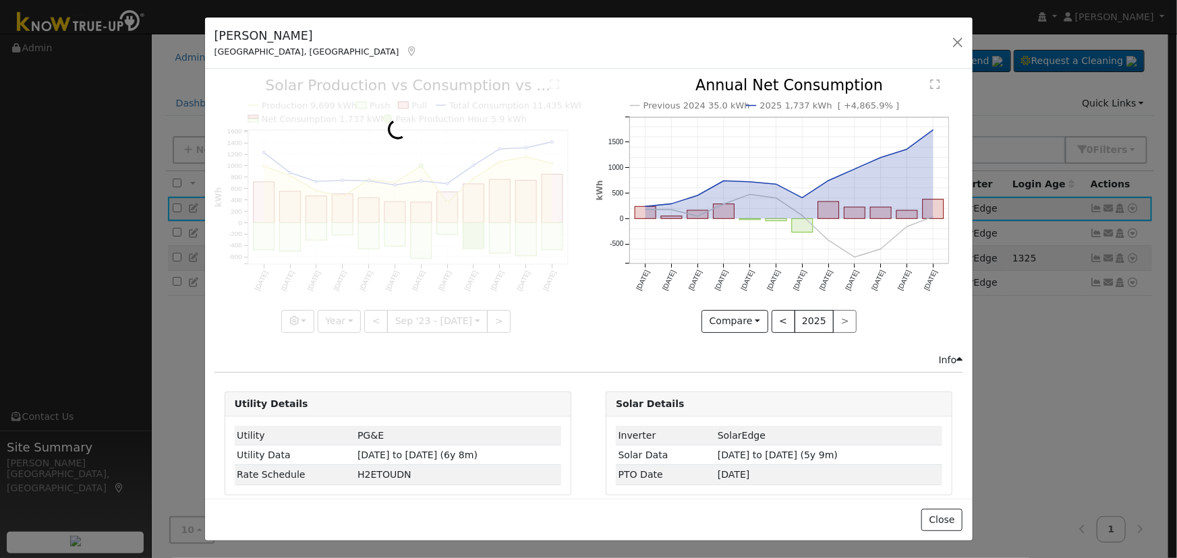
click at [597, 281] on icon "Previous 2024 35.0 kWh 2025 1,737 kWh [ +4,865.9% ] Sep '24 Oct '24 Nov '24 Dec…" at bounding box center [779, 201] width 367 height 246
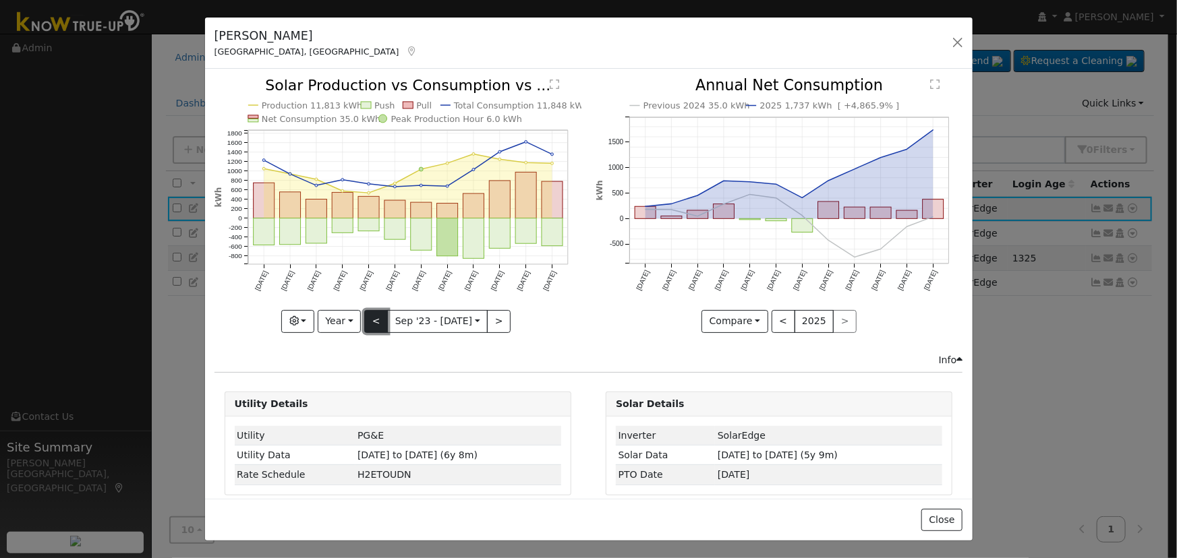
click at [380, 313] on button "<" at bounding box center [376, 321] width 24 height 23
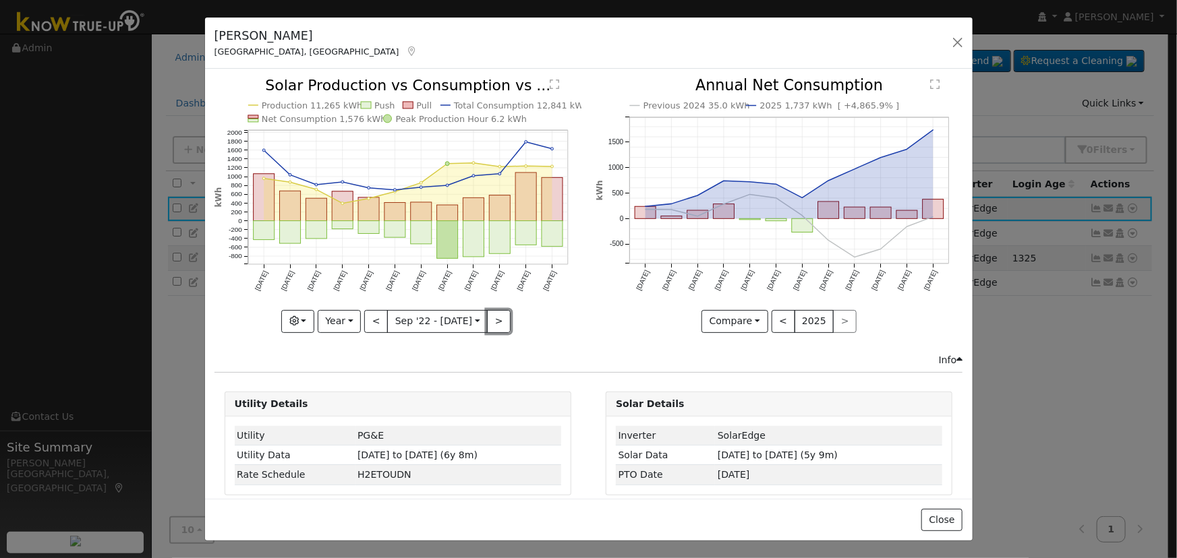
click at [496, 312] on button ">" at bounding box center [499, 321] width 24 height 23
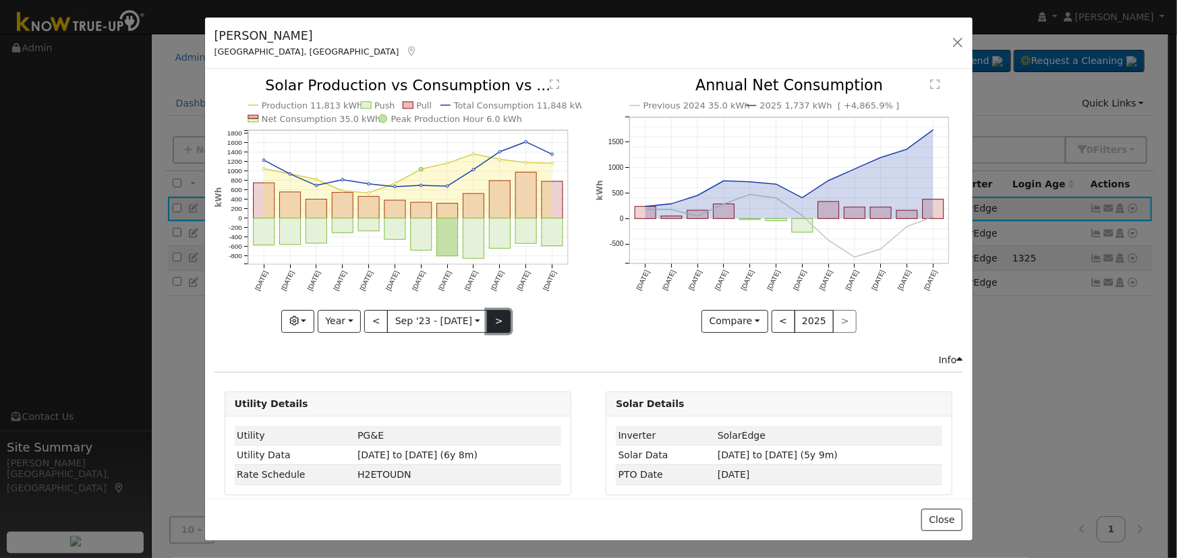
click at [495, 311] on button ">" at bounding box center [499, 321] width 24 height 23
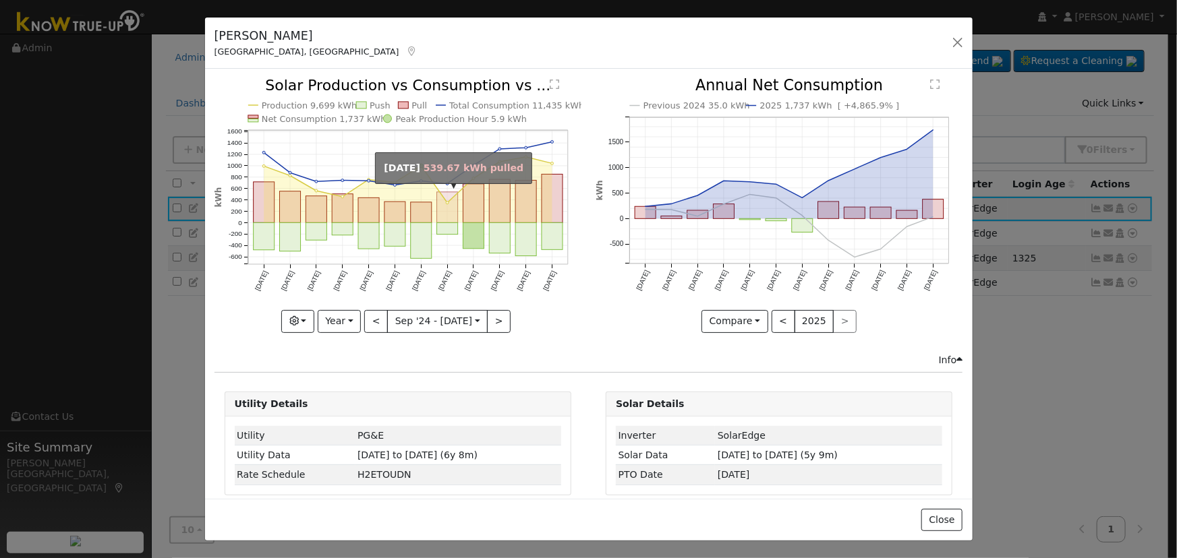
click at [439, 208] on rect "onclick=""" at bounding box center [447, 207] width 21 height 31
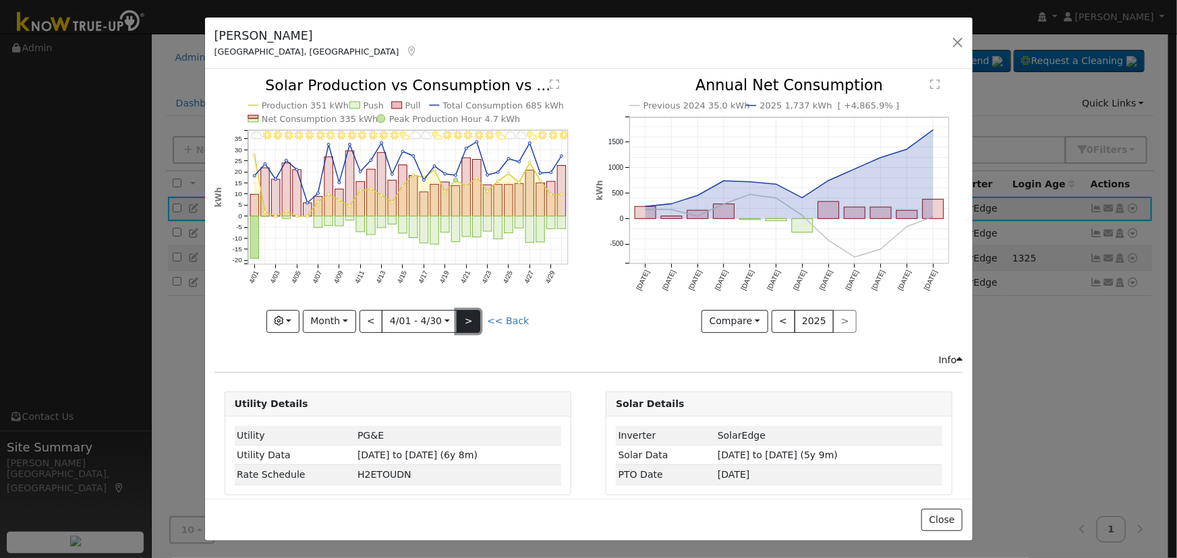
click at [465, 314] on button ">" at bounding box center [469, 321] width 24 height 23
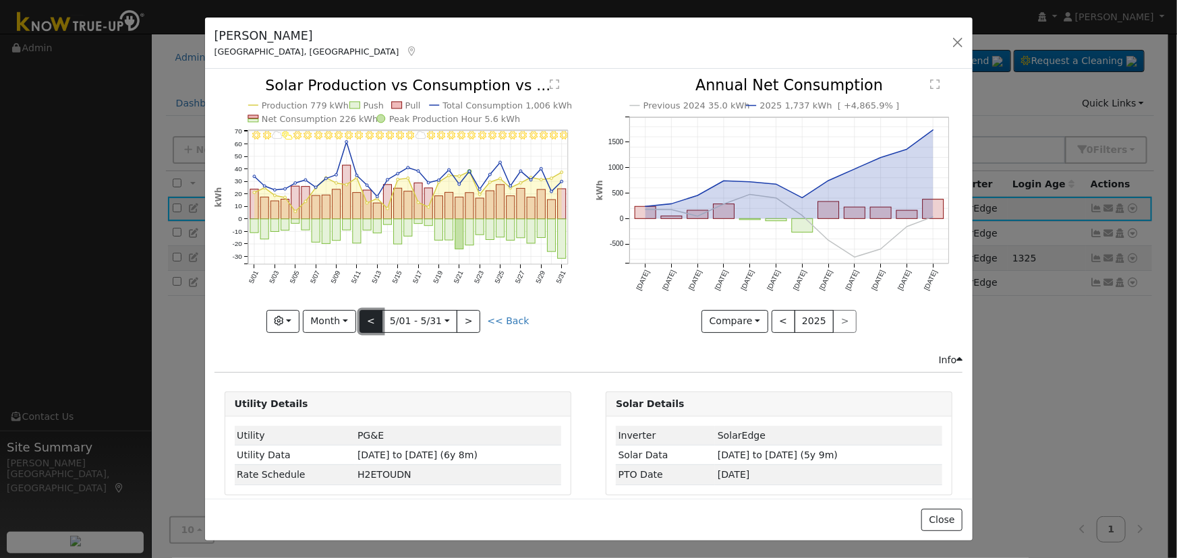
click at [374, 310] on button "<" at bounding box center [371, 321] width 24 height 23
type input "2025-04-01"
